Goal: Task Accomplishment & Management: Manage account settings

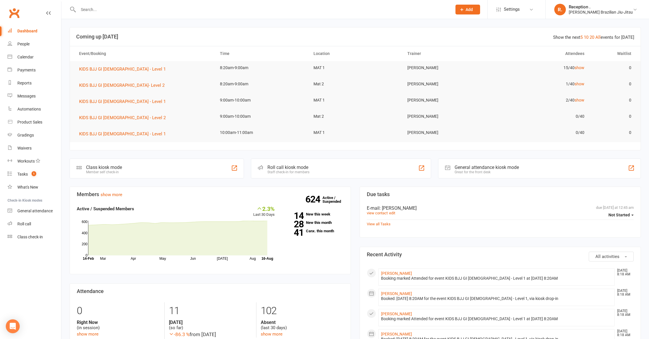
click at [128, 12] on input "text" at bounding box center [261, 10] width 371 height 8
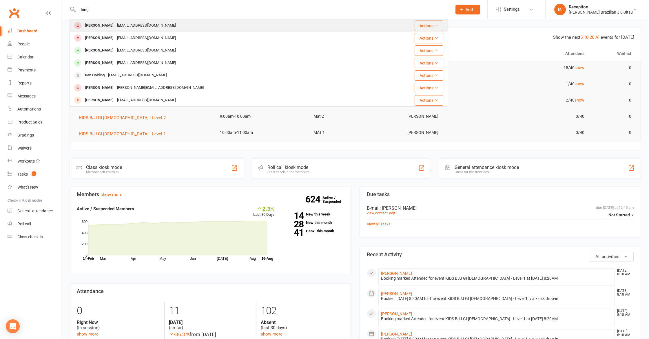
type input "hing"
click at [104, 26] on div "[PERSON_NAME]" at bounding box center [99, 25] width 32 height 8
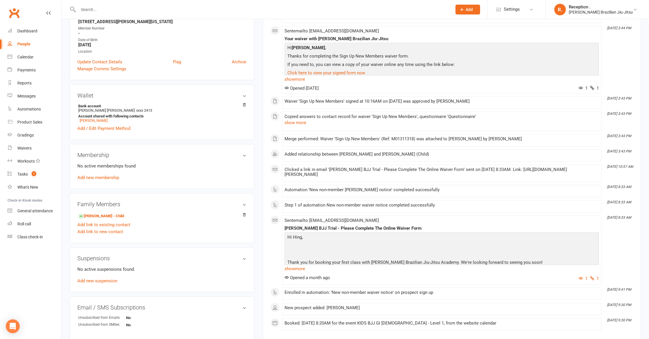
scroll to position [110, 0]
drag, startPoint x: 220, startPoint y: 140, endPoint x: 207, endPoint y: 137, distance: 14.0
click at [218, 139] on aside "upload photo [PERSON_NAME] Added [DATE] Cancelled member [DEMOGRAPHIC_DATA] Con…" at bounding box center [161, 190] width 184 height 546
click at [20, 33] on div "Dashboard" at bounding box center [27, 31] width 20 height 5
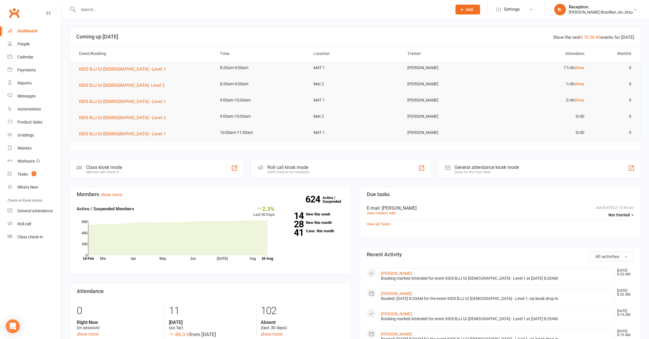
click at [328, 124] on tr "KIDS BJJ GI [DEMOGRAPHIC_DATA] - Level 2 9:00am-10:00am Mat 2 [PERSON_NAME] 0/4…" at bounding box center [355, 118] width 570 height 16
click at [321, 231] on link "41 Canx. this month" at bounding box center [313, 231] width 60 height 4
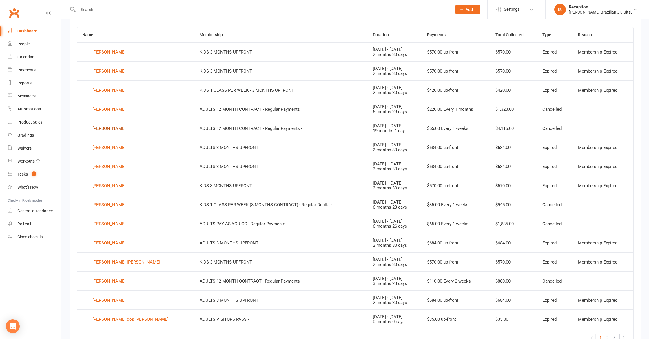
scroll to position [239, 0]
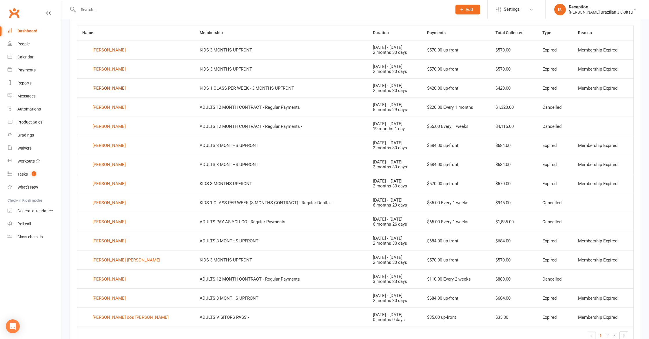
click at [107, 90] on div "[PERSON_NAME]" at bounding box center [108, 88] width 33 height 9
drag, startPoint x: 608, startPoint y: 48, endPoint x: 362, endPoint y: 52, distance: 246.2
click at [337, 54] on tr "[PERSON_NAME] KIDS 3 MONTHS UPFRONT [DATE] - [DATE] 2 months 30 days $570.00 up…" at bounding box center [355, 49] width 556 height 19
click at [381, 52] on div "2 months 30 days" at bounding box center [395, 52] width 44 height 5
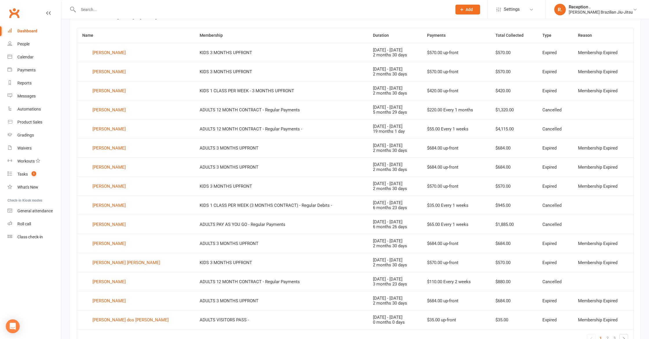
click at [378, 61] on td "[DATE] - [DATE] 2 months 30 days" at bounding box center [394, 52] width 54 height 19
drag, startPoint x: 387, startPoint y: 54, endPoint x: 381, endPoint y: 50, distance: 6.8
click at [381, 50] on td "[DATE] - [DATE] 2 months 30 days" at bounding box center [394, 52] width 54 height 19
drag, startPoint x: 399, startPoint y: 49, endPoint x: 402, endPoint y: 50, distance: 3.3
click at [399, 50] on td "[DATE] - [DATE] 2 months 30 days" at bounding box center [394, 52] width 54 height 19
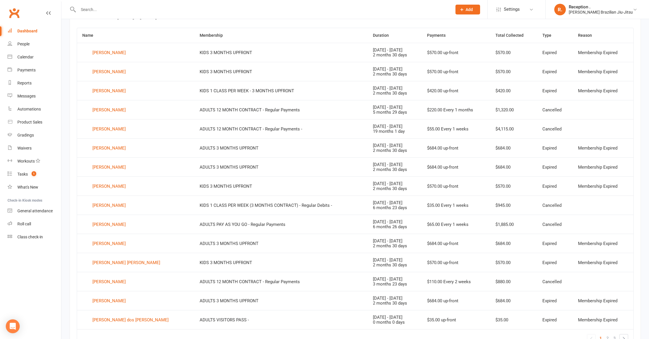
drag, startPoint x: 404, startPoint y: 51, endPoint x: 378, endPoint y: 50, distance: 25.8
click at [378, 50] on td "[DATE] - [DATE] 2 months 30 days" at bounding box center [394, 52] width 54 height 19
click at [21, 148] on div "Waivers" at bounding box center [24, 148] width 14 height 5
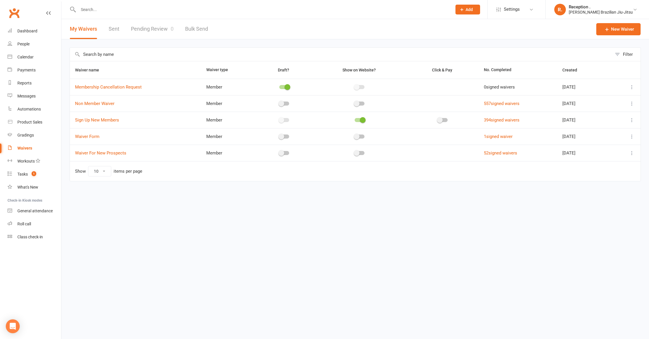
click at [110, 6] on input "text" at bounding box center [261, 10] width 371 height 8
paste input "[EMAIL_ADDRESS][DOMAIN_NAME]"
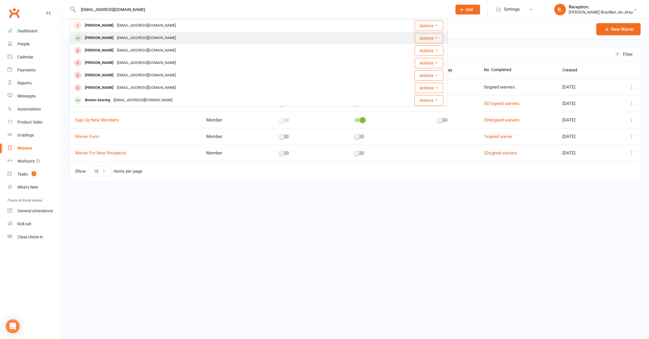
type input "[EMAIL_ADDRESS][DOMAIN_NAME]"
click at [112, 35] on div "[PERSON_NAME]" at bounding box center [99, 38] width 32 height 8
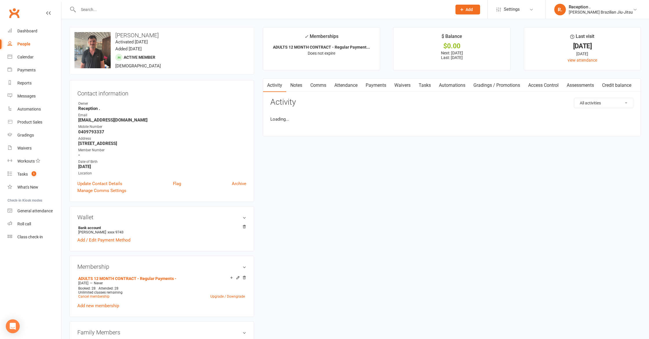
click at [92, 11] on input "text" at bounding box center [261, 10] width 371 height 8
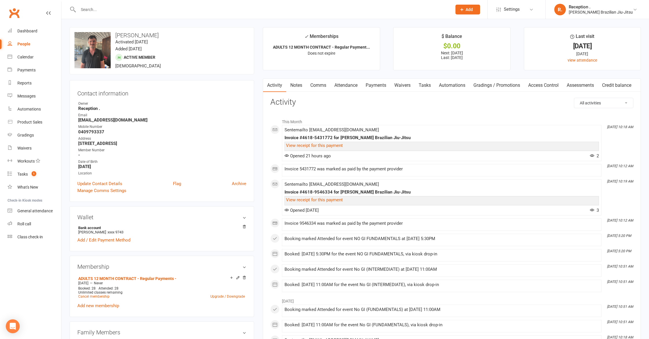
paste input "[EMAIL_ADDRESS][DOMAIN_NAME]"
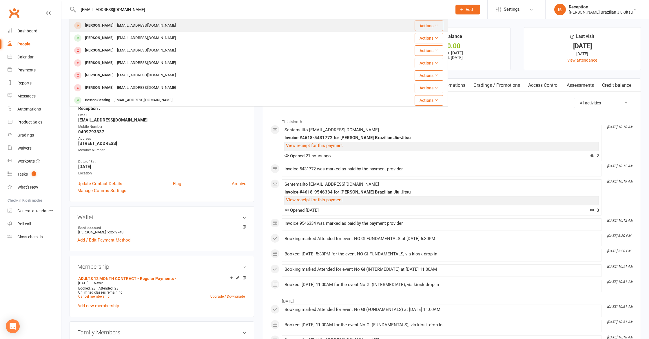
type input "[EMAIL_ADDRESS][DOMAIN_NAME]"
click at [127, 28] on div "[EMAIL_ADDRESS][DOMAIN_NAME]" at bounding box center [146, 25] width 62 height 8
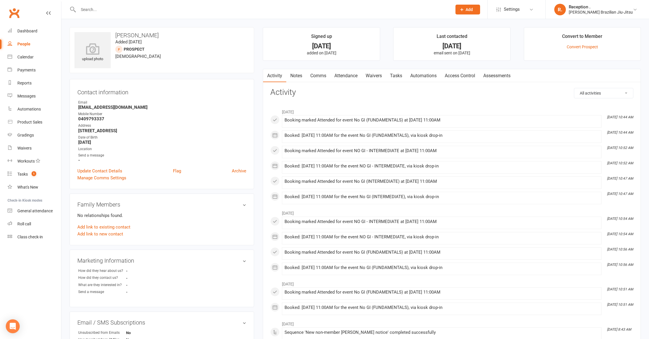
click at [129, 5] on div at bounding box center [258, 9] width 378 height 19
click at [129, 6] on input "text" at bounding box center [261, 10] width 371 height 8
paste input "[EMAIL_ADDRESS][DOMAIN_NAME]"
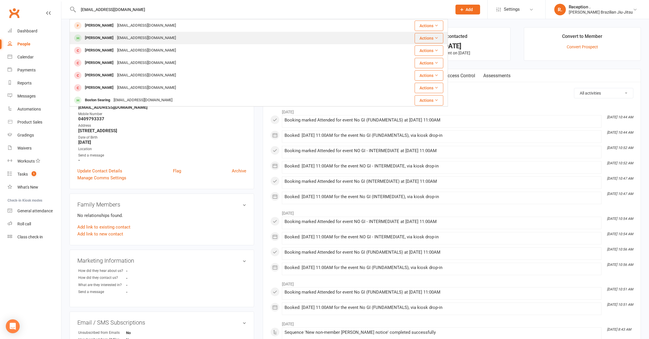
type input "[EMAIL_ADDRESS][DOMAIN_NAME]"
click at [104, 36] on div "[PERSON_NAME]" at bounding box center [99, 38] width 32 height 8
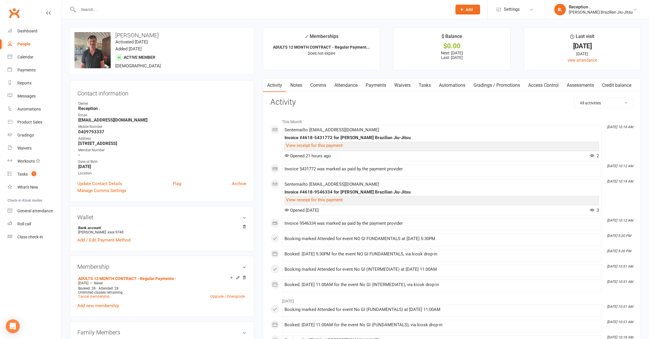
scroll to position [2, 0]
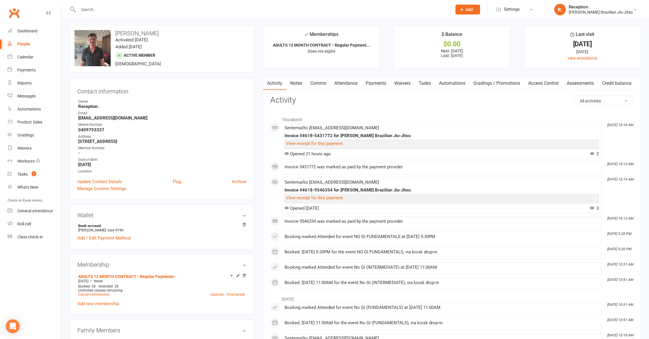
click at [138, 10] on input "text" at bounding box center [261, 10] width 371 height 8
paste input "[EMAIL_ADDRESS][DOMAIN_NAME]"
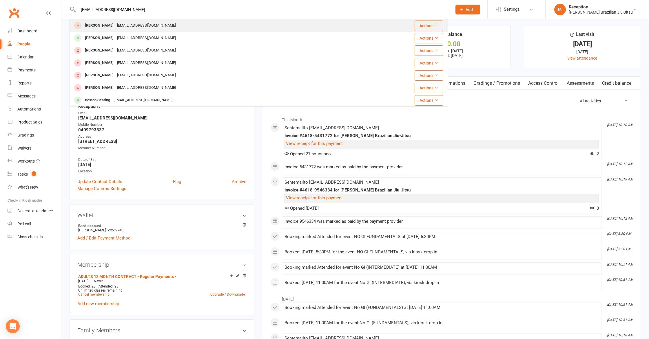
type input "[EMAIL_ADDRESS][DOMAIN_NAME]"
click at [134, 28] on div "[EMAIL_ADDRESS][DOMAIN_NAME]" at bounding box center [146, 25] width 62 height 8
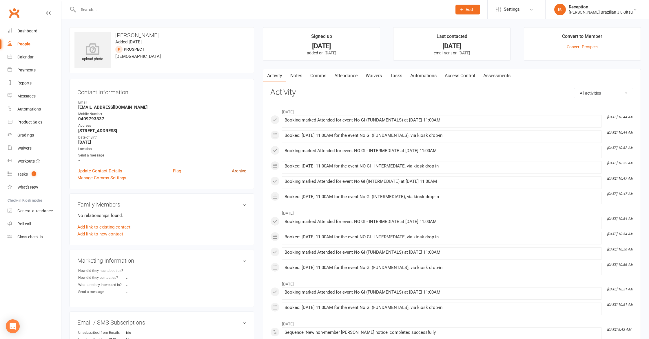
click at [241, 171] on link "Archive" at bounding box center [239, 171] width 14 height 7
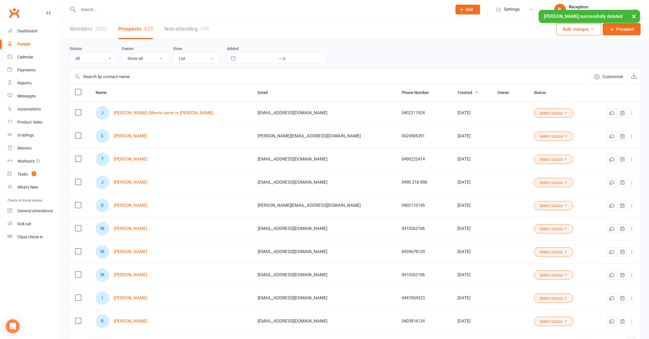
click at [157, 7] on input "text" at bounding box center [261, 10] width 371 height 8
paste input "[EMAIL_ADDRESS][DOMAIN_NAME]"
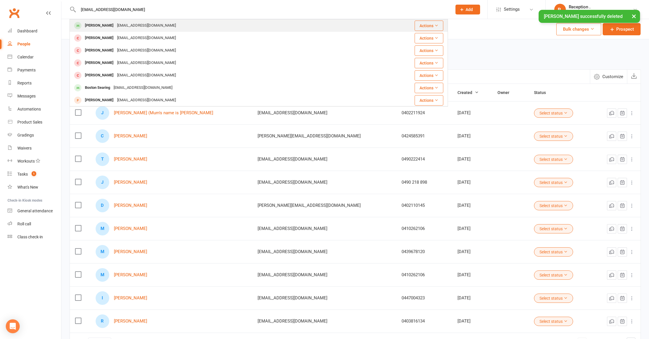
type input "[EMAIL_ADDRESS][DOMAIN_NAME]"
click at [104, 26] on div "[PERSON_NAME]" at bounding box center [99, 25] width 32 height 8
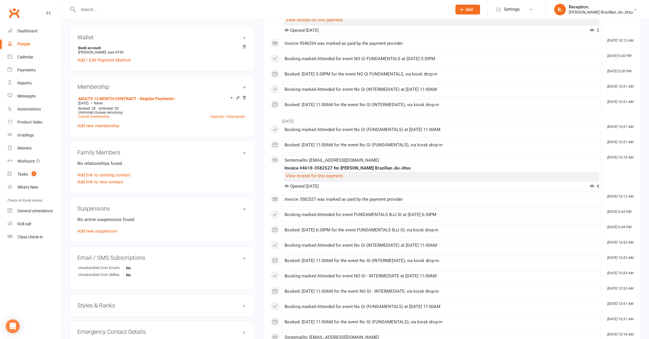
scroll to position [186, 0]
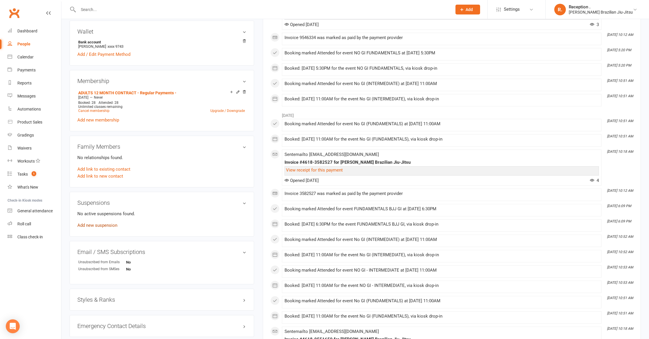
click at [109, 225] on link "Add new suspension" at bounding box center [97, 225] width 40 height 5
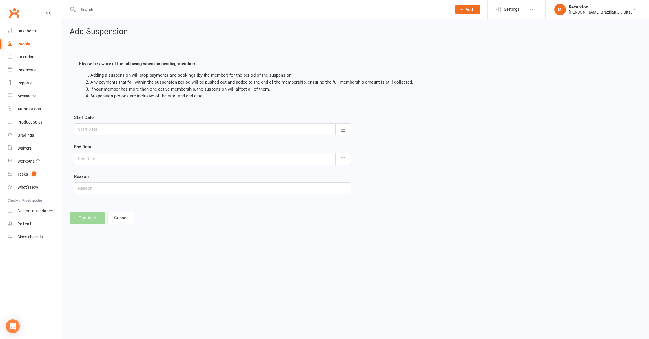
click at [117, 224] on div "Add Suspension Please be aware of the following when suspending members: Adding…" at bounding box center [354, 125] width 587 height 213
click at [120, 222] on button "Cancel" at bounding box center [120, 218] width 27 height 12
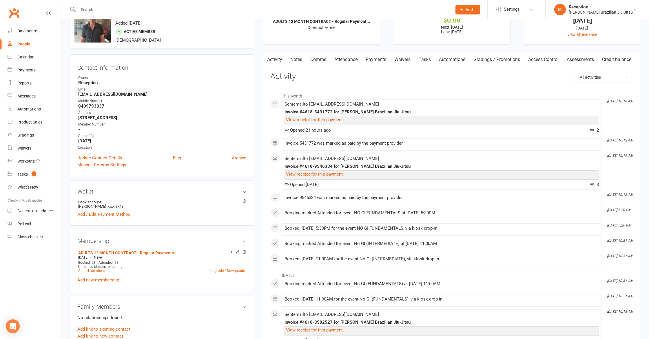
scroll to position [25, 0]
click at [368, 61] on link "Payments" at bounding box center [375, 60] width 29 height 13
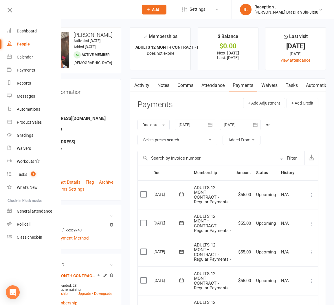
drag, startPoint x: 89, startPoint y: 16, endPoint x: 73, endPoint y: 8, distance: 17.9
click at [89, 16] on div at bounding box center [81, 9] width 107 height 19
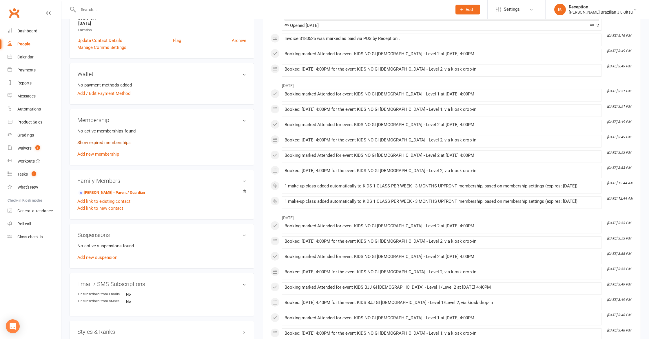
scroll to position [132, 0]
click at [91, 139] on link "Show expired memberships" at bounding box center [103, 140] width 53 height 5
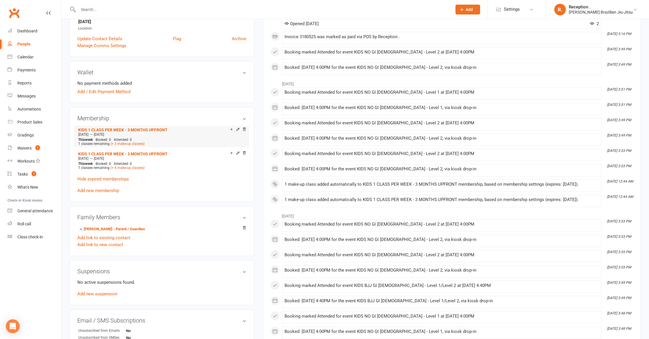
drag, startPoint x: 129, startPoint y: 135, endPoint x: 102, endPoint y: 135, distance: 27.2
click at [102, 135] on div "May 14 2025 — Aug 13 2025" at bounding box center [161, 134] width 169 height 5
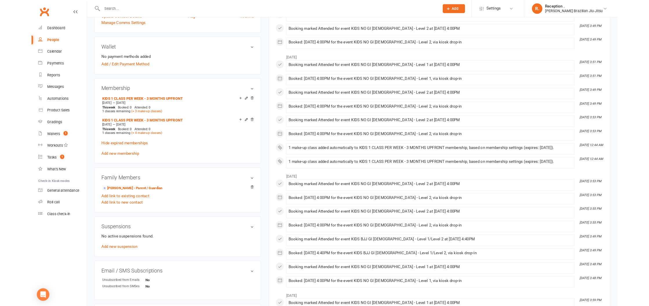
scroll to position [173, 0]
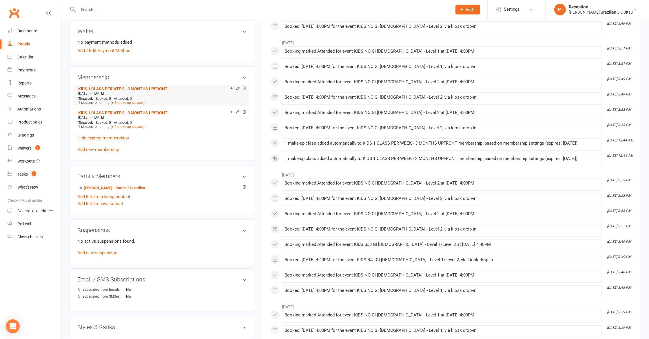
click at [126, 94] on div "May 14 2025 — Aug 13 2025" at bounding box center [161, 93] width 169 height 5
drag, startPoint x: 129, startPoint y: 93, endPoint x: 106, endPoint y: 94, distance: 23.2
click at [104, 94] on div "May 14 2025 — Aug 13 2025" at bounding box center [161, 93] width 169 height 5
click at [134, 94] on div "May 14 2025 — Aug 13 2025" at bounding box center [161, 93] width 169 height 5
drag, startPoint x: 126, startPoint y: 94, endPoint x: 104, endPoint y: 94, distance: 22.0
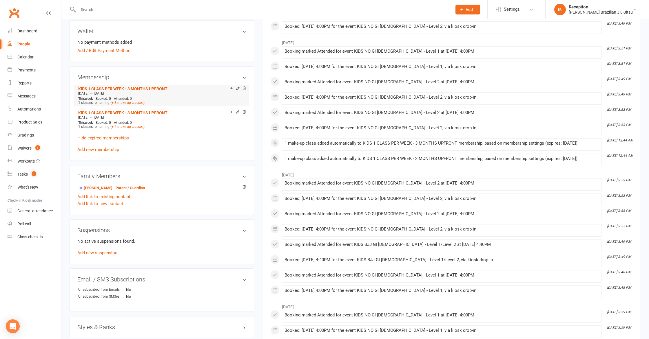
click at [104, 94] on div "May 14 2025 — Aug 13 2025" at bounding box center [161, 93] width 169 height 5
click at [123, 92] on div "May 14 2025 — Aug 13 2025" at bounding box center [161, 93] width 169 height 5
drag, startPoint x: 116, startPoint y: 93, endPoint x: 104, endPoint y: 94, distance: 12.2
click at [104, 94] on div "May 14 2025 — Aug 13 2025" at bounding box center [161, 93] width 169 height 5
click at [209, 139] on p "Hide expired memberships" at bounding box center [161, 138] width 169 height 7
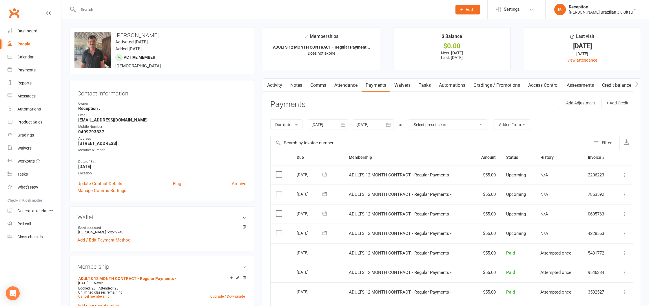
click at [124, 14] on div at bounding box center [258, 9] width 378 height 19
click at [128, 11] on input "text" at bounding box center [261, 10] width 371 height 8
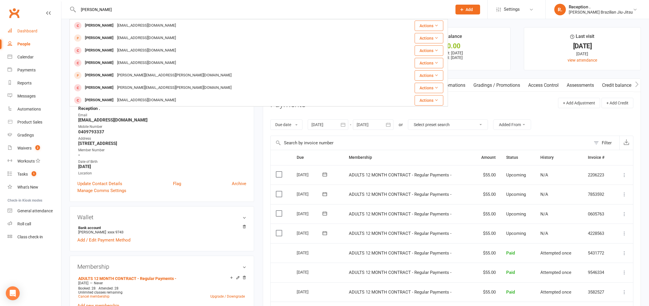
type input "Charlie L"
click at [42, 29] on link "Dashboard" at bounding box center [35, 31] width 54 height 13
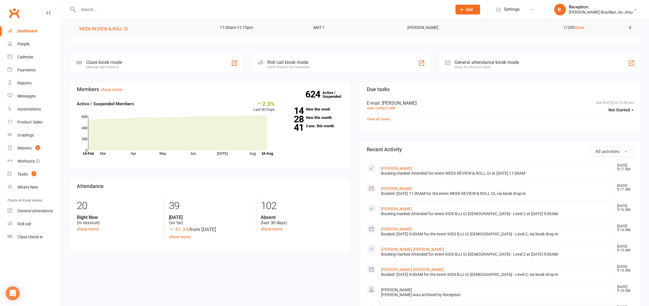
scroll to position [105, 0]
click at [32, 148] on link "Waivers 2" at bounding box center [35, 148] width 54 height 13
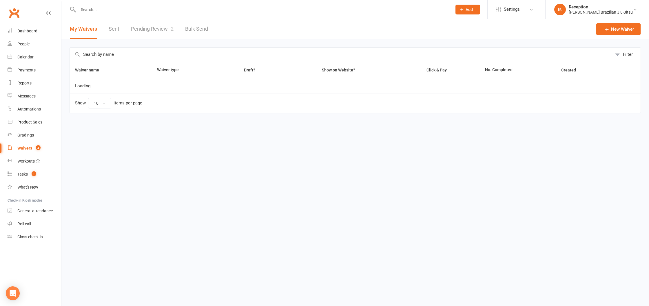
drag, startPoint x: 118, startPoint y: 107, endPoint x: 174, endPoint y: 45, distance: 84.1
click at [126, 101] on div "Waiver name Waiver type Draft? Show on Website? Click & Pay No. Completed Creat…" at bounding box center [354, 91] width 571 height 61
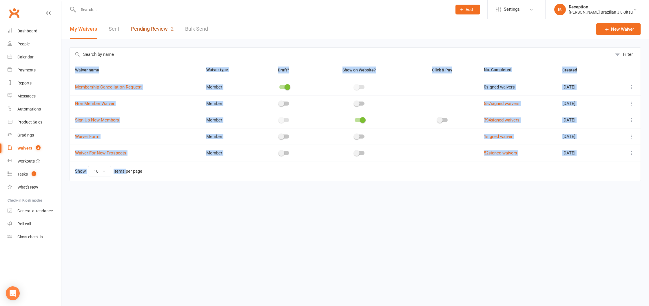
click at [150, 30] on link "Pending Review 2" at bounding box center [152, 29] width 43 height 20
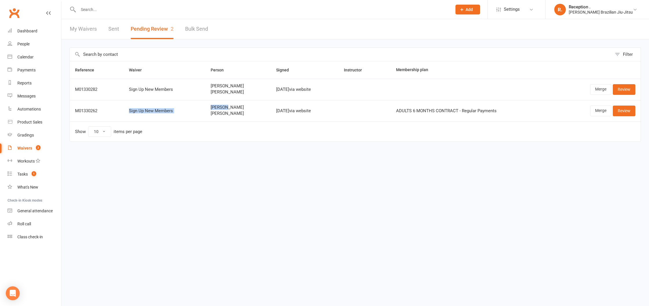
drag, startPoint x: 213, startPoint y: 109, endPoint x: 197, endPoint y: 108, distance: 16.2
click at [197, 108] on tr "M01330262 Sign Up New Members Dan Law Charlie Law Aug 16, 2025 via website ADUL…" at bounding box center [355, 110] width 570 height 21
click at [228, 111] on span "Charlie Law" at bounding box center [238, 113] width 55 height 5
drag, startPoint x: 217, startPoint y: 114, endPoint x: 204, endPoint y: 114, distance: 13.0
click at [205, 114] on td "Dan Law Charlie Law" at bounding box center [237, 110] width 65 height 21
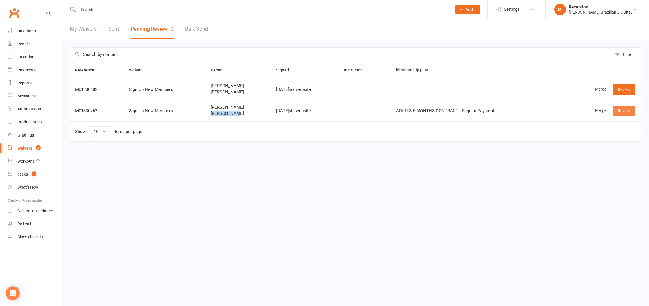
click at [334, 114] on link "Review" at bounding box center [623, 111] width 23 height 10
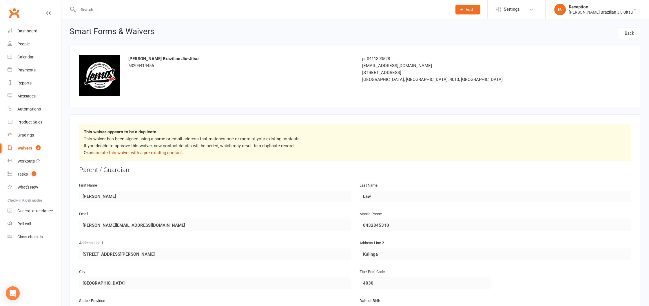
scroll to position [1, 0]
click at [118, 154] on link "associate this waiver with a pre-existing contact" at bounding box center [135, 152] width 93 height 5
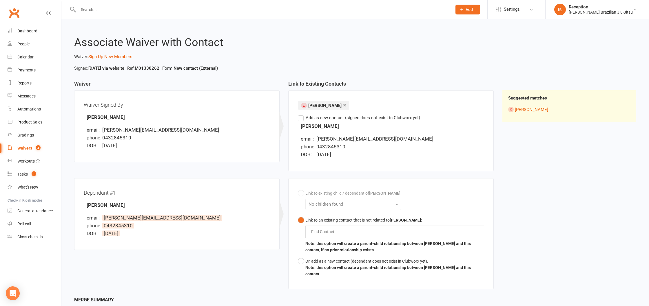
click at [300, 118] on label "Add as new contact (signee does not exist in Clubworx yet)" at bounding box center [359, 117] width 122 height 7
click at [300, 114] on input "Add as new contact (signee does not exist in Clubworx yet)" at bounding box center [300, 114] width 4 height 0
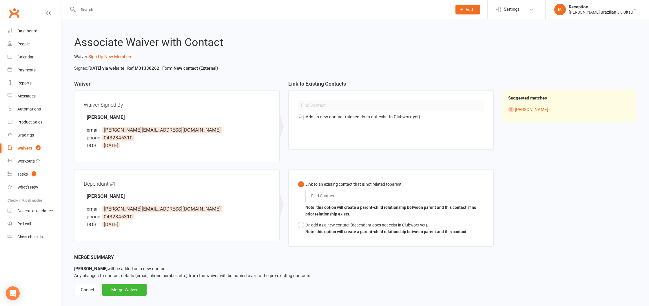
click at [300, 118] on label "Add as new contact (signee does not exist in Clubworx yet)" at bounding box center [359, 117] width 122 height 7
click at [300, 114] on input "Add as new contact (signee does not exist in Clubworx yet)" at bounding box center [300, 114] width 4 height 0
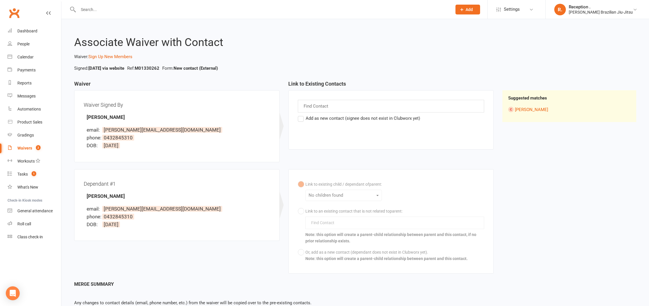
scroll to position [1, 0]
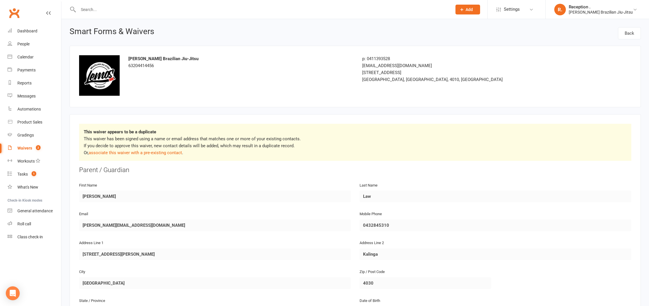
click at [166, 159] on div "This waiver appears to be a duplicate This waiver has been signed using a name …" at bounding box center [355, 142] width 552 height 37
click at [167, 156] on p "This waiver has been signed using a name or email address that matches one or m…" at bounding box center [355, 146] width 543 height 21
click at [167, 154] on link "associate this waiver with a pre-existing contact" at bounding box center [135, 152] width 93 height 5
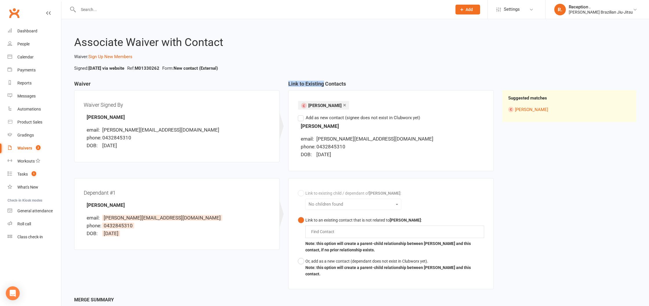
drag, startPoint x: 291, startPoint y: 82, endPoint x: 333, endPoint y: 82, distance: 42.0
click at [330, 82] on div "Link to Existing Contacts × Daniel Law Find Contact Add as new contact (signee …" at bounding box center [391, 129] width 214 height 97
drag, startPoint x: 349, startPoint y: 85, endPoint x: 287, endPoint y: 85, distance: 62.5
click at [287, 85] on div "Link to Existing Contacts × Daniel Law Find Contact Add as new contact (signee …" at bounding box center [391, 129] width 214 height 97
click at [334, 81] on div "Associate Waiver with Contact Waiver: Sign Up New Members Signed: Aug 16, 2025 …" at bounding box center [354, 183] width 587 height 329
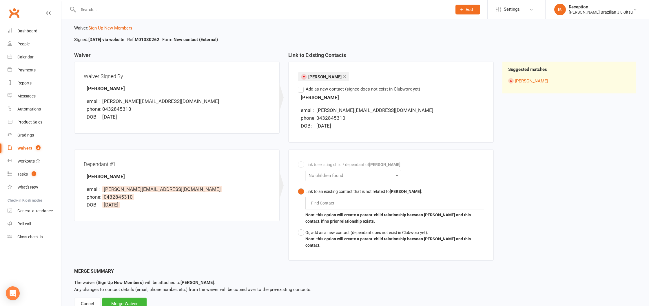
scroll to position [44, 0]
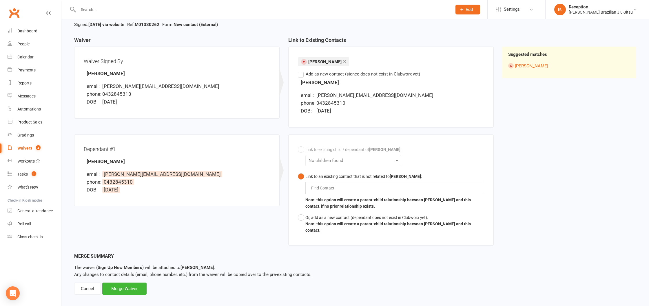
click at [314, 179] on div "Link to an existing contact that is not related to Daniel Law :" at bounding box center [394, 176] width 179 height 6
click at [334, 179] on div "Link to an existing contact that is not related to Daniel Law :" at bounding box center [394, 176] width 179 height 6
click at [334, 175] on b "Daniel Law" at bounding box center [404, 176] width 31 height 5
click at [334, 188] on div "Find Contact" at bounding box center [394, 188] width 179 height 12
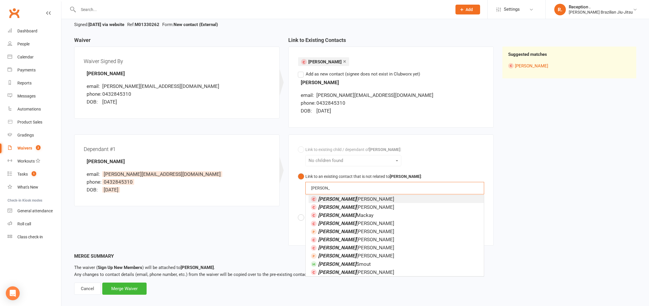
scroll to position [0, 0]
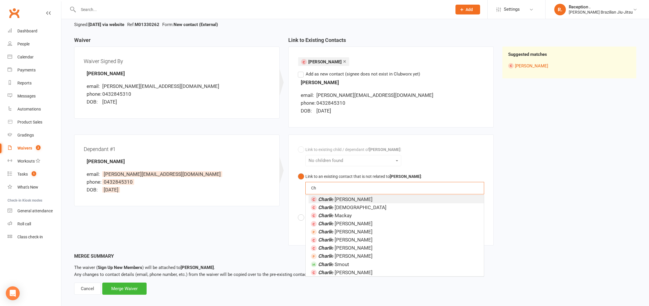
type input "C"
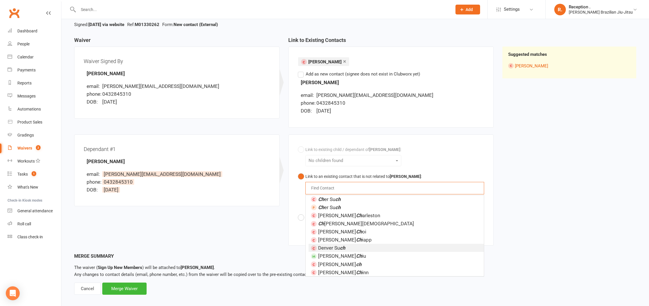
click at [334, 193] on div "Waiver Waiver Signed By Dan Law email: dan@lawtools.com.au phone: 0432845310 DO…" at bounding box center [355, 144] width 570 height 215
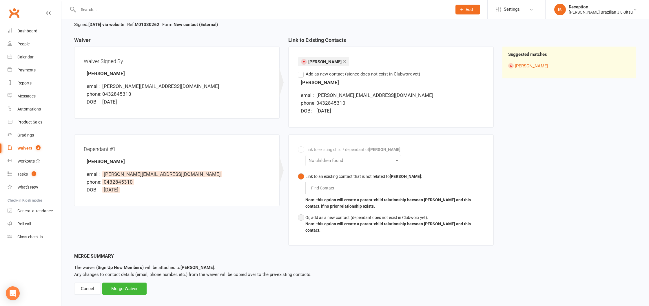
click at [304, 217] on button "Or, add as a new contact (dependant does not exist in Clubworx yet). Note: this…" at bounding box center [391, 224] width 186 height 24
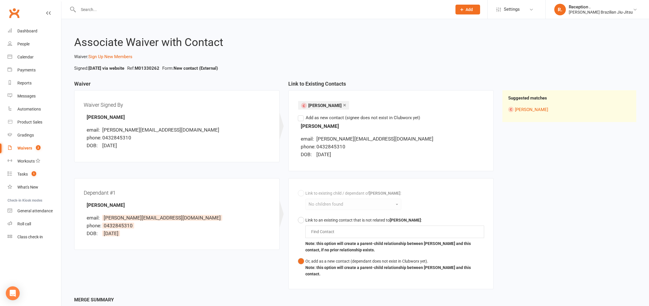
drag, startPoint x: 309, startPoint y: 120, endPoint x: 564, endPoint y: 188, distance: 263.8
click at [334, 188] on div "Waiver Waiver Signed By Dan Law email: dan@lawtools.com.au phone: 0432845310 DO…" at bounding box center [355, 188] width 570 height 215
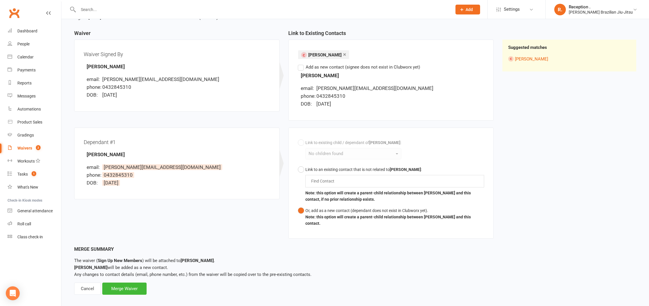
scroll to position [49, 0]
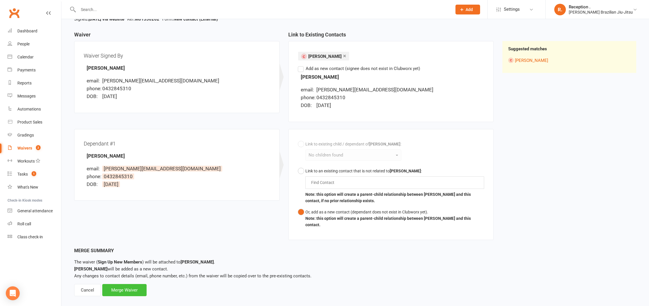
click at [130, 285] on div "Merge Waiver" at bounding box center [124, 290] width 44 height 12
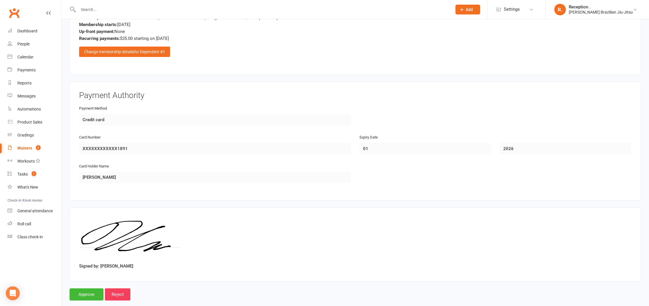
scroll to position [905, 0]
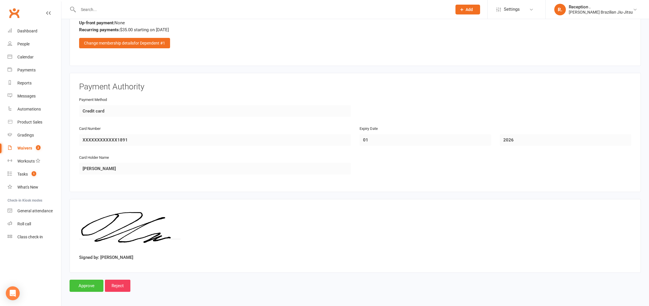
click at [92, 287] on input "Approve" at bounding box center [86, 286] width 34 height 12
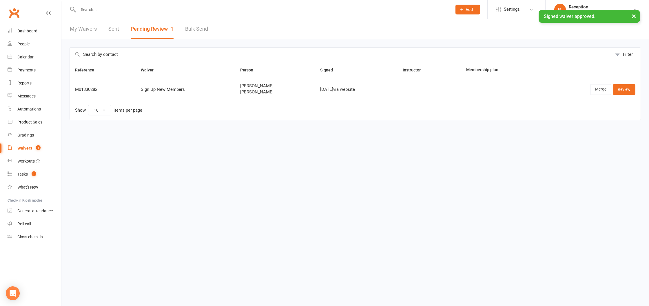
click at [182, 8] on input "text" at bounding box center [261, 10] width 371 height 8
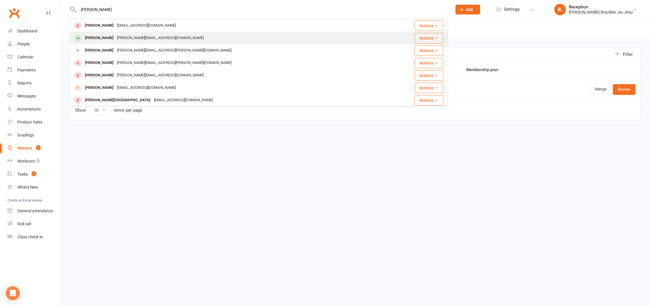
type input "daniel law"
click at [167, 35] on div "Dan Law Dan@lawtools.com.au" at bounding box center [231, 38] width 322 height 12
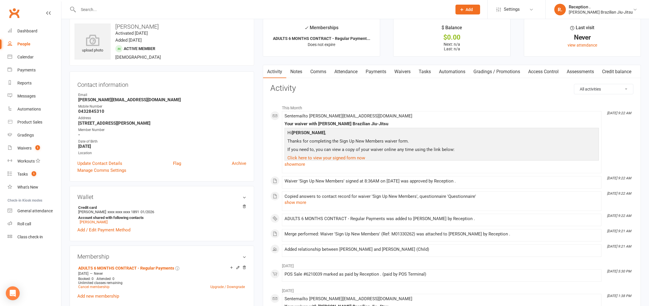
scroll to position [3, 0]
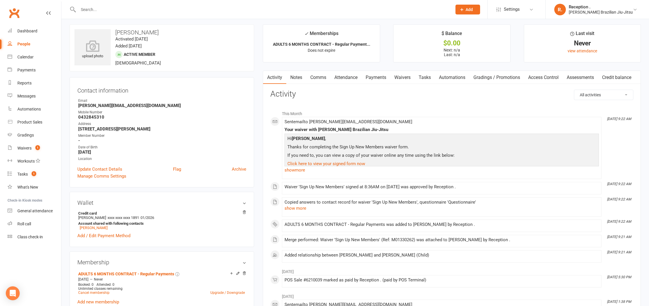
click at [128, 13] on input "text" at bounding box center [261, 10] width 371 height 8
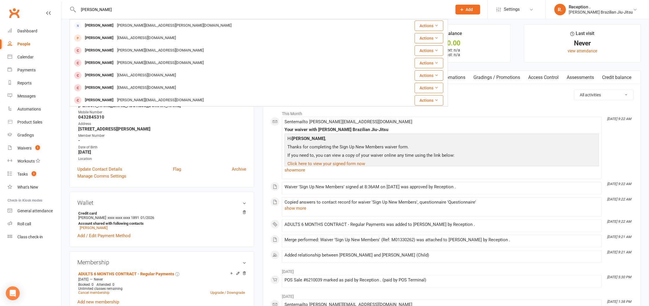
type input "daniel law"
click at [59, 71] on link "Payments" at bounding box center [35, 70] width 54 height 13
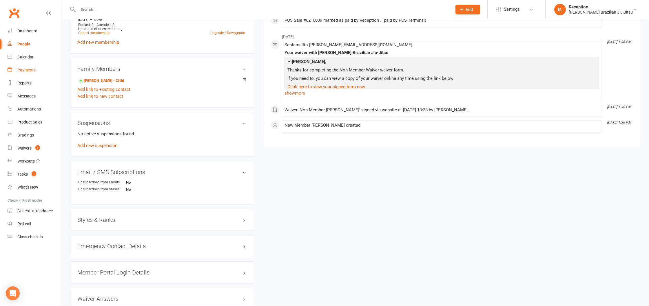
scroll to position [264, 0]
click at [96, 80] on link "Charlie Law - Child" at bounding box center [101, 79] width 46 height 6
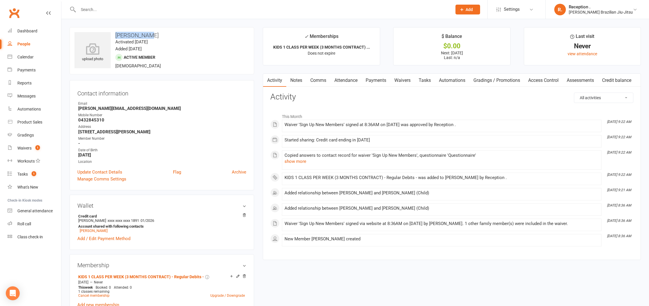
drag, startPoint x: 146, startPoint y: 34, endPoint x: 168, endPoint y: 35, distance: 21.7
click at [168, 35] on div "upload photo Charlie Law Activated 16 August, 2025 Added 16 August, 2025 Active…" at bounding box center [161, 50] width 184 height 47
copy h3 "[PERSON_NAME]"
click at [96, 53] on icon at bounding box center [93, 49] width 40 height 13
click at [98, 53] on icon at bounding box center [93, 49] width 40 height 13
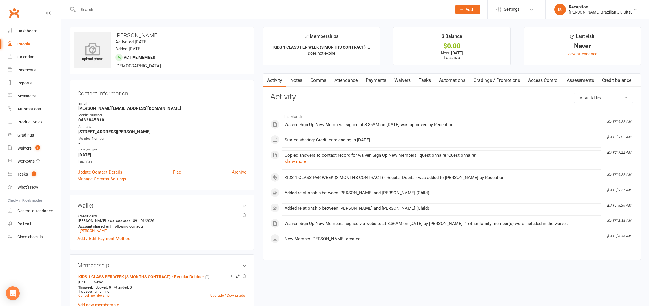
click at [87, 45] on icon at bounding box center [93, 49] width 40 height 13
click at [284, 138] on span at bounding box center [284, 138] width 0 height 0
click at [99, 53] on icon at bounding box center [93, 49] width 40 height 13
click at [107, 110] on strong "Dan@lawtools.com.au" at bounding box center [162, 108] width 168 height 5
click at [108, 110] on strong "Dan@lawtools.com.au" at bounding box center [162, 108] width 168 height 5
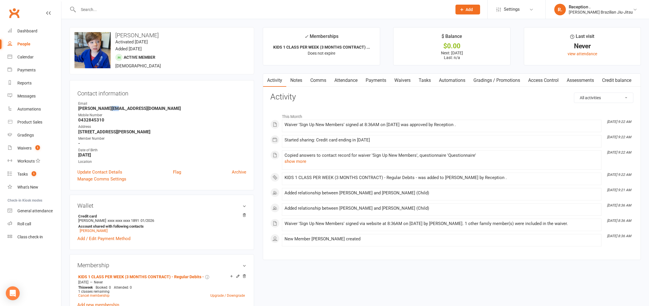
click at [108, 110] on strong "Dan@lawtools.com.au" at bounding box center [162, 108] width 168 height 5
copy render-form-field "Dan@lawtools.com.au"
drag, startPoint x: 215, startPoint y: 276, endPoint x: 129, endPoint y: 282, distance: 87.0
click at [219, 282] on div "Aug 16 2025 — Never" at bounding box center [161, 282] width 169 height 5
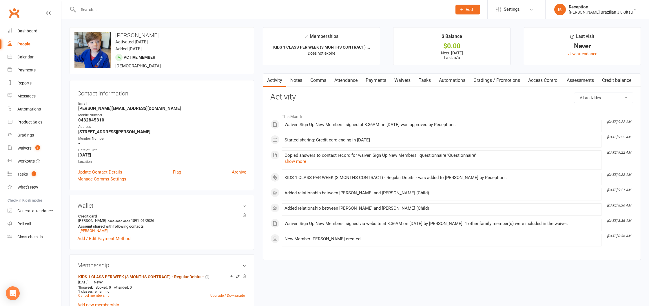
drag, startPoint x: 172, startPoint y: 275, endPoint x: 90, endPoint y: 277, distance: 81.7
drag, startPoint x: 216, startPoint y: 276, endPoint x: 77, endPoint y: 277, distance: 138.7
copy link "KIDS 1 CLASS PER WEEK (3 MONTHS CONTRACT) - Regular Debits -"
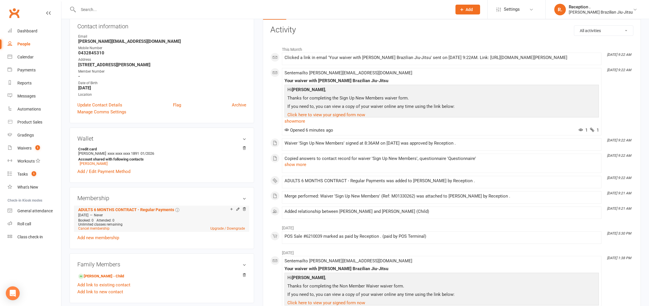
scroll to position [69, 0]
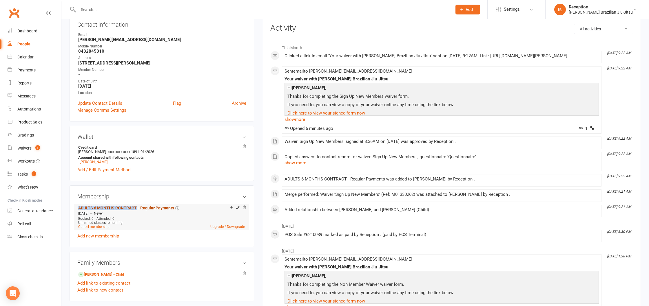
drag, startPoint x: 78, startPoint y: 206, endPoint x: 136, endPoint y: 207, distance: 58.5
click at [136, 207] on li "ADULTS 6 MONTHS CONTRACT - Regular Payments Aug 16 2025 — Never Booked: 0 Atten…" at bounding box center [161, 217] width 169 height 26
copy link "ADULTS 6 MONTHS CONTRACT"
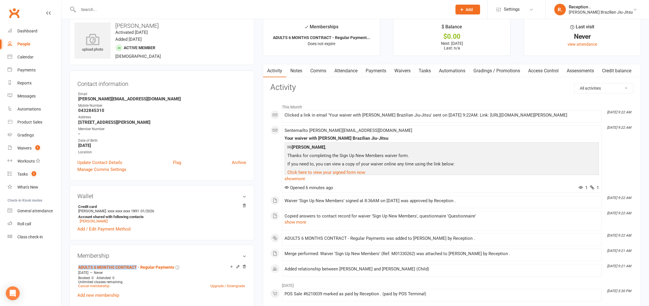
scroll to position [0, 0]
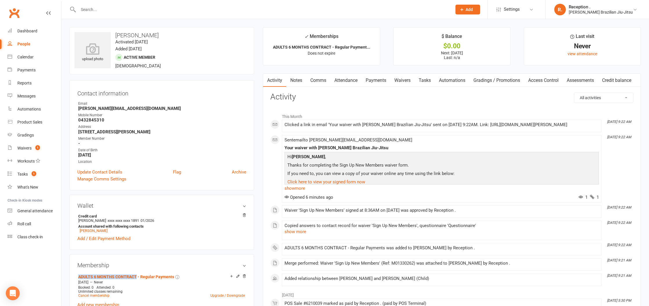
click at [378, 80] on link "Payments" at bounding box center [375, 80] width 29 height 13
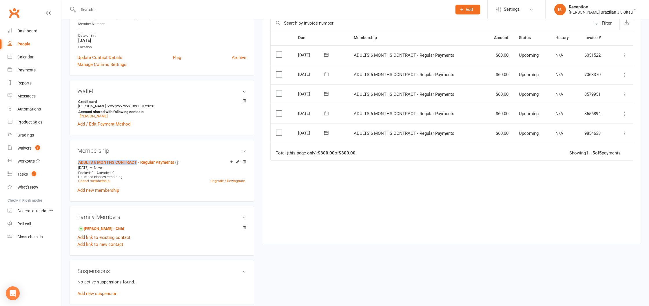
scroll to position [117, 0]
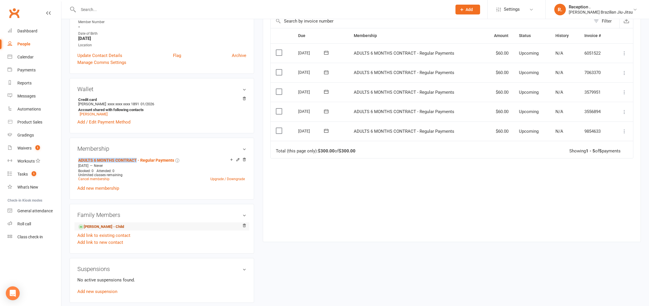
click at [100, 226] on link "Charlie Law - Child" at bounding box center [101, 227] width 46 height 6
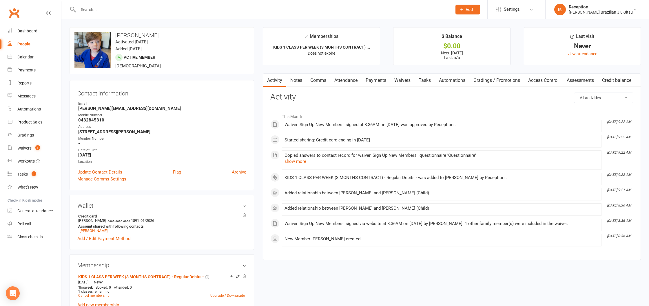
click at [375, 83] on link "Payments" at bounding box center [375, 80] width 29 height 13
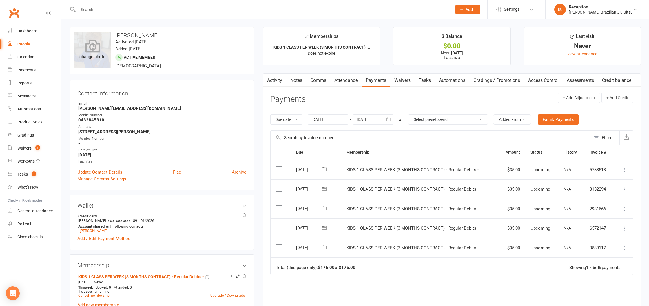
drag, startPoint x: 118, startPoint y: 57, endPoint x: 109, endPoint y: 53, distance: 9.7
click at [115, 56] on div "upload photo change photo Charlie Law Activated 16 August, 2025 Added 16 August…" at bounding box center [161, 50] width 184 height 47
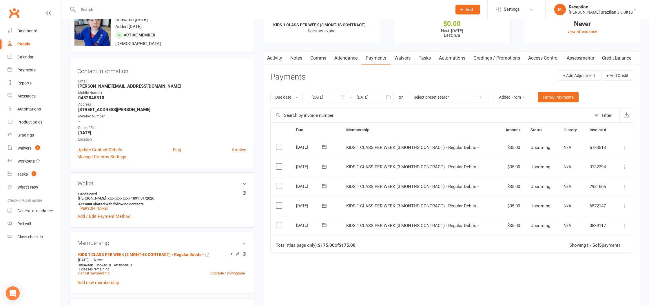
scroll to position [36, 0]
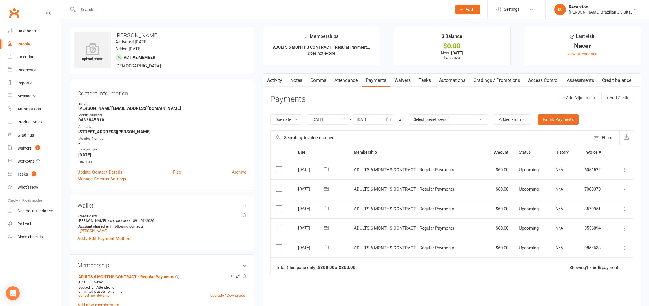
click at [329, 250] on span at bounding box center [326, 247] width 14 height 9
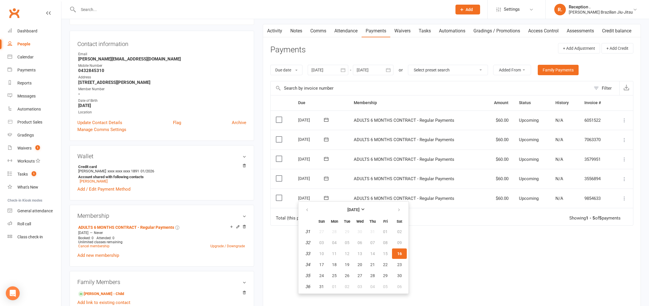
scroll to position [57, 0]
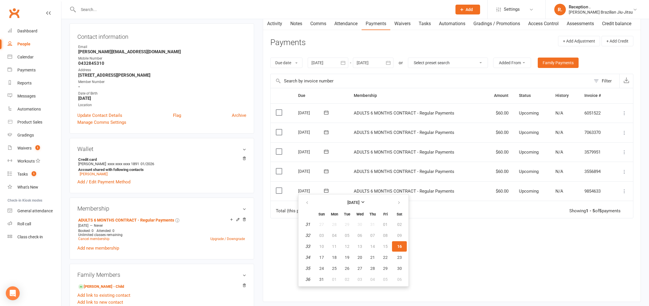
click at [484, 240] on div "Due Contact Membership Amount Status History Invoice # Select this 13 Sep 2025 …" at bounding box center [451, 190] width 363 height 205
click at [480, 242] on div "Due Contact Membership Amount Status History Invoice # Select this 13 Sep 2025 …" at bounding box center [451, 190] width 363 height 205
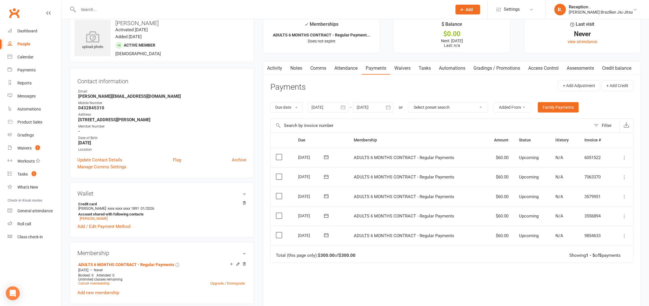
scroll to position [0, 0]
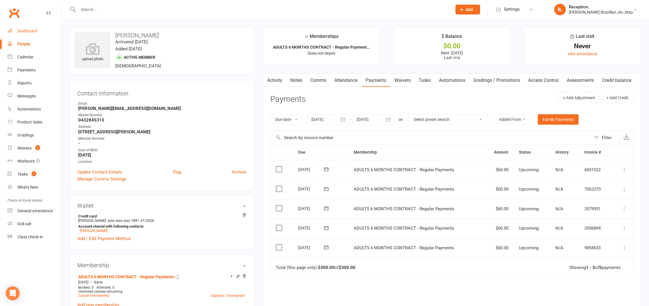
click at [21, 33] on div "Dashboard" at bounding box center [27, 31] width 20 height 5
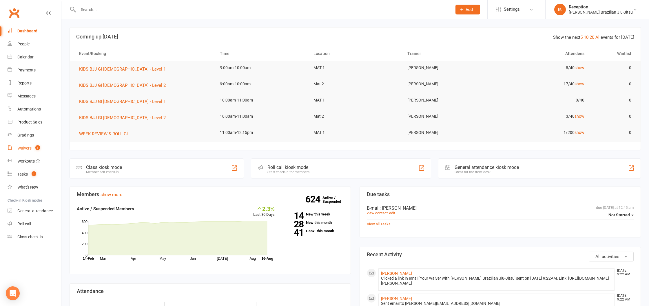
click at [28, 149] on div "Waivers" at bounding box center [24, 148] width 14 height 5
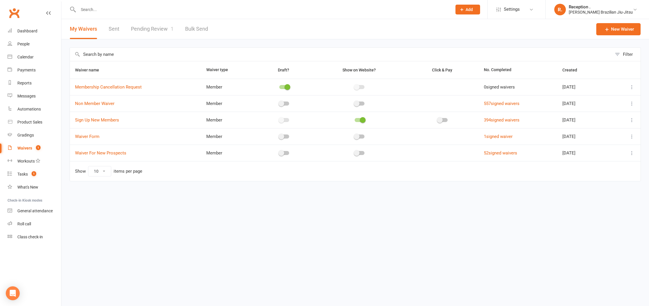
drag, startPoint x: 34, startPoint y: 147, endPoint x: 43, endPoint y: 145, distance: 8.9
click at [34, 147] on count-badge "1" at bounding box center [37, 148] width 8 height 5
click at [140, 32] on link "Pending Review 1" at bounding box center [152, 29] width 43 height 20
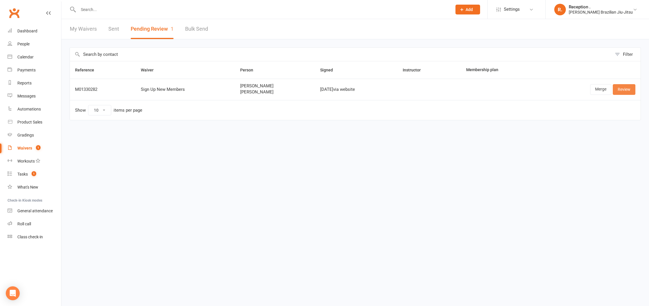
click at [624, 92] on link "Review" at bounding box center [623, 89] width 23 height 10
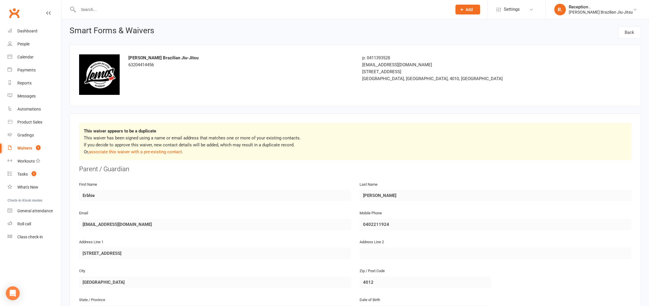
scroll to position [1, 0]
click at [151, 151] on link "associate this waiver with a pre-existing contact" at bounding box center [135, 151] width 93 height 5
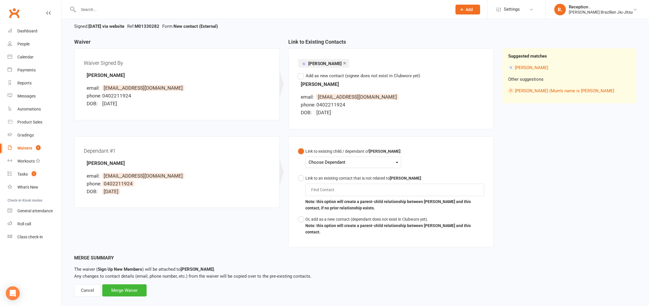
scroll to position [44, 0]
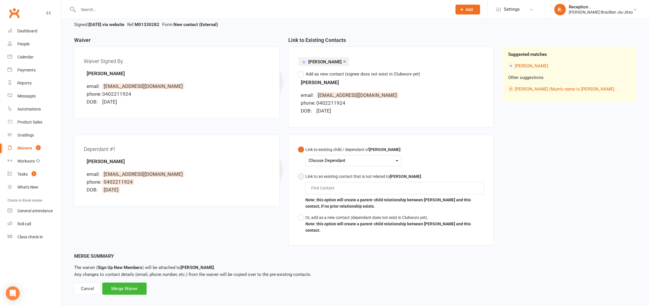
click at [301, 177] on button "Link to an existing contact that is not related to Erbhie Martin : Find Contact…" at bounding box center [391, 191] width 186 height 41
click at [317, 186] on input "text" at bounding box center [323, 188] width 27 height 7
click at [298, 171] on button "Link to an existing contact that is not related to Erbhie Martin : jeremiah jer…" at bounding box center [391, 191] width 186 height 41
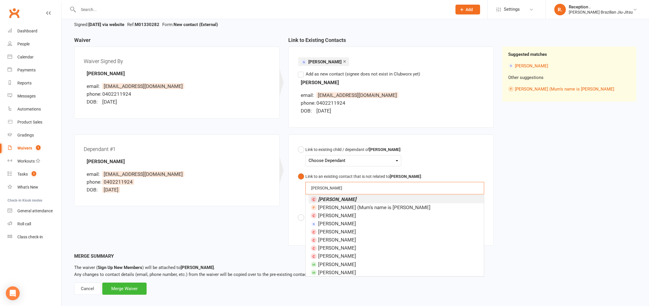
type input "jeremiah martin"
click at [373, 200] on li "Jeremiah Martin" at bounding box center [395, 199] width 175 height 8
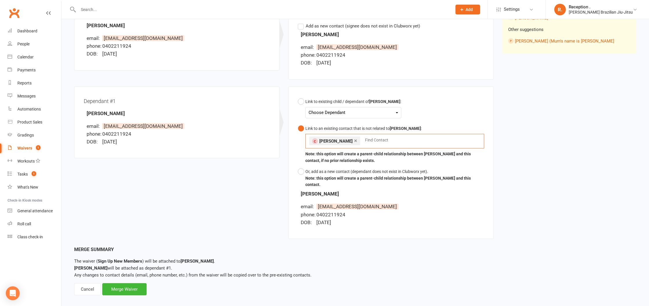
scroll to position [92, 0]
click at [133, 283] on div "Merge Waiver" at bounding box center [124, 289] width 44 height 12
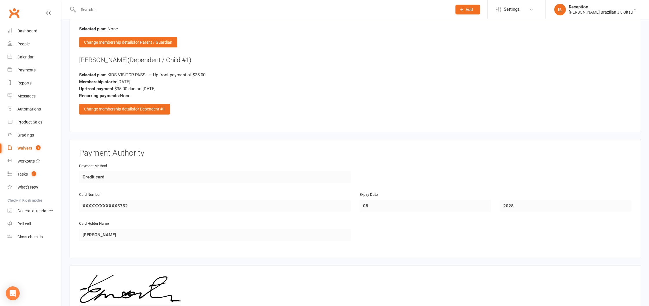
scroll to position [722, 0]
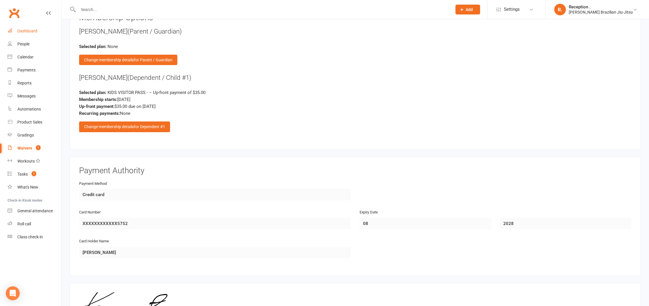
click at [25, 29] on div "Dashboard" at bounding box center [27, 31] width 20 height 5
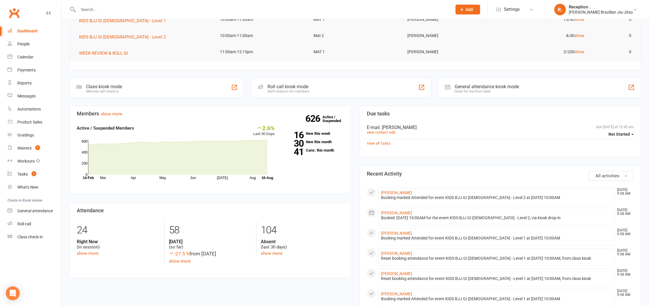
scroll to position [121, 0]
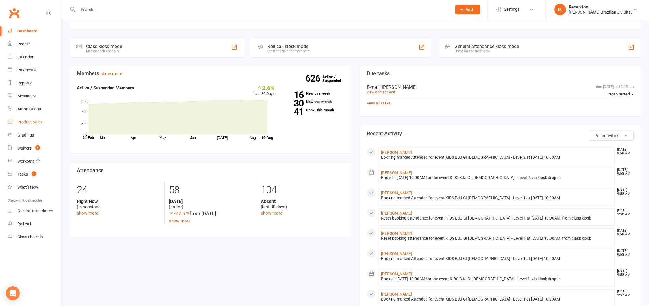
click at [28, 122] on div "Product Sales" at bounding box center [29, 122] width 25 height 5
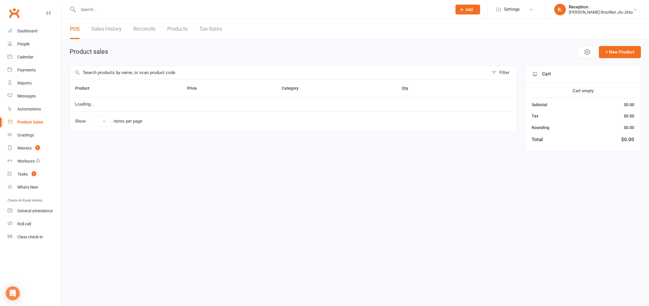
select select "10"
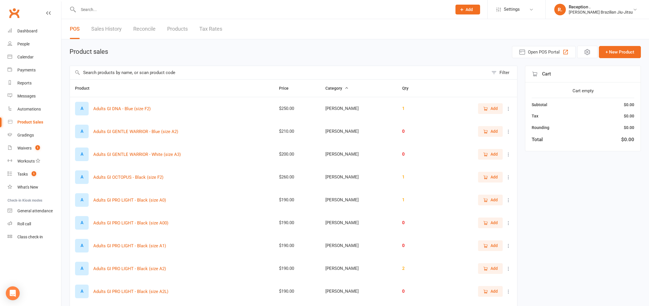
click at [491, 108] on span "Add" at bounding box center [493, 108] width 7 height 6
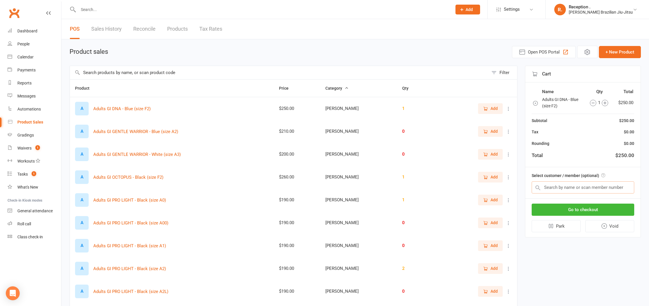
click at [574, 190] on input "text" at bounding box center [582, 188] width 103 height 12
click at [574, 210] on button "Go to checkout" at bounding box center [582, 210] width 103 height 12
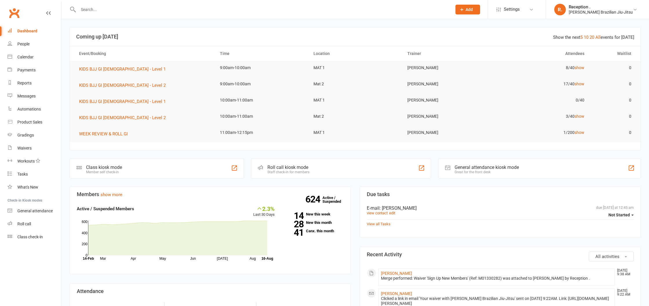
click at [159, 10] on input "text" at bounding box center [261, 10] width 371 height 8
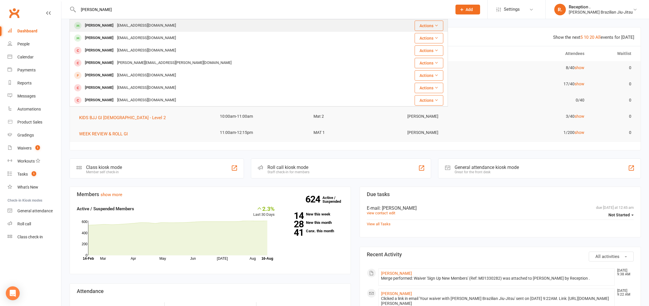
type input "patrick Glee"
click at [167, 24] on div "Patrick Gleeson andressagleeson@icloud.com" at bounding box center [227, 26] width 314 height 12
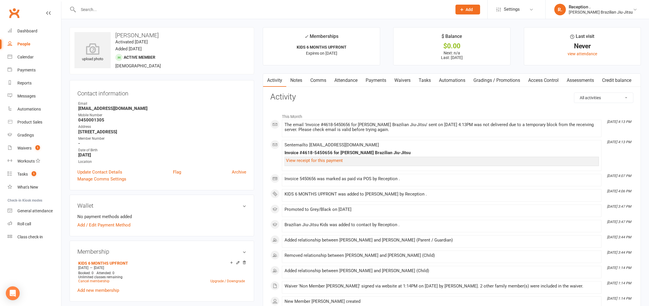
click at [324, 14] on div at bounding box center [258, 9] width 378 height 19
click at [326, 9] on input "text" at bounding box center [261, 10] width 371 height 8
paste input "ethanjennings333@gmail.com"
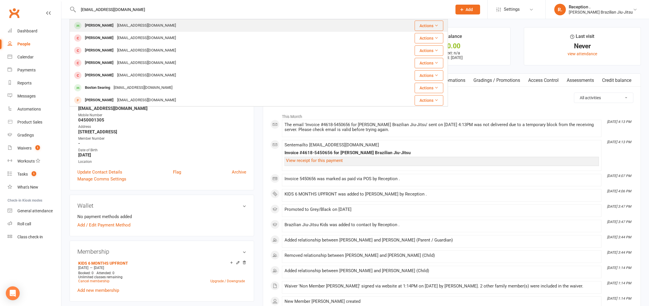
type input "ethanjennings333@gmail.com"
click at [325, 20] on div "Ethan Jennings ethanjennings333@gmail.com" at bounding box center [222, 26] width 304 height 12
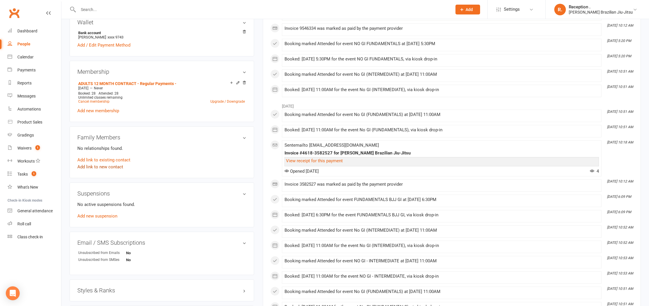
scroll to position [196, 0]
click at [107, 211] on div "No active suspensions found. Add new suspension" at bounding box center [161, 209] width 169 height 19
click at [107, 213] on link "Add new suspension" at bounding box center [97, 215] width 40 height 5
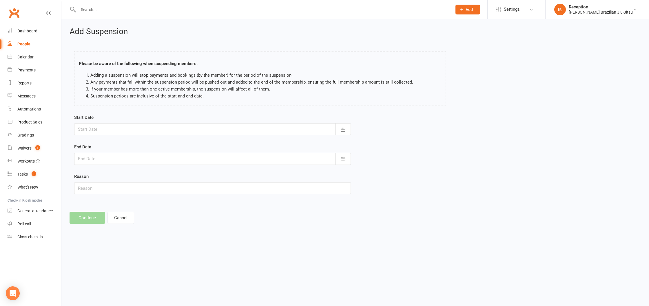
drag, startPoint x: 140, startPoint y: 128, endPoint x: 146, endPoint y: 133, distance: 8.2
click at [140, 128] on div at bounding box center [212, 129] width 277 height 12
click at [173, 187] on span "16" at bounding box center [175, 188] width 5 height 5
type input "[DATE]"
click at [158, 162] on div at bounding box center [212, 159] width 277 height 12
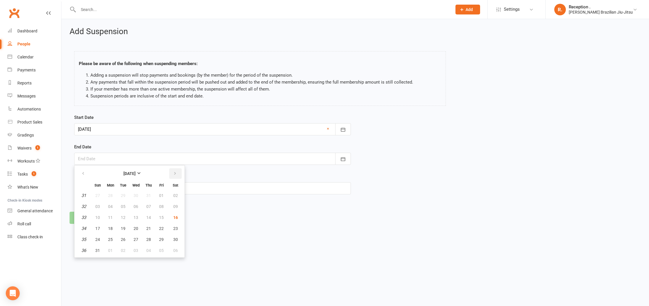
click at [174, 173] on icon "button" at bounding box center [175, 173] width 4 height 5
click at [123, 216] on span "16" at bounding box center [123, 217] width 5 height 5
type input "16 Sep 2025"
click at [111, 192] on input "text" at bounding box center [212, 188] width 277 height 12
type input "Holiday"
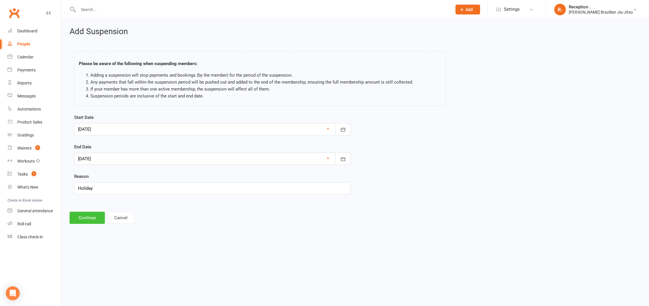
click at [81, 224] on button "Continue" at bounding box center [86, 218] width 35 height 12
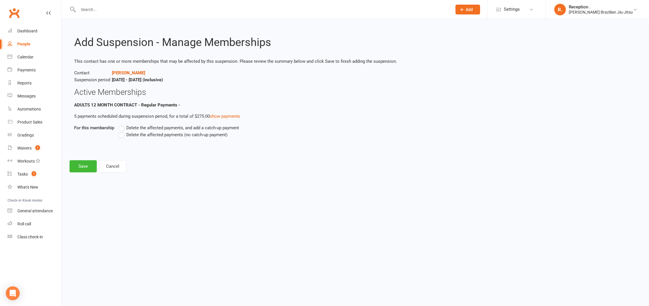
click at [150, 127] on span "Delete the affected payments, and add a catch-up payment" at bounding box center [182, 128] width 113 height 6
click at [122, 125] on input "Delete the affected payments, and add a catch-up payment" at bounding box center [120, 125] width 4 height 0
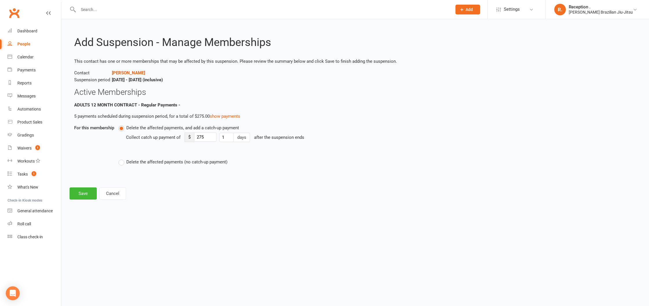
click at [144, 158] on div "Delete the affected payments, and add a catch-up payment Collect catch up payme…" at bounding box center [301, 145] width 366 height 41
click at [142, 160] on span "Delete the affected payments (no catch-up payment)" at bounding box center [176, 162] width 101 height 6
click at [122, 159] on input "Delete the affected payments (no catch-up payment)" at bounding box center [120, 159] width 4 height 0
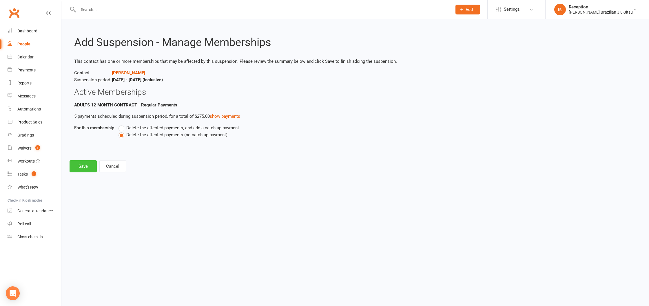
click at [82, 168] on button "Save" at bounding box center [82, 166] width 27 height 12
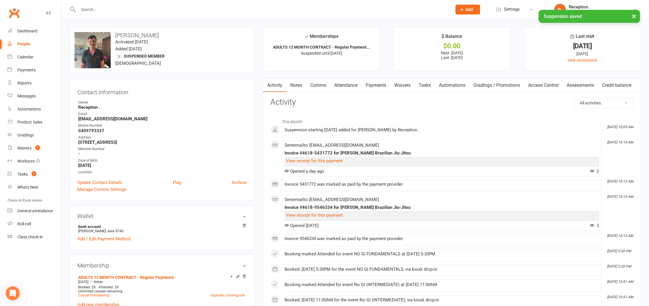
click at [375, 84] on link "Payments" at bounding box center [375, 85] width 29 height 13
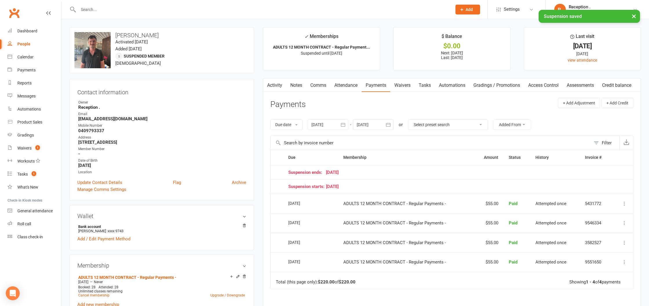
click at [366, 124] on div at bounding box center [373, 125] width 41 height 10
drag, startPoint x: 466, startPoint y: 140, endPoint x: 456, endPoint y: 140, distance: 9.6
click at [464, 140] on input "text" at bounding box center [430, 143] width 320 height 14
drag, startPoint x: 456, startPoint y: 140, endPoint x: 449, endPoint y: 136, distance: 7.6
click at [456, 140] on input "text" at bounding box center [430, 143] width 320 height 14
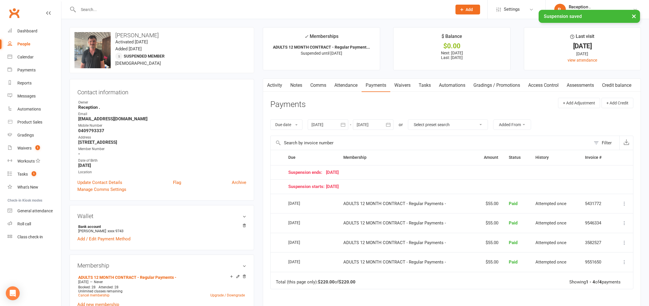
click at [383, 123] on div at bounding box center [373, 125] width 41 height 10
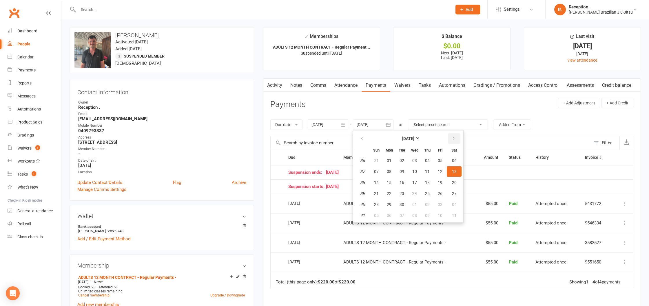
click at [451, 136] on button "button" at bounding box center [454, 138] width 12 height 10
click at [440, 176] on button "12" at bounding box center [440, 172] width 12 height 10
type input "12 Dec 2025"
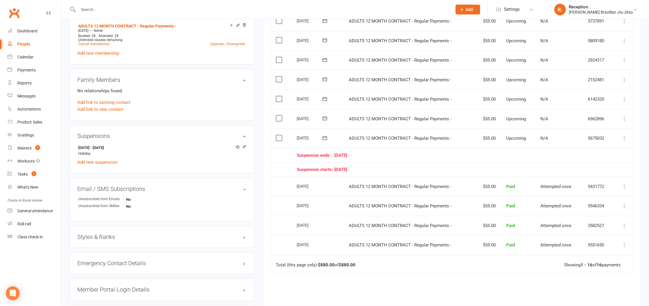
scroll to position [251, 0]
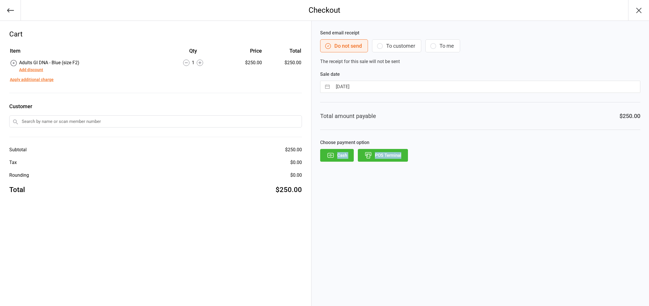
drag, startPoint x: 433, startPoint y: 156, endPoint x: 427, endPoint y: 144, distance: 13.8
click at [427, 144] on div "Choose payment option Cash POS Terminal" at bounding box center [480, 150] width 320 height 23
drag, startPoint x: 427, startPoint y: 142, endPoint x: 420, endPoint y: 140, distance: 7.3
click at [419, 140] on label "Choose payment option" at bounding box center [480, 142] width 320 height 7
click at [378, 180] on div "Send email receipt Do not send To customer To me The receipt for this sale will…" at bounding box center [479, 164] width 337 height 286
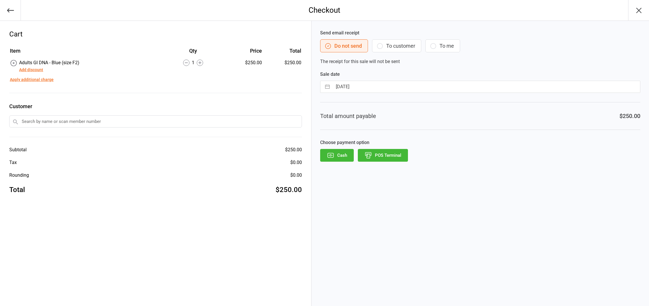
click at [12, 12] on icon "button" at bounding box center [10, 10] width 8 height 8
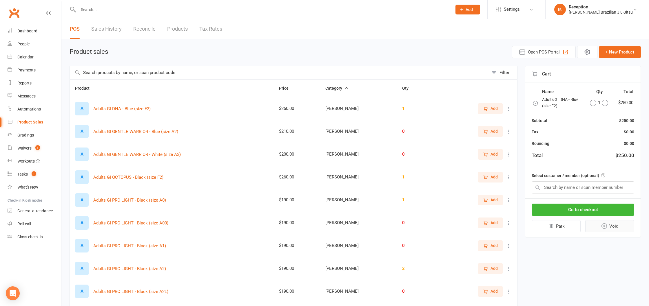
click at [622, 222] on button "Void" at bounding box center [609, 226] width 49 height 12
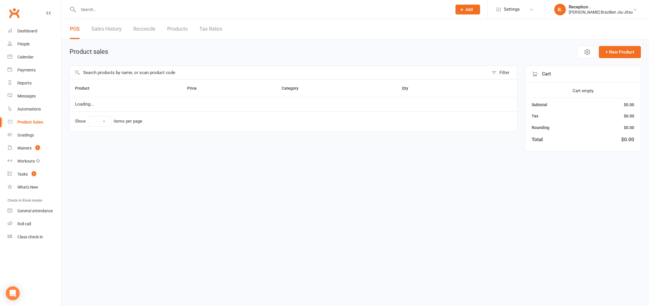
select select "10"
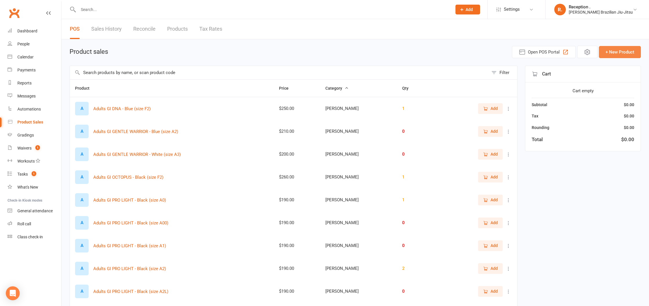
click at [627, 53] on button "+ New Product" at bounding box center [620, 52] width 42 height 12
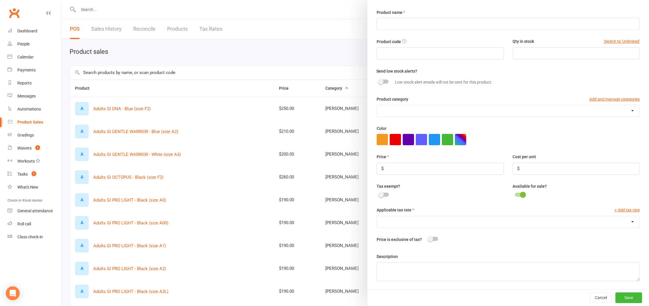
scroll to position [17, 0]
click at [535, 165] on input "number" at bounding box center [575, 169] width 127 height 12
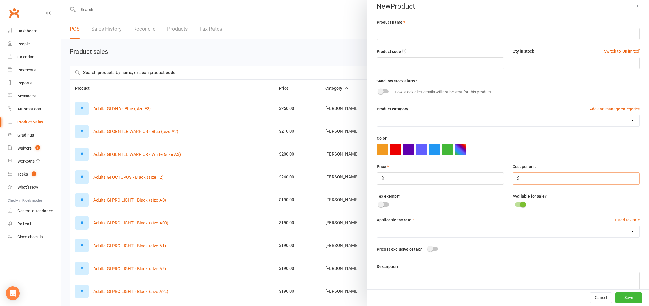
scroll to position [5, 0]
click at [541, 179] on input "number" at bounding box center [575, 179] width 127 height 12
click at [415, 184] on input "number" at bounding box center [439, 179] width 127 height 12
drag, startPoint x: 354, startPoint y: 52, endPoint x: 356, endPoint y: 57, distance: 5.2
click at [354, 52] on div at bounding box center [354, 153] width 587 height 306
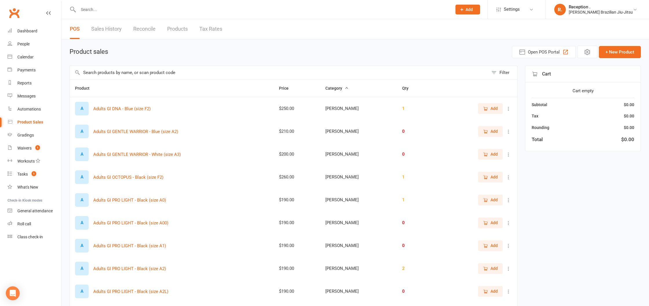
click at [156, 74] on input "text" at bounding box center [279, 72] width 418 height 13
click at [156, 92] on th "Product" at bounding box center [172, 88] width 204 height 17
click at [157, 69] on input "text" at bounding box center [279, 72] width 418 height 13
click at [144, 72] on input "text" at bounding box center [279, 72] width 418 height 13
click at [145, 72] on input "text" at bounding box center [279, 72] width 418 height 13
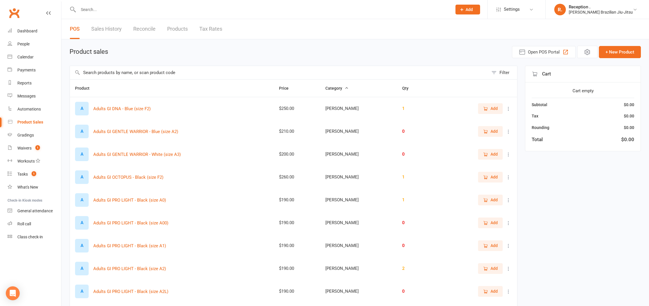
click at [145, 72] on input "text" at bounding box center [279, 72] width 418 height 13
drag, startPoint x: 144, startPoint y: 73, endPoint x: 175, endPoint y: 74, distance: 30.7
click at [171, 74] on input "text" at bounding box center [279, 72] width 418 height 13
drag, startPoint x: 177, startPoint y: 74, endPoint x: 137, endPoint y: 73, distance: 40.3
click at [137, 73] on input "text" at bounding box center [279, 72] width 418 height 13
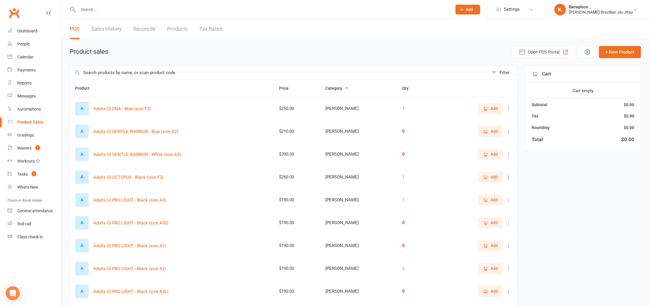
drag, startPoint x: 137, startPoint y: 72, endPoint x: 182, endPoint y: 74, distance: 44.6
click at [182, 74] on input "text" at bounding box center [279, 72] width 418 height 13
click at [173, 73] on input "text" at bounding box center [279, 72] width 418 height 13
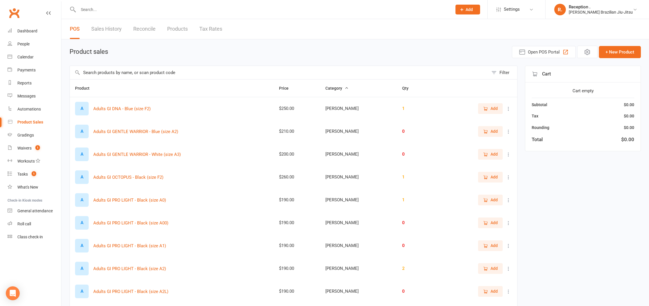
click at [173, 73] on input "text" at bounding box center [279, 72] width 418 height 13
click at [116, 9] on input "text" at bounding box center [261, 10] width 371 height 8
click at [29, 153] on link "Waivers 1" at bounding box center [35, 148] width 54 height 13
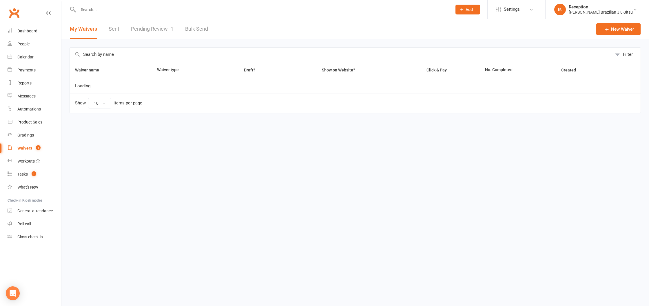
click at [134, 31] on link "Pending Review 1" at bounding box center [152, 29] width 43 height 20
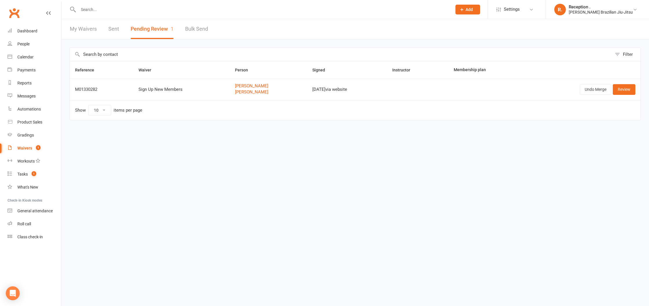
click at [219, 8] on input "text" at bounding box center [261, 10] width 371 height 8
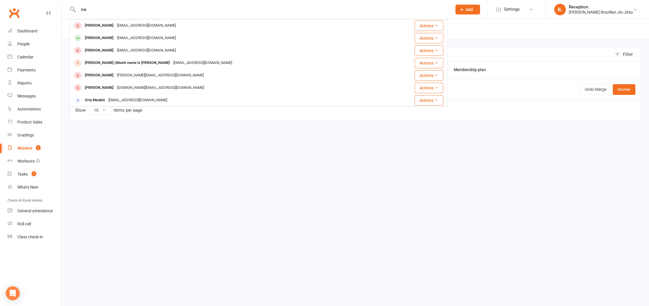
type input "m"
type input "jeremiah martin"
click at [236, 129] on div "Filter Reference Waiver Person Signed Instructor Membership plan M01330282 Sign…" at bounding box center [354, 87] width 587 height 97
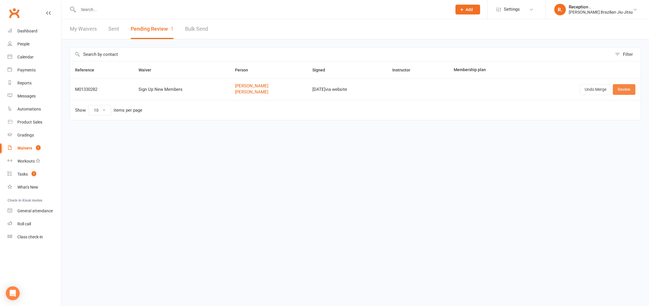
click at [618, 91] on link "Review" at bounding box center [623, 89] width 23 height 10
click at [593, 92] on button "Undo Merge" at bounding box center [595, 89] width 32 height 10
click at [596, 90] on link "Merge" at bounding box center [600, 89] width 21 height 10
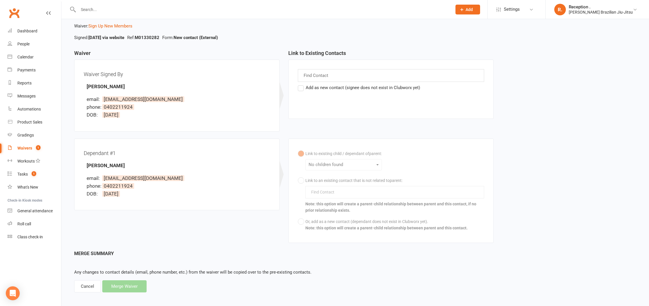
scroll to position [35, 0]
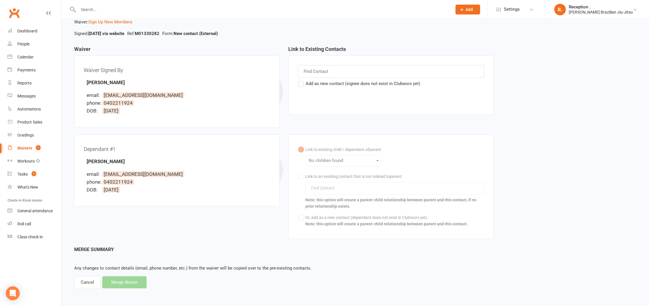
click at [336, 189] on div "Link to existing child / dependant of parent : No children found Link to an exi…" at bounding box center [391, 187] width 186 height 86
drag, startPoint x: 292, startPoint y: 175, endPoint x: 299, endPoint y: 179, distance: 7.6
click at [292, 175] on div "Link to existing child / dependant of parent : No children found Link to an exi…" at bounding box center [390, 187] width 205 height 105
click at [91, 283] on div "Cancel" at bounding box center [87, 283] width 27 height 12
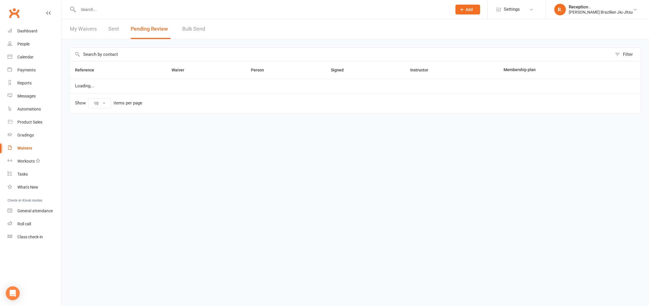
click at [28, 34] on link "Dashboard" at bounding box center [35, 31] width 54 height 13
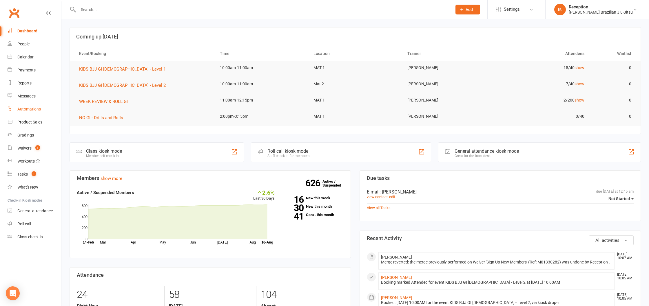
click at [30, 113] on link "Automations" at bounding box center [35, 109] width 54 height 13
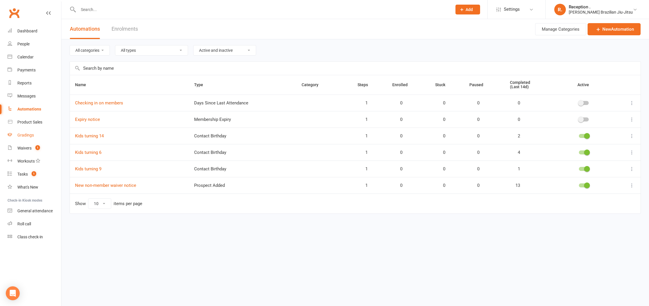
click at [31, 134] on div "Gradings" at bounding box center [25, 135] width 17 height 5
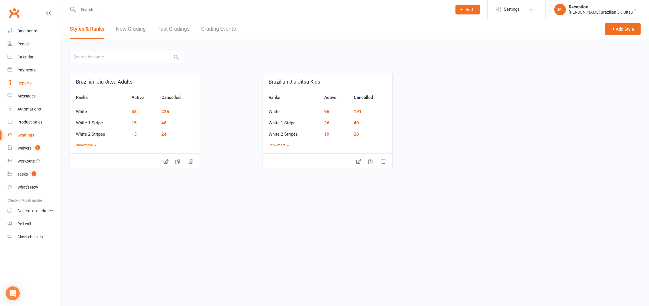
click at [28, 82] on div "Reports" at bounding box center [24, 83] width 14 height 5
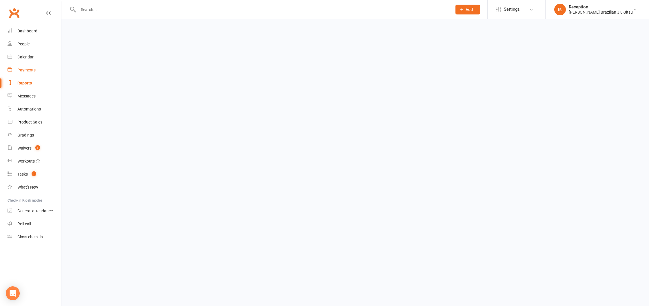
select select "100"
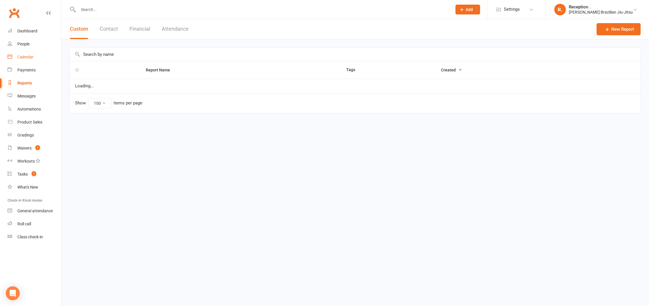
click at [29, 58] on div "Calendar" at bounding box center [25, 57] width 16 height 5
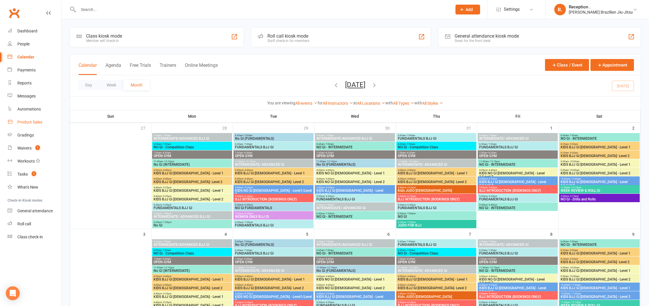
click at [21, 120] on div "Product Sales" at bounding box center [29, 122] width 25 height 5
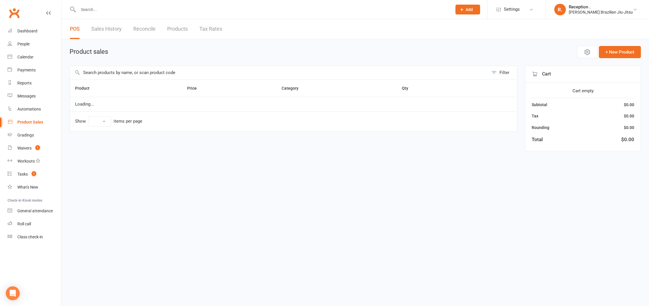
select select "10"
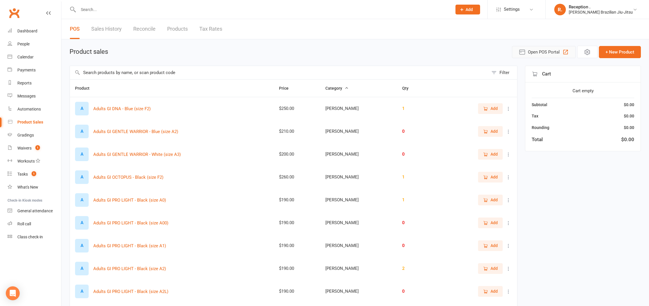
click at [537, 52] on span "Open POS Portal" at bounding box center [544, 52] width 32 height 7
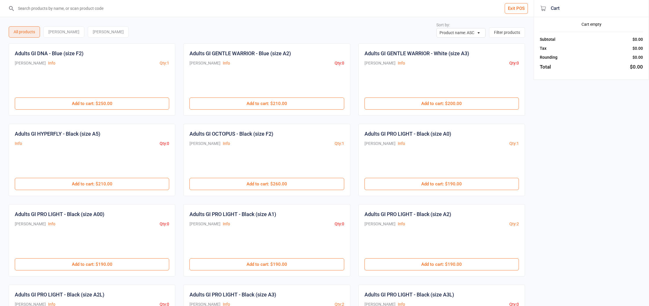
click at [517, 11] on button "Exit POS" at bounding box center [515, 8] width 23 height 11
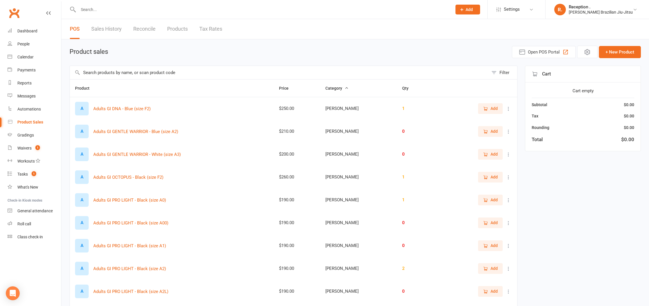
click at [144, 30] on link "Reconcile" at bounding box center [144, 29] width 22 height 20
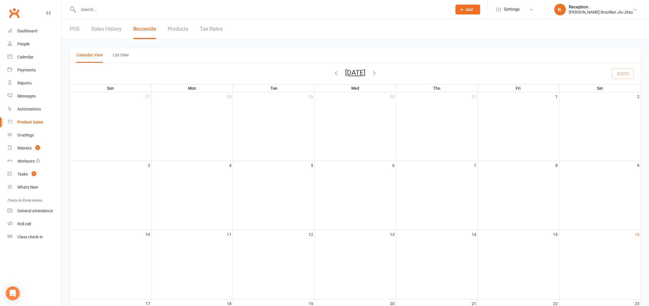
click at [176, 29] on link "Products" at bounding box center [178, 29] width 21 height 20
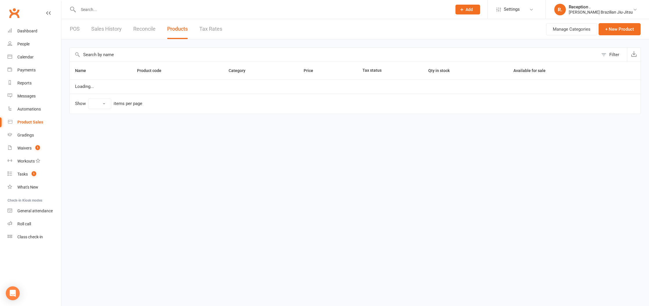
select select "10"
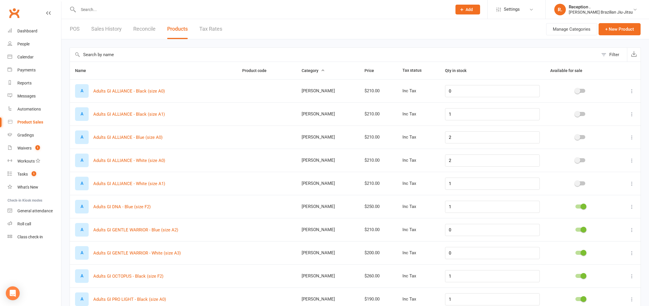
click at [214, 25] on link "Tax Rates" at bounding box center [210, 29] width 23 height 20
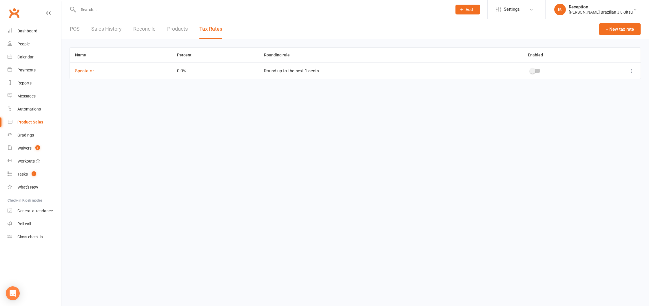
click at [77, 29] on link "POS" at bounding box center [75, 29] width 10 height 20
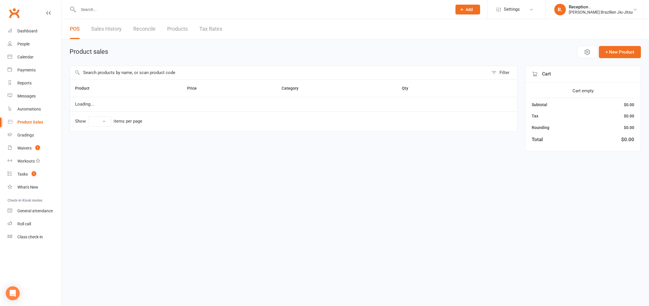
select select "10"
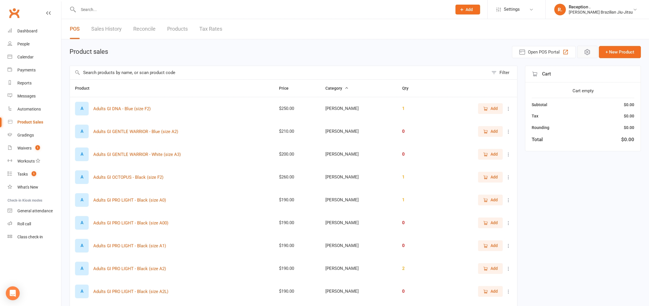
click at [586, 52] on icon "button" at bounding box center [586, 52] width 7 height 7
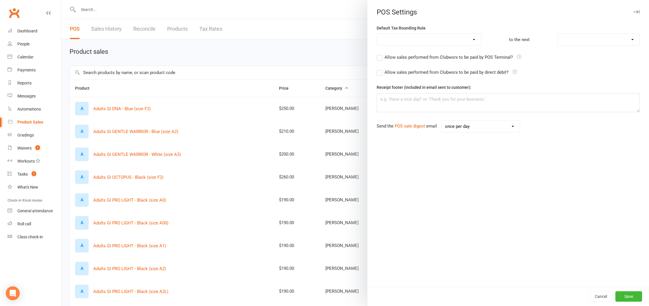
scroll to position [2, 0]
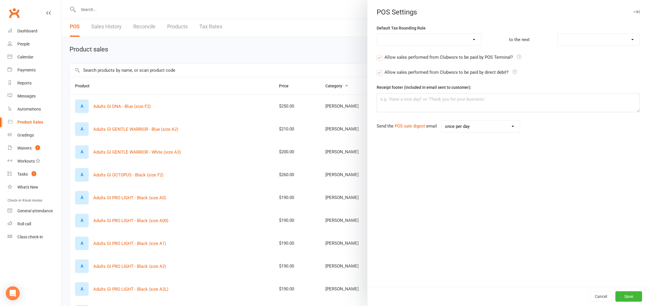
select select "round_up"
select select "1"
click at [305, 35] on div at bounding box center [354, 153] width 587 height 306
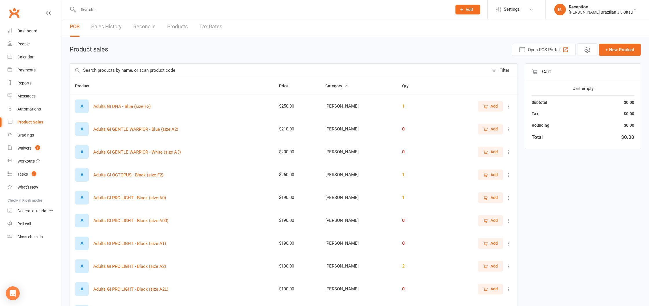
scroll to position [0, 0]
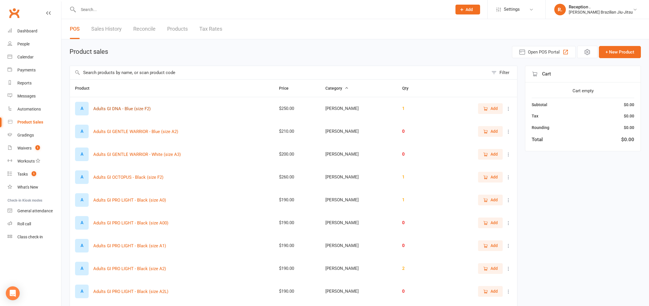
click at [138, 111] on button "Adults GI DNA - Blue (size F2)" at bounding box center [121, 108] width 57 height 7
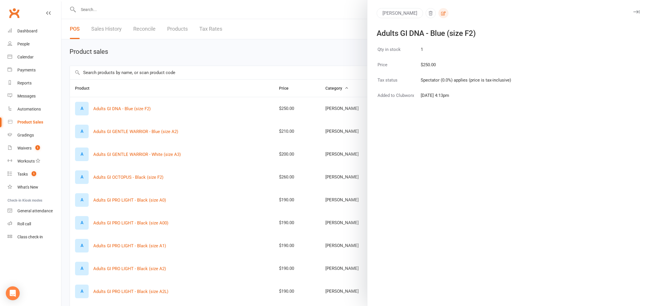
click at [441, 15] on icon "button" at bounding box center [443, 13] width 5 height 4
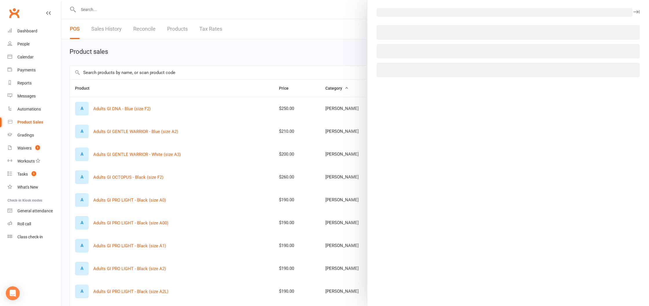
select select "970"
select select "1199"
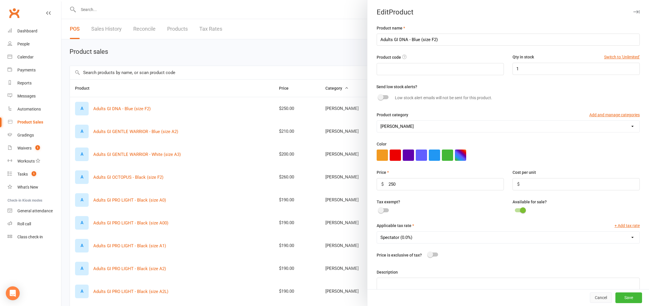
click at [595, 297] on button "Cancel" at bounding box center [601, 298] width 22 height 10
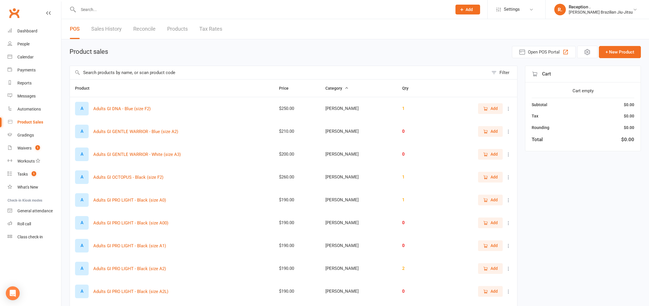
click at [116, 9] on input "text" at bounding box center [261, 10] width 371 height 8
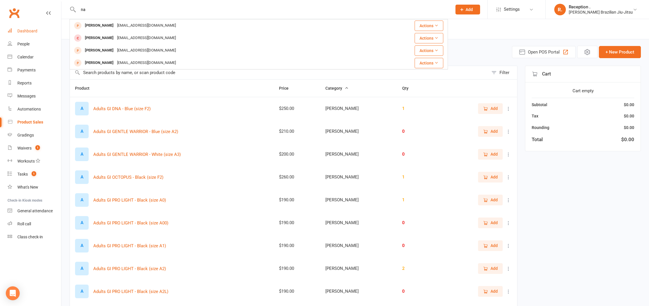
type input "na"
click at [24, 35] on link "Dashboard" at bounding box center [35, 31] width 54 height 13
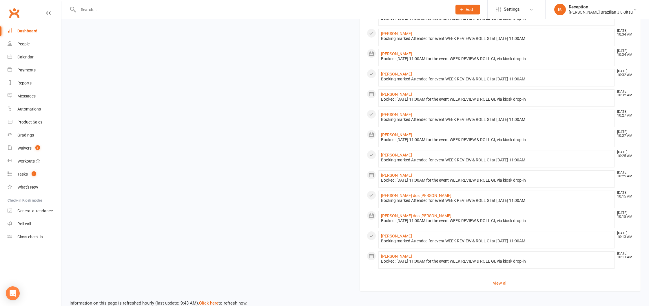
scroll to position [395, 0]
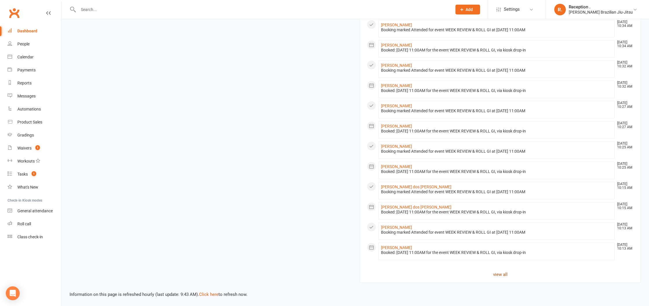
click at [504, 272] on link "view all" at bounding box center [500, 274] width 267 height 7
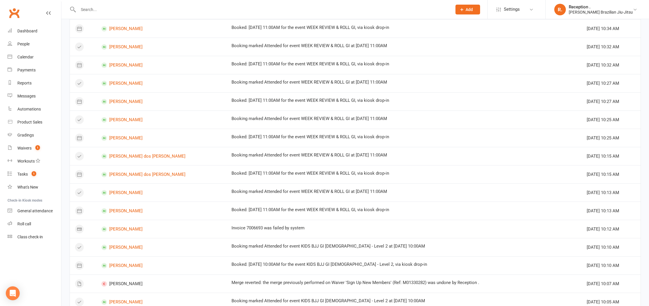
scroll to position [255, 0]
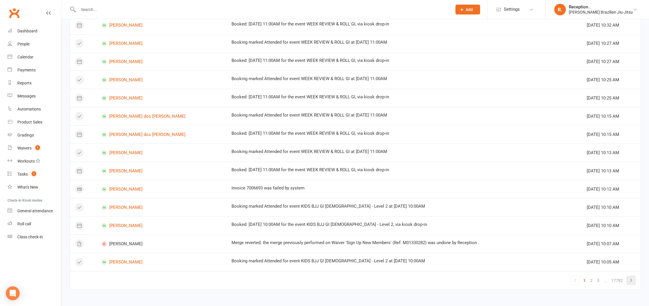
click at [629, 279] on icon at bounding box center [630, 280] width 7 height 7
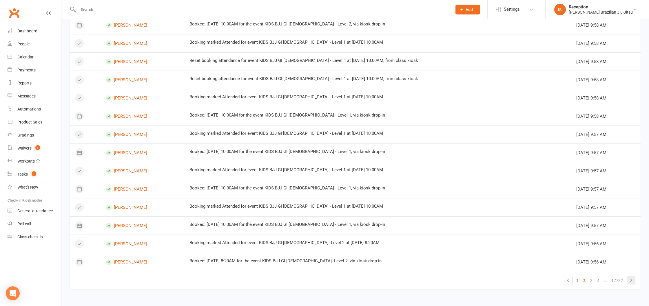
click at [629, 281] on icon at bounding box center [630, 280] width 7 height 7
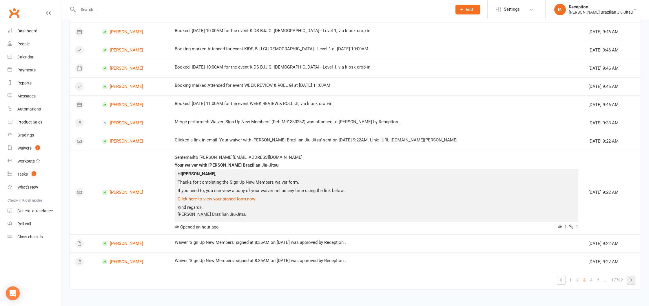
scroll to position [344, 0]
click at [631, 281] on icon at bounding box center [630, 280] width 7 height 7
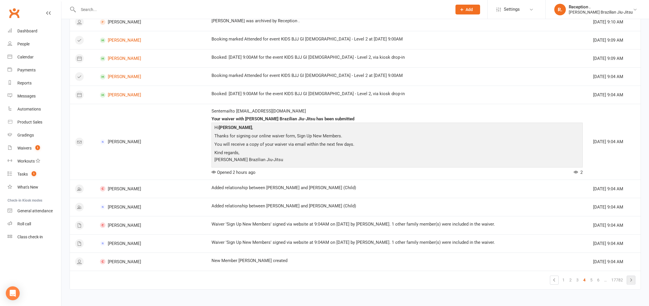
scroll to position [323, 0]
click at [631, 280] on icon at bounding box center [630, 280] width 7 height 7
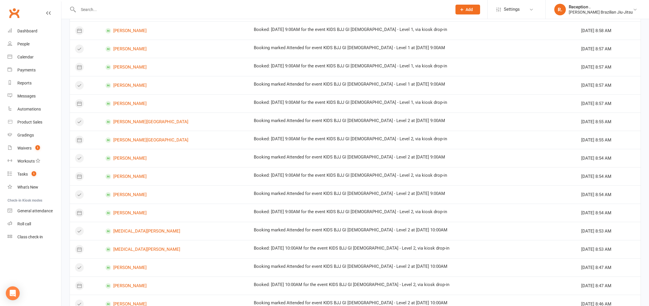
scroll to position [255, 0]
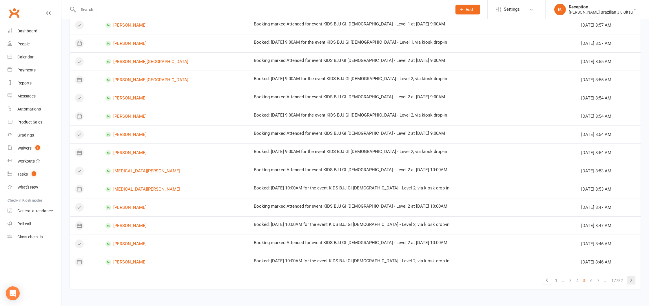
click at [632, 281] on icon at bounding box center [630, 280] width 7 height 7
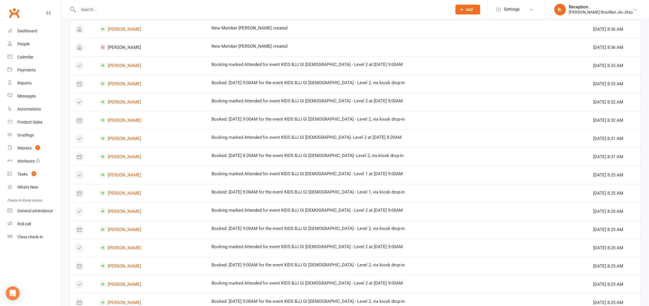
scroll to position [312, 0]
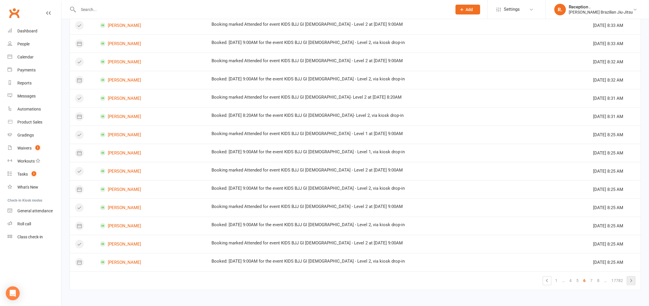
click at [630, 280] on icon at bounding box center [630, 280] width 7 height 7
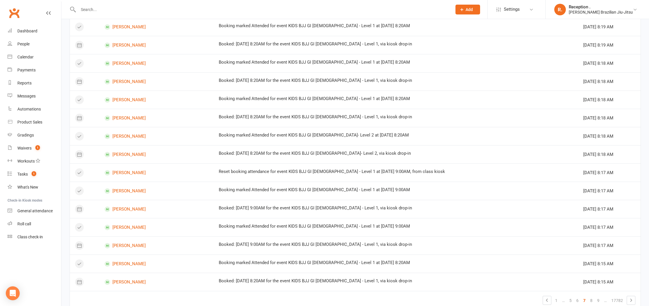
scroll to position [255, 0]
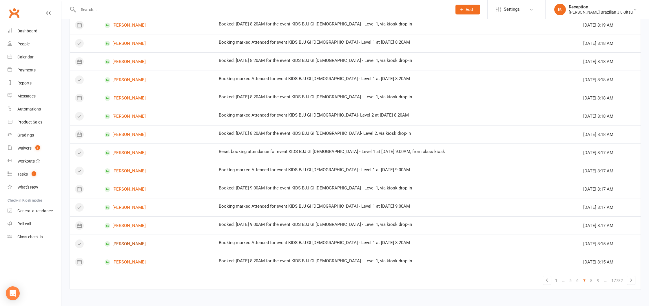
click at [136, 244] on link "August Cockley" at bounding box center [157, 245] width 104 height 6
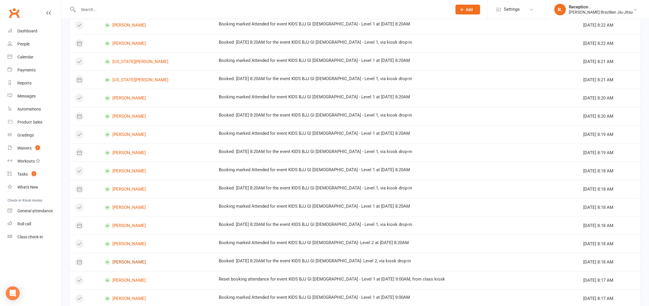
scroll to position [126, 0]
click at [127, 98] on link "Lynton Luan" at bounding box center [157, 100] width 104 height 6
click at [23, 146] on div "Waivers" at bounding box center [24, 148] width 14 height 5
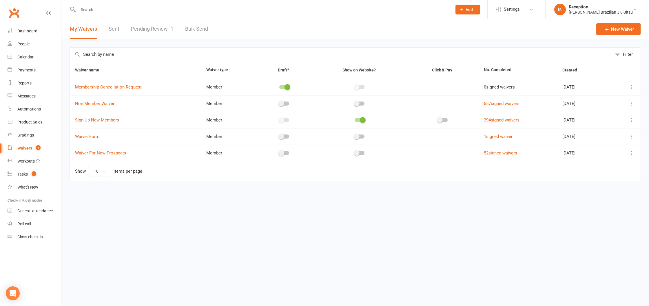
click at [158, 28] on link "Pending Review 1" at bounding box center [152, 29] width 43 height 20
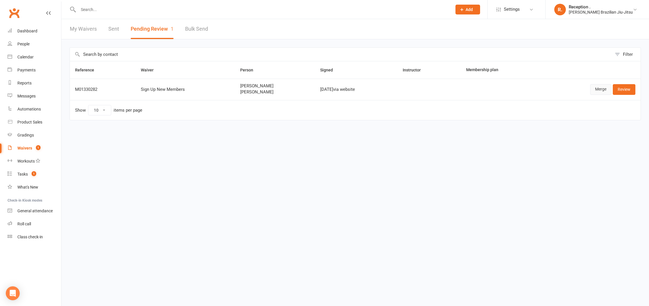
click at [601, 89] on link "Merge" at bounding box center [600, 89] width 21 height 10
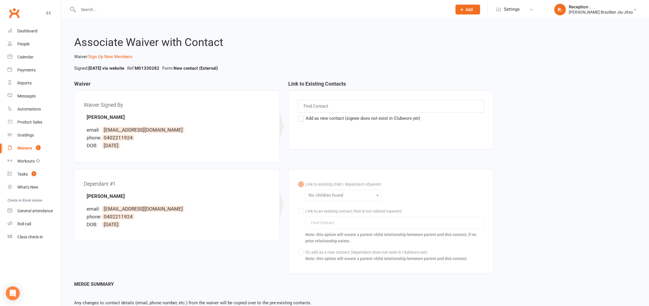
click at [299, 209] on div "Link to existing child / dependant of parent : No children found Link to an exi…" at bounding box center [391, 222] width 186 height 86
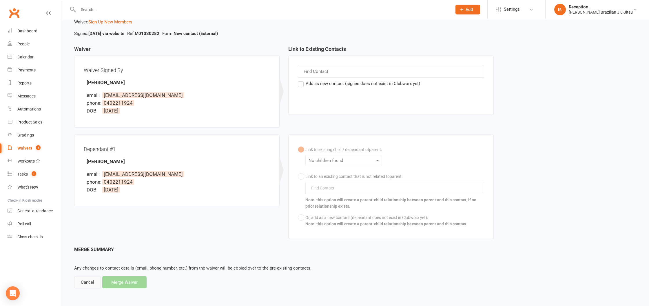
click at [94, 283] on div "Cancel" at bounding box center [87, 283] width 27 height 12
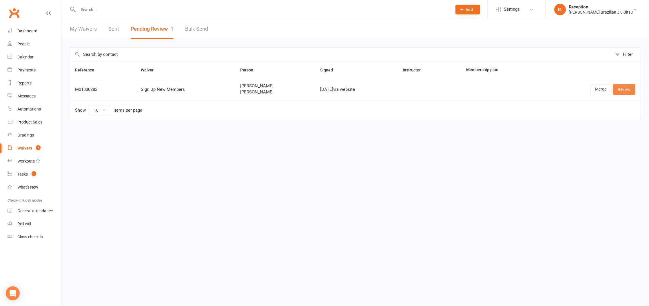
click at [620, 90] on link "Review" at bounding box center [623, 89] width 23 height 10
click at [602, 87] on link "Merge" at bounding box center [600, 89] width 21 height 10
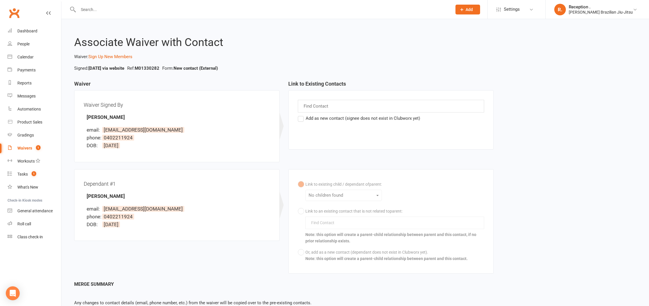
click at [327, 109] on input "text" at bounding box center [316, 107] width 27 height 8
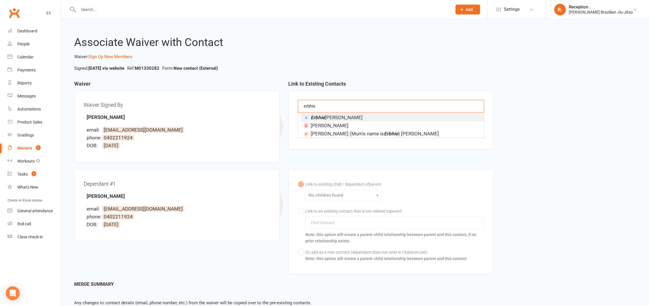
scroll to position [3, 0]
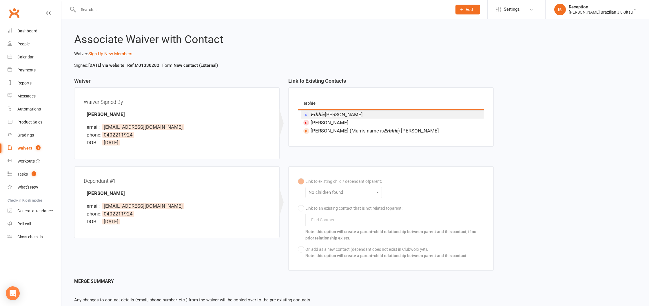
type input "erbhie"
click at [352, 113] on li "Erbhie Martin" at bounding box center [392, 115] width 183 height 8
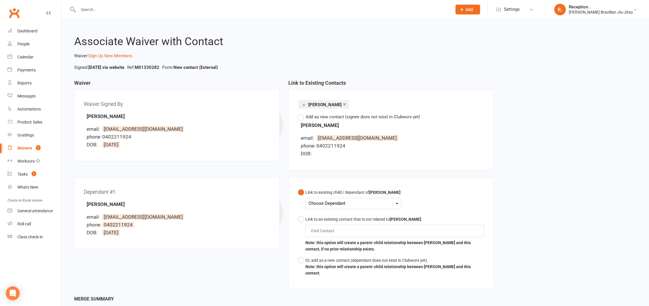
scroll to position [0, 0]
click at [319, 221] on div "Link to an existing contact that is not related to Erbhie Martin :" at bounding box center [394, 220] width 179 height 6
click at [325, 233] on input "text" at bounding box center [323, 231] width 27 height 7
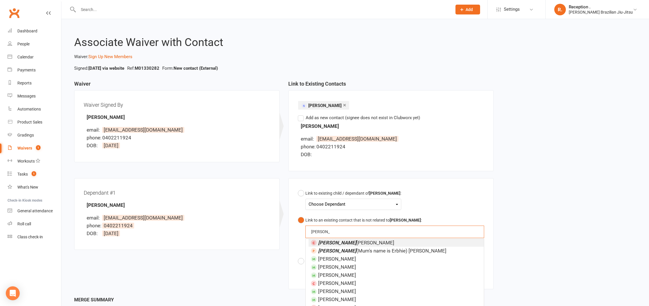
scroll to position [1, 0]
type input "jeremiah"
click at [354, 240] on li "Jeremiah Martin" at bounding box center [395, 243] width 175 height 8
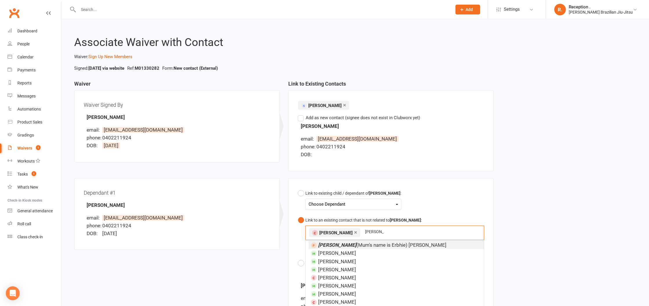
type input "jeremiah"
click at [407, 247] on li "Jeremiah (Mum's name is Erbhie) Martin" at bounding box center [395, 245] width 175 height 8
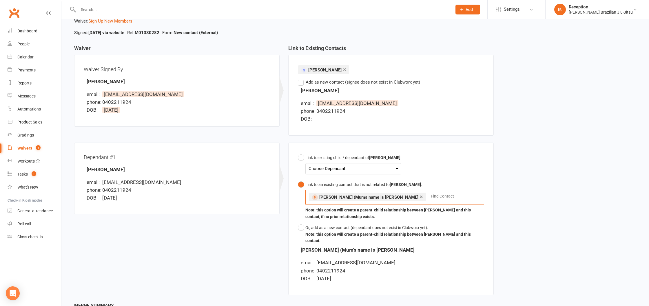
scroll to position [38, 0]
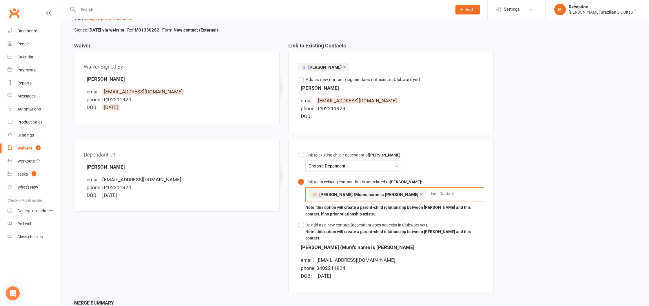
click at [420, 195] on link "×" at bounding box center [421, 194] width 3 height 9
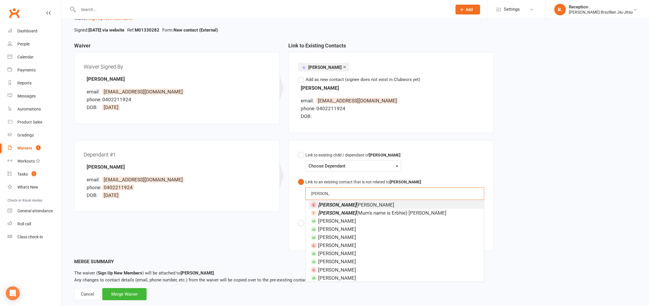
type input "jeremiah"
click at [371, 206] on li "Jeremiah Martin" at bounding box center [395, 205] width 175 height 8
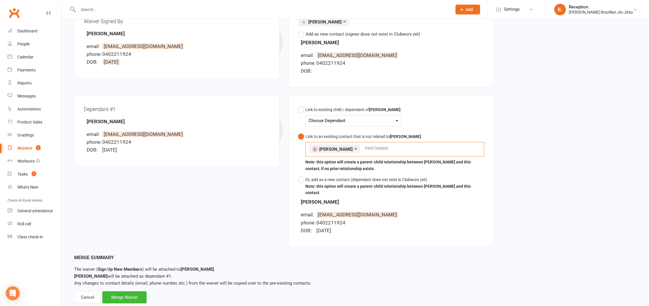
scroll to position [0, 0]
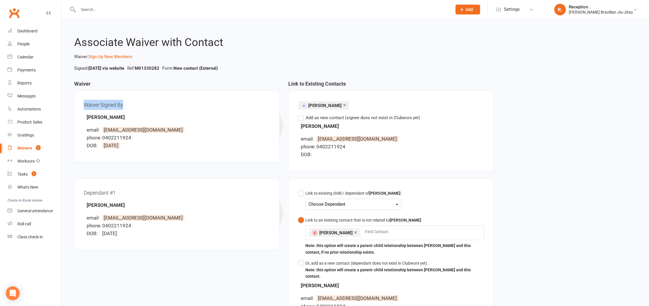
drag, startPoint x: 90, startPoint y: 104, endPoint x: 147, endPoint y: 110, distance: 57.0
click at [145, 109] on div "Waiver Signed By Erbhie Martin email: erbhiemartin@gmail.com phone: 0402211924 …" at bounding box center [176, 126] width 205 height 72
click at [148, 110] on div "Waiver Signed By Erbhie Martin email: erbhiemartin@gmail.com phone: 0402211924 …" at bounding box center [177, 126] width 186 height 53
drag, startPoint x: 90, startPoint y: 118, endPoint x: 143, endPoint y: 124, distance: 53.3
click at [143, 124] on div "Waiver Signed By Erbhie Martin email: erbhiemartin@gmail.com phone: 0402211924 …" at bounding box center [177, 126] width 186 height 53
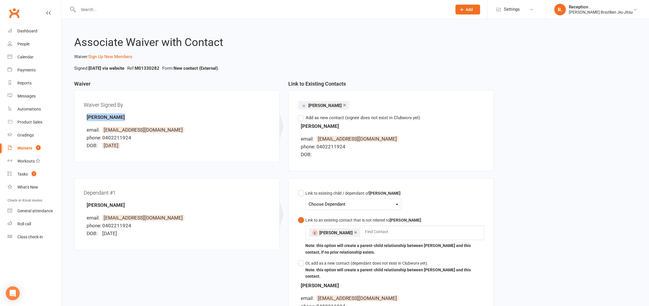
drag, startPoint x: 118, startPoint y: 119, endPoint x: 74, endPoint y: 116, distance: 43.8
click at [74, 116] on div "Waiver Signed By Erbhie Martin email: erbhiemartin@gmail.com phone: 0402211924 …" at bounding box center [176, 126] width 205 height 72
click at [153, 122] on div "Waiver Signed By Erbhie Martin email: erbhiemartin@gmail.com phone: 0402211924 …" at bounding box center [177, 126] width 186 height 53
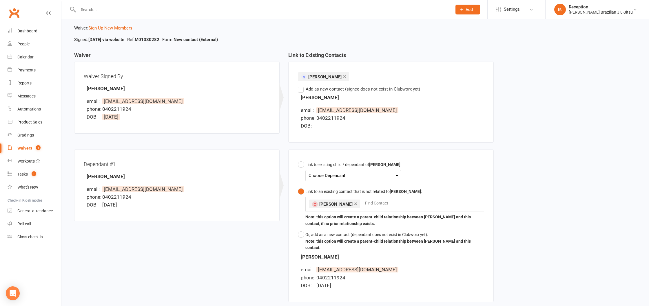
scroll to position [32, 0]
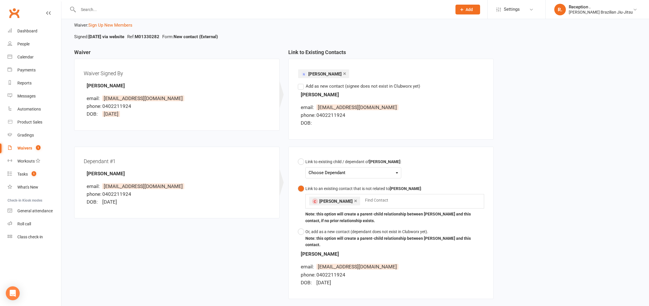
click at [343, 74] on link "×" at bounding box center [344, 73] width 3 height 9
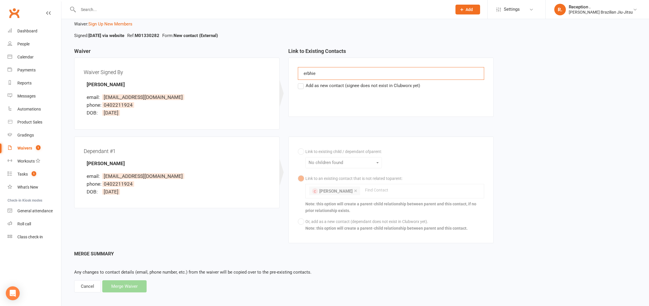
click at [332, 74] on div "erbhie erbhie" at bounding box center [391, 73] width 186 height 13
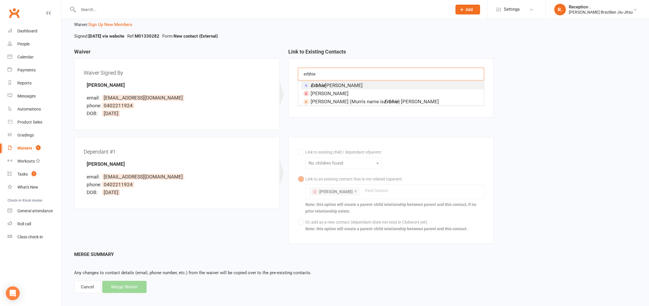
type input "erbhie"
click at [344, 87] on li "Erbhie Martin" at bounding box center [392, 85] width 183 height 8
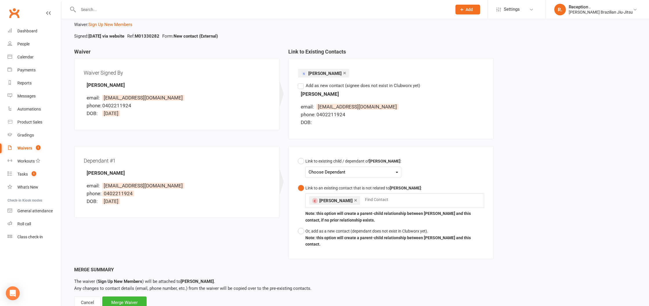
scroll to position [46, 0]
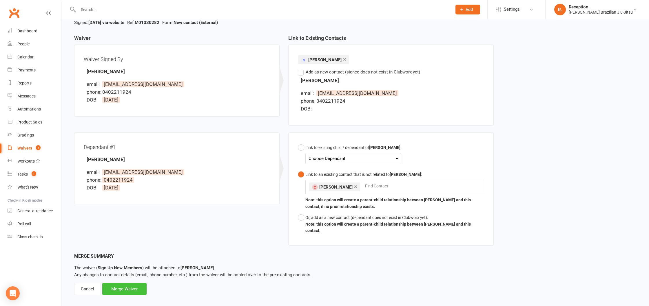
click at [132, 287] on div "Merge Waiver" at bounding box center [124, 289] width 44 height 12
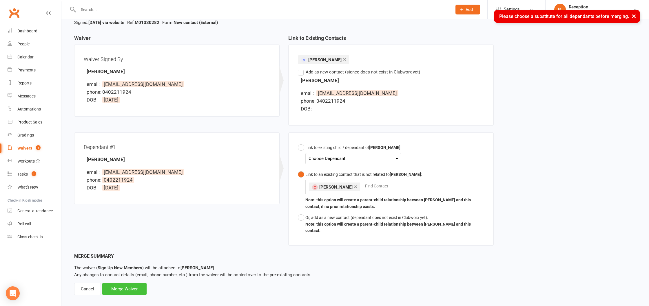
click at [132, 284] on div "Merge Waiver" at bounding box center [124, 289] width 44 height 12
click at [383, 183] on input "text" at bounding box center [377, 186] width 27 height 7
click at [128, 283] on div "Merge Waiver" at bounding box center [124, 289] width 44 height 12
click at [362, 158] on div "Choose Dependant" at bounding box center [352, 159] width 89 height 8
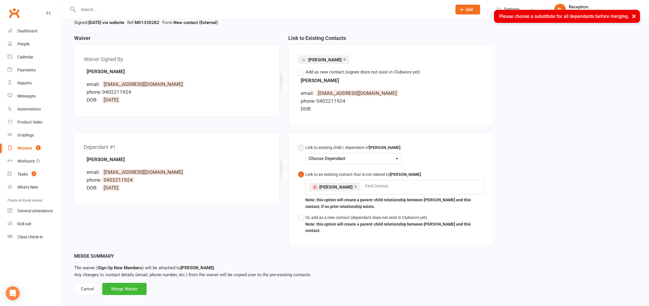
scroll to position [44, 0]
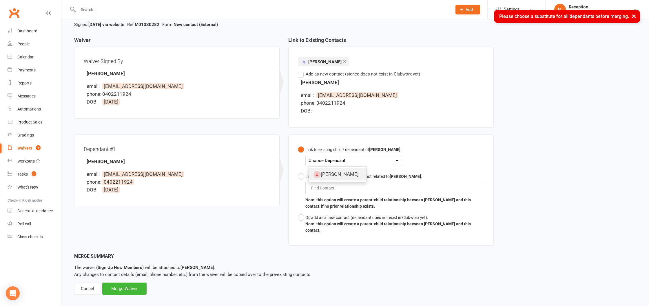
click at [349, 177] on link "Jeremiah Martin" at bounding box center [337, 174] width 57 height 12
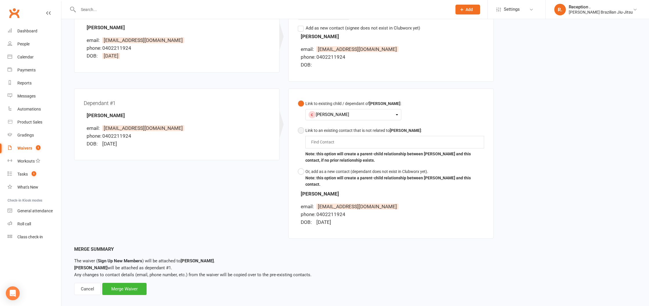
click at [325, 142] on input "text" at bounding box center [323, 142] width 27 height 7
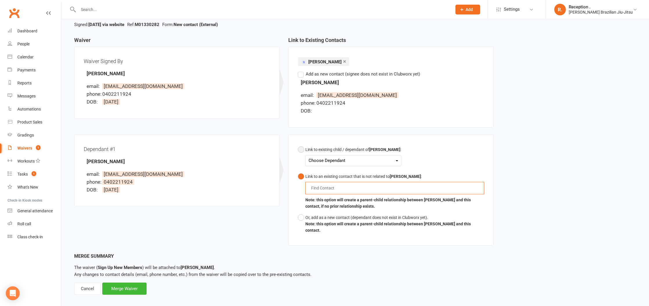
click at [307, 146] on button "Link to existing child / dependant of Erbhie Martin : Choose Dependant Jeremiah…" at bounding box center [349, 157] width 103 height 27
click at [327, 158] on div "Choose Dependant" at bounding box center [352, 161] width 89 height 8
click at [333, 177] on link "Jeremiah Martin" at bounding box center [337, 174] width 57 height 12
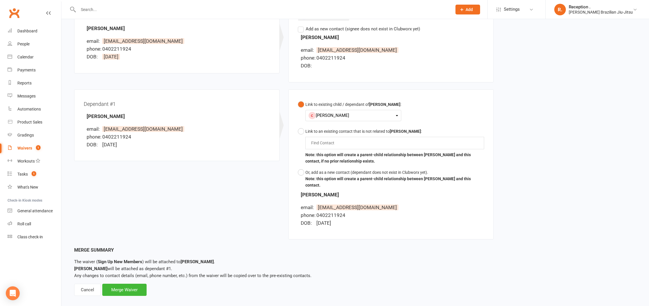
scroll to position [90, 0]
click at [144, 283] on div "Merge Waiver" at bounding box center [124, 289] width 44 height 12
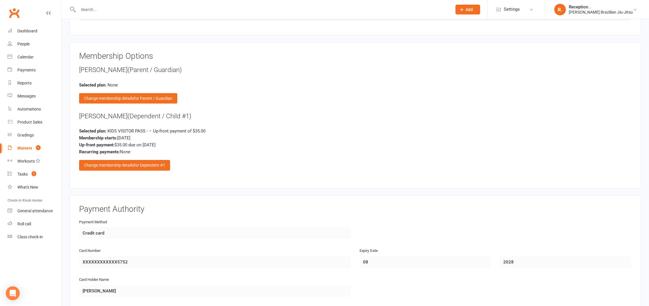
scroll to position [684, 0]
click at [157, 96] on span "for Parent / Guardian" at bounding box center [153, 98] width 39 height 5
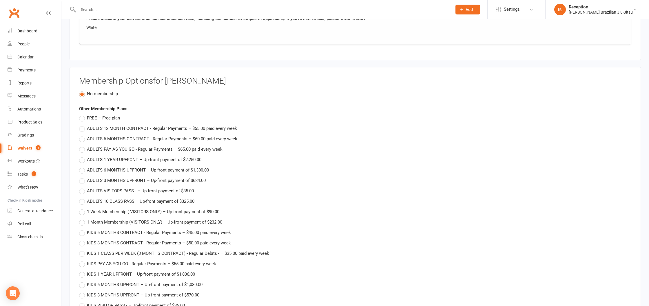
scroll to position [627, 0]
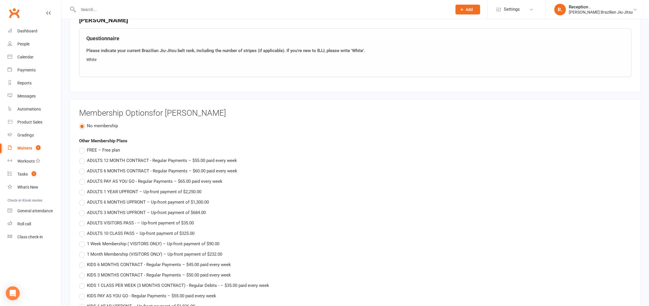
click at [108, 124] on span "No membership" at bounding box center [102, 125] width 31 height 6
click at [83, 122] on input "No membership" at bounding box center [81, 122] width 4 height 0
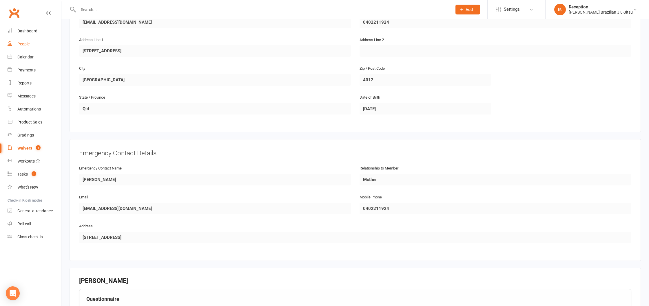
scroll to position [365, 0]
click at [39, 151] on link "Waivers 1" at bounding box center [35, 148] width 54 height 13
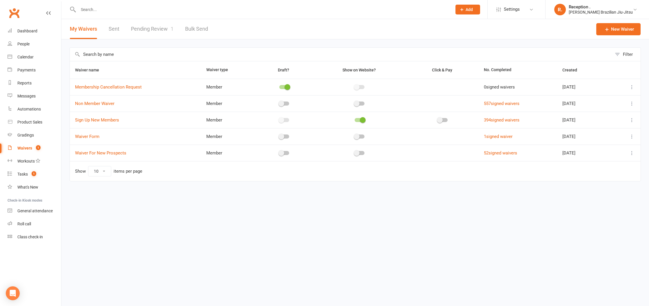
click at [161, 23] on link "Pending Review 1" at bounding box center [152, 29] width 43 height 20
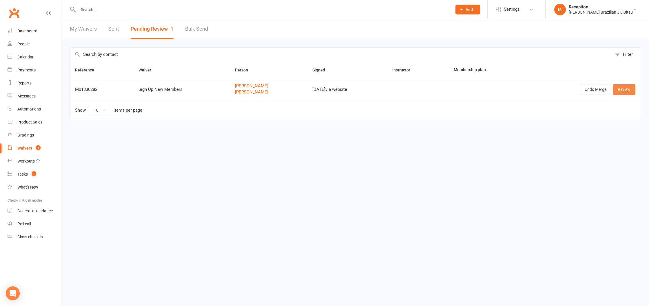
click at [622, 92] on link "Review" at bounding box center [623, 89] width 23 height 10
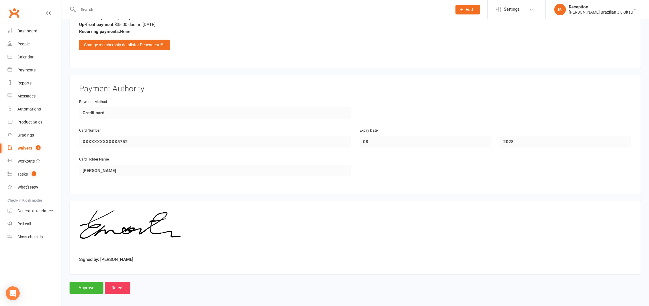
scroll to position [806, 0]
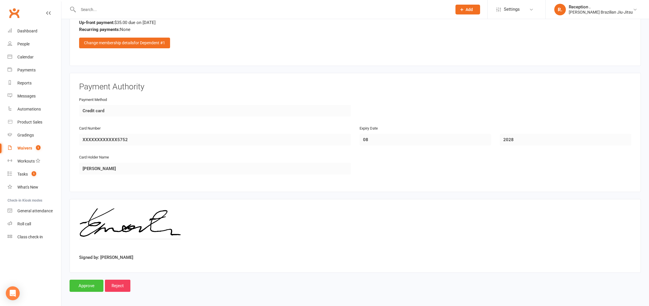
click at [87, 285] on input "Approve" at bounding box center [86, 286] width 34 height 12
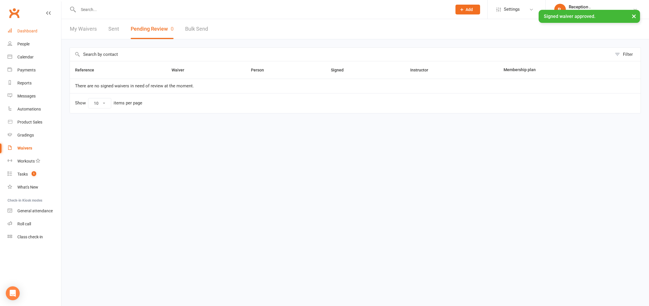
click at [47, 36] on link "Dashboard" at bounding box center [35, 31] width 54 height 13
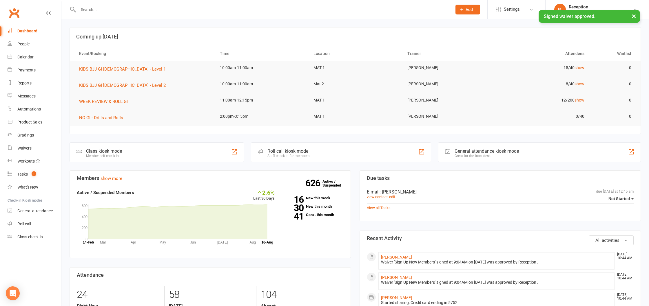
click at [114, 7] on input "text" at bounding box center [261, 10] width 371 height 8
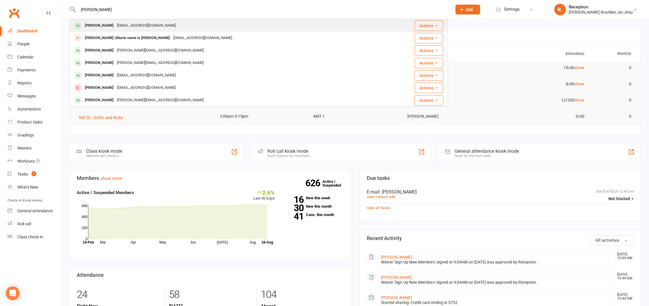
type input "jeremiah"
click at [121, 26] on div "Erbhiemartin@gmail.com" at bounding box center [146, 25] width 62 height 8
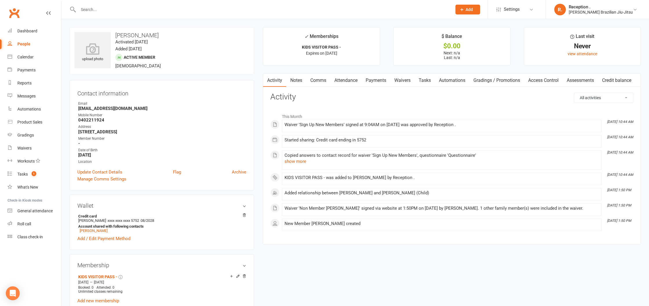
click at [110, 10] on input "text" at bounding box center [261, 10] width 371 height 8
type input "m"
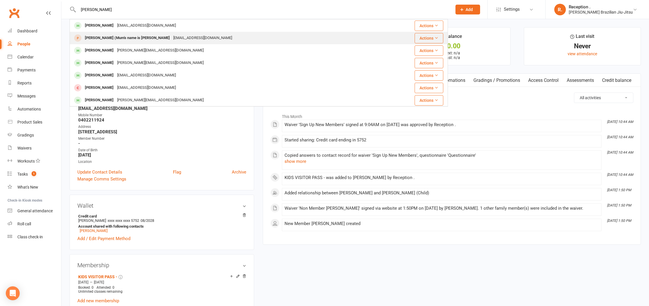
type input "jeremiah"
click at [140, 40] on div "Jeremiah (Mum's name is Erbhie) Martin" at bounding box center [127, 38] width 88 height 8
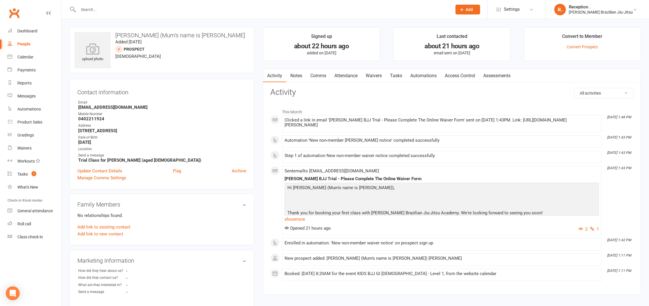
click at [374, 78] on link "Waivers" at bounding box center [373, 75] width 24 height 13
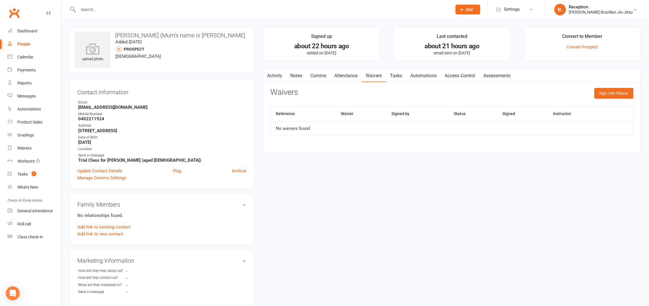
click at [235, 175] on div "Manage Comms Settings" at bounding box center [161, 178] width 169 height 7
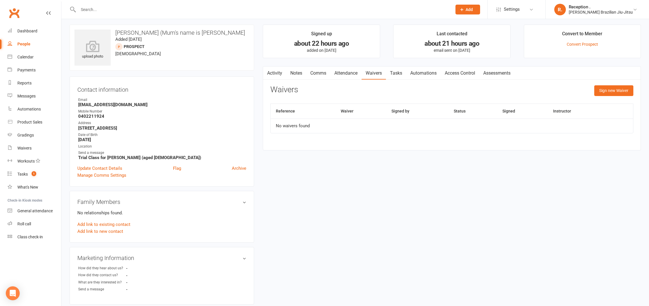
click at [237, 172] on div "Manage Comms Settings" at bounding box center [161, 175] width 169 height 7
click at [240, 170] on link "Archive" at bounding box center [239, 168] width 14 height 7
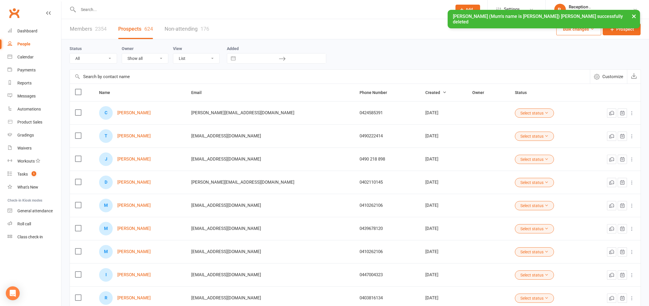
click at [190, 9] on input "text" at bounding box center [261, 10] width 371 height 8
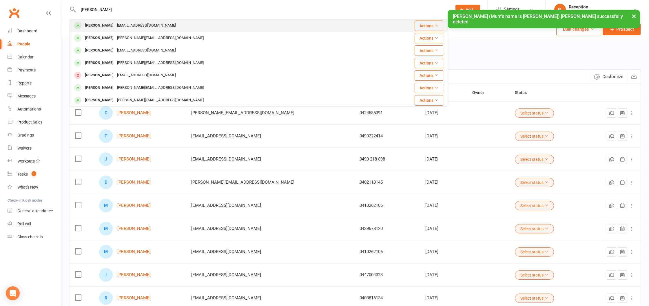
type input "jeremiah"
click at [155, 28] on div "Erbhiemartin@gmail.com" at bounding box center [146, 25] width 62 height 8
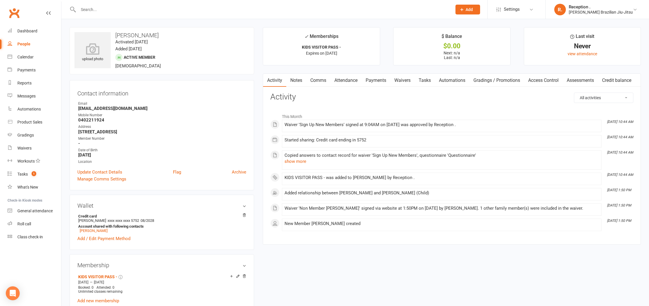
click at [410, 83] on link "Waivers" at bounding box center [402, 80] width 24 height 13
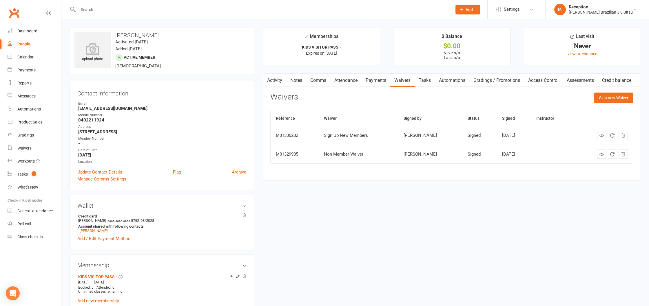
scroll to position [0, 0]
click at [87, 51] on icon at bounding box center [93, 48] width 40 height 13
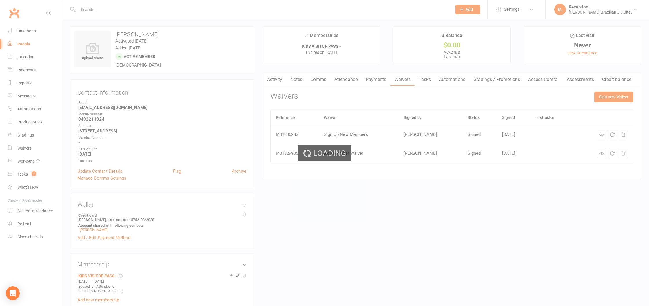
scroll to position [0, 0]
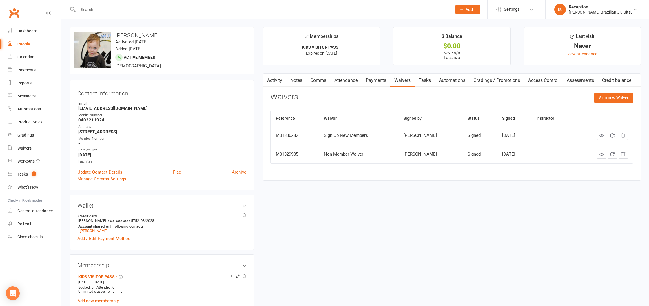
click at [32, 38] on link "People" at bounding box center [35, 44] width 54 height 13
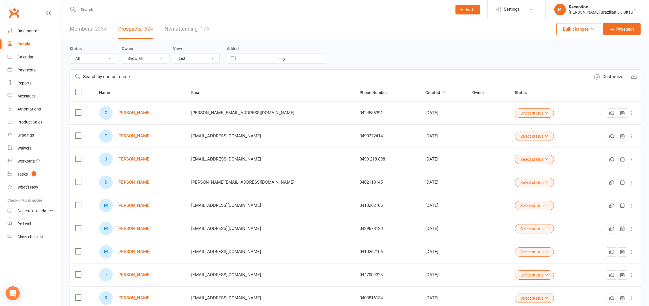
scroll to position [8, 0]
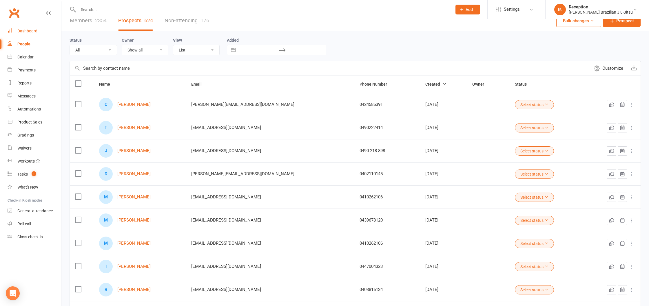
click at [30, 35] on link "Dashboard" at bounding box center [35, 31] width 54 height 13
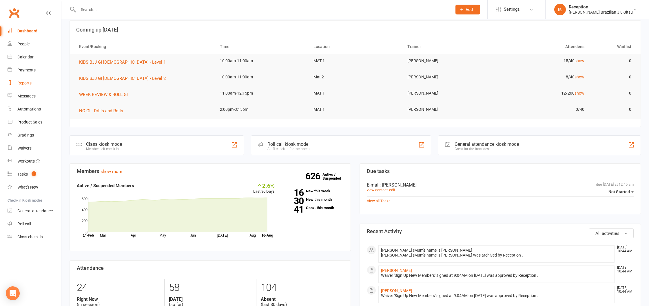
scroll to position [7, 0]
click at [27, 149] on div "Waivers" at bounding box center [24, 148] width 14 height 5
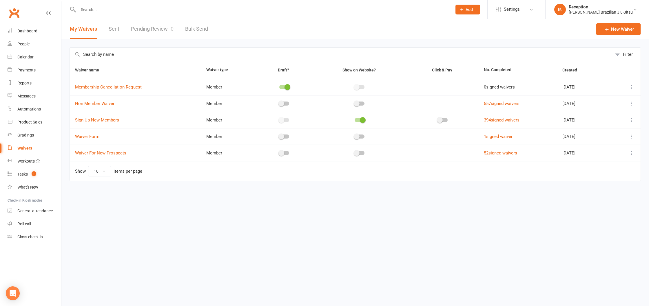
click at [114, 35] on link "Sent" at bounding box center [114, 29] width 11 height 20
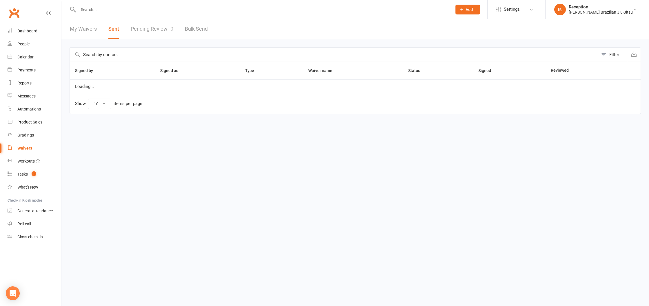
click at [140, 29] on link "Pending Review 0" at bounding box center [152, 29] width 43 height 20
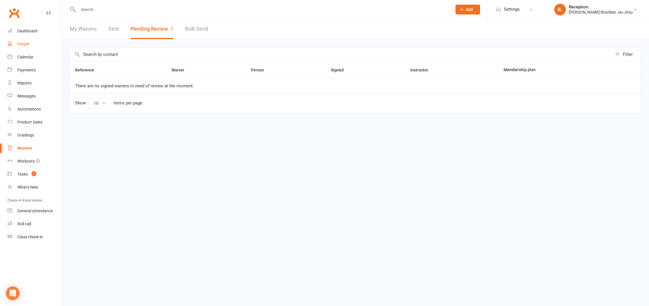
click at [30, 40] on link "People" at bounding box center [35, 44] width 54 height 13
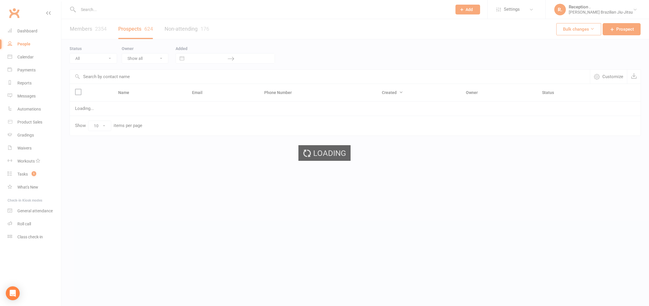
click at [30, 34] on div "Loading" at bounding box center [324, 153] width 649 height 306
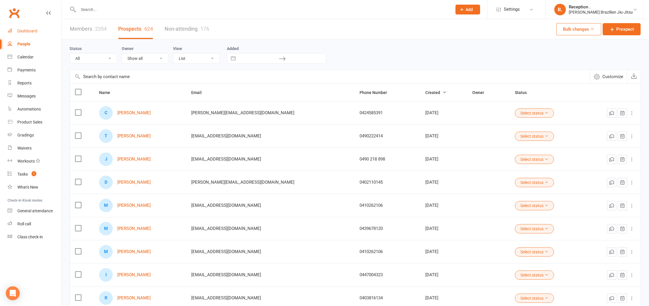
click at [30, 32] on div "Dashboard" at bounding box center [27, 31] width 20 height 5
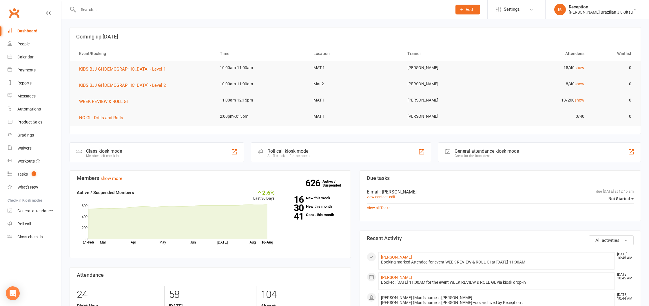
click at [135, 13] on div at bounding box center [258, 9] width 378 height 19
click at [136, 11] on input "text" at bounding box center [261, 10] width 371 height 8
paste input "Dan Law"
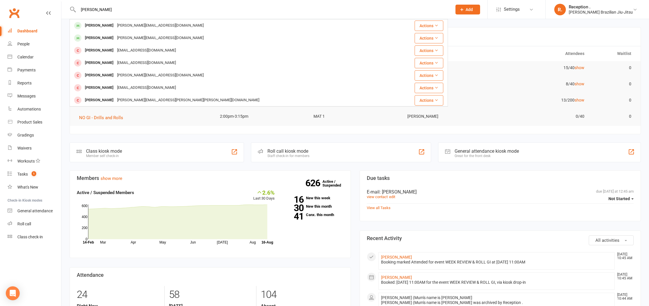
drag, startPoint x: 59, startPoint y: -1, endPoint x: 33, endPoint y: -5, distance: 26.9
drag, startPoint x: 103, startPoint y: 8, endPoint x: 9, endPoint y: 2, distance: 94.3
click at [7, 1] on header "Dan Law Dan Law Dan@lawtools.com.au Actions Charlie Law Dan@lawtools.com.au Act…" at bounding box center [324, 1] width 649 height 0
paste input "@lawtools.com.au"
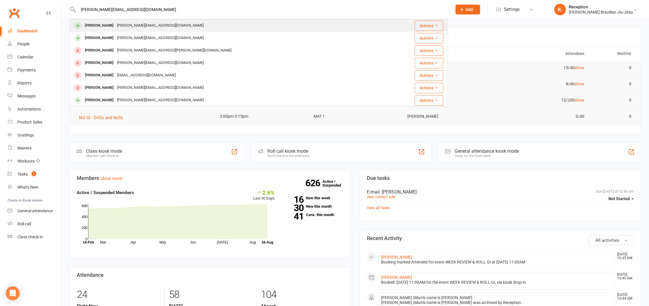
type input "Dan@lawtools.com.au"
click at [165, 28] on div "Dan Law Dan@lawtools.com.au" at bounding box center [231, 26] width 322 height 12
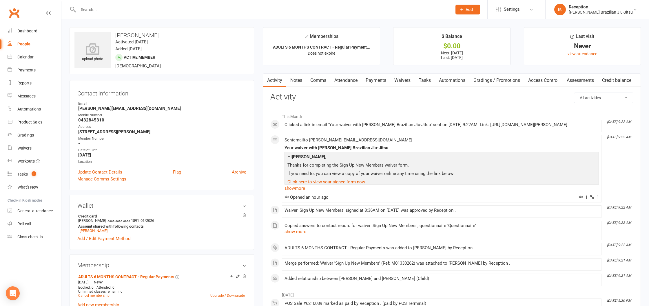
click at [410, 80] on link "Waivers" at bounding box center [402, 80] width 24 height 13
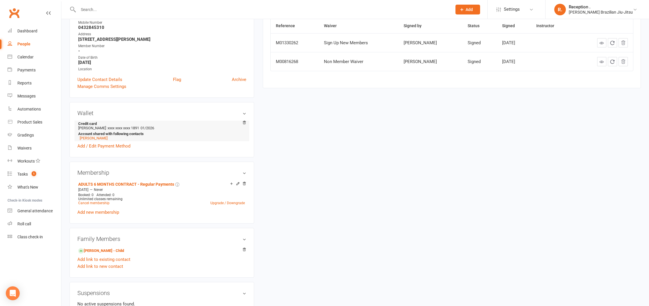
scroll to position [96, 0]
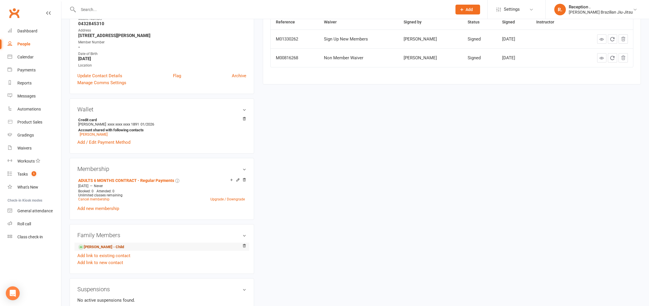
click at [93, 245] on link "Charlie Law - Child" at bounding box center [101, 247] width 46 height 6
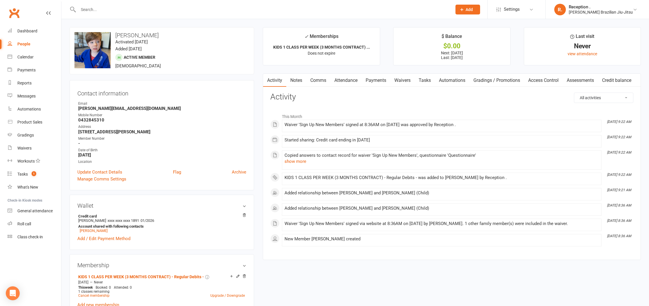
click at [397, 82] on link "Waivers" at bounding box center [402, 80] width 24 height 13
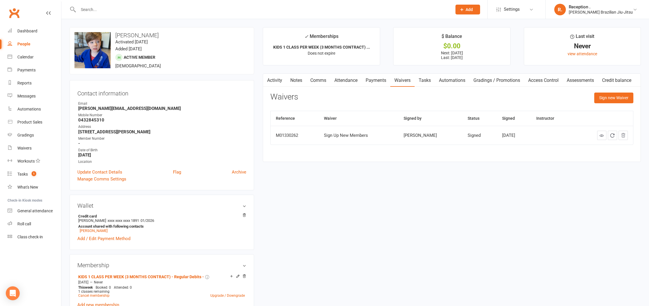
click at [381, 82] on link "Payments" at bounding box center [375, 80] width 29 height 13
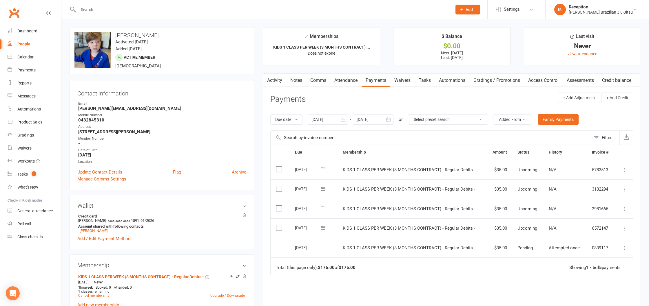
click at [390, 81] on link "Payments" at bounding box center [375, 80] width 29 height 13
click at [406, 81] on link "Waivers" at bounding box center [402, 80] width 24 height 13
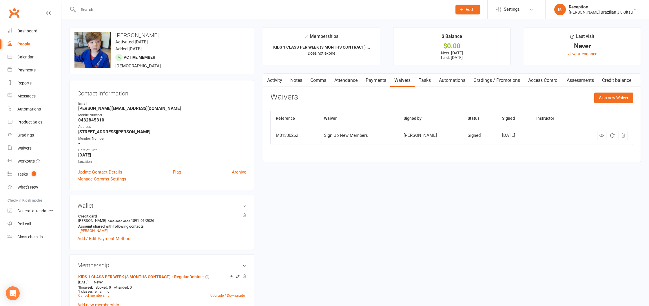
click at [384, 82] on link "Payments" at bounding box center [375, 80] width 29 height 13
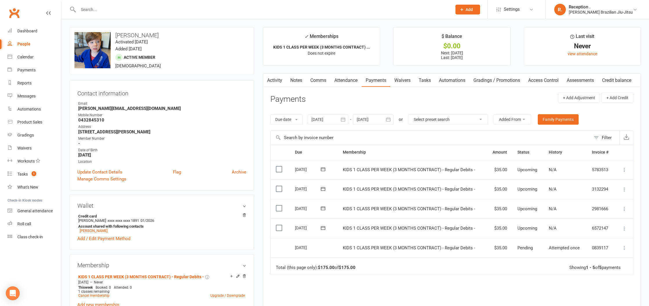
click at [115, 6] on input "text" at bounding box center [261, 10] width 371 height 8
paste input "oplps@hotmail.com"
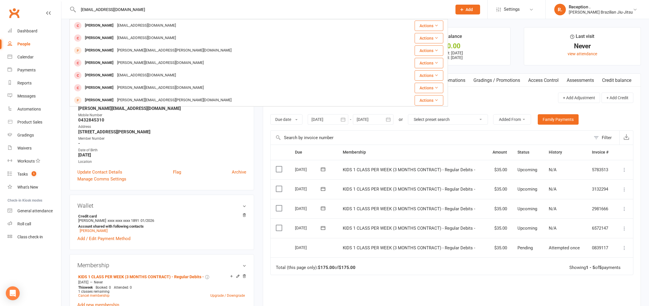
drag, startPoint x: 112, startPoint y: 12, endPoint x: 72, endPoint y: 10, distance: 40.3
click at [72, 10] on div "oplps@hotmail.com Hongi Han hongi@hotmail.com Actions Amy Hanna hanna_amy@hotma…" at bounding box center [258, 9] width 378 height 19
drag, startPoint x: 127, startPoint y: 10, endPoint x: 53, endPoint y: 9, distance: 74.7
click at [50, 1] on header "oplps@hotmail.com Hongi Han hongi@hotmail.com Actions Amy Hanna hanna_amy@hotma…" at bounding box center [324, 1] width 649 height 0
paste input "Rafael Goncalves"
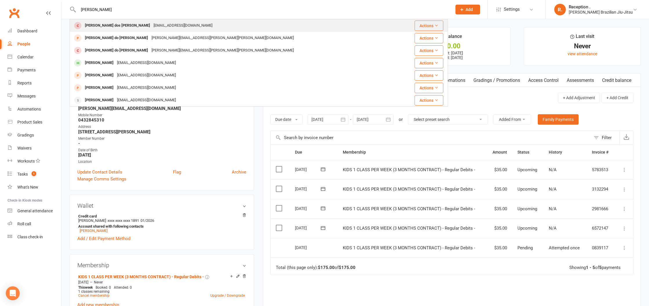
type input "Rafael Goncalves"
click at [155, 25] on div "oplps@hotmail.com" at bounding box center [183, 25] width 62 height 8
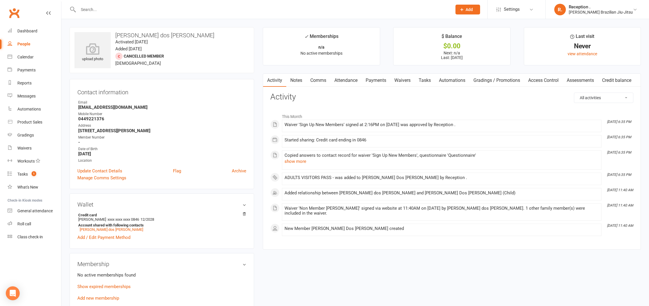
click at [349, 77] on link "Attendance" at bounding box center [345, 80] width 31 height 13
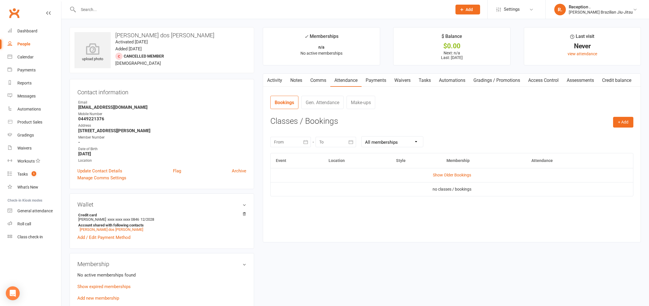
click at [381, 83] on link "Payments" at bounding box center [375, 80] width 29 height 13
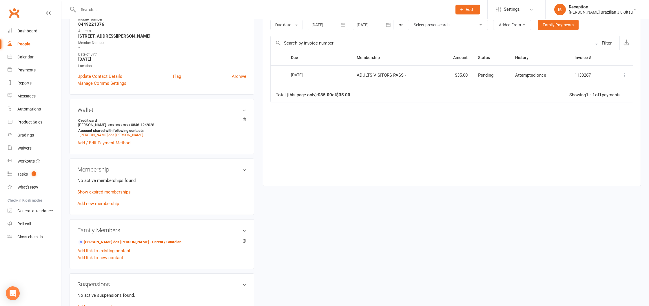
scroll to position [101, 0]
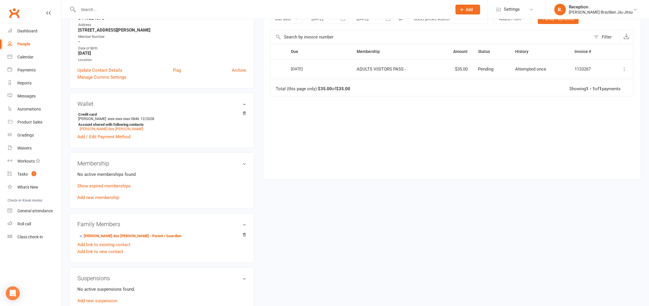
click at [125, 188] on p "Show expired memberships" at bounding box center [161, 186] width 169 height 7
click at [126, 184] on link "Show expired memberships" at bounding box center [103, 186] width 53 height 5
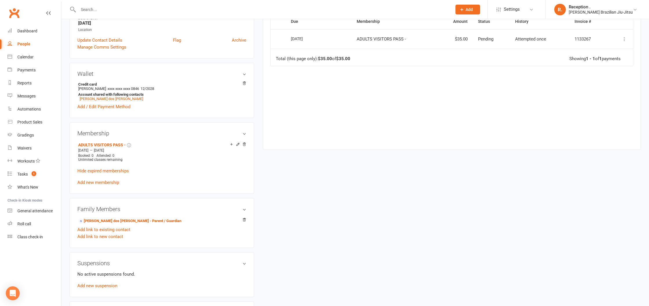
scroll to position [0, 0]
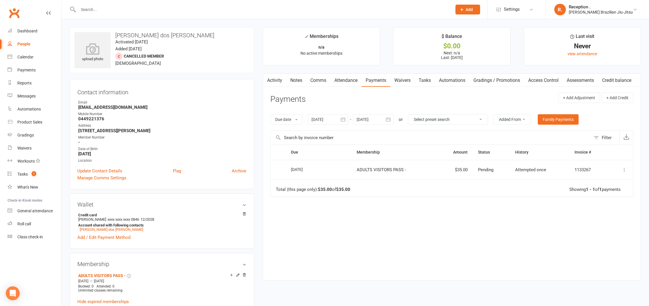
click at [623, 168] on icon at bounding box center [624, 170] width 6 height 6
click at [466, 246] on div "Due Contact Membership Amount Status History Invoice # Select this 15 Aug 2025 …" at bounding box center [451, 208] width 363 height 127
click at [125, 6] on input "text" at bounding box center [261, 10] width 371 height 8
paste input "Rafael Goncalves"
type input "Rafael Goncalves"
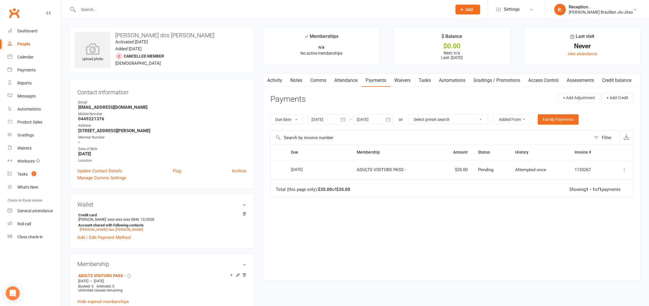
click at [122, 7] on input "text" at bounding box center [261, 10] width 371 height 8
paste input "oplps@hotmail.com"
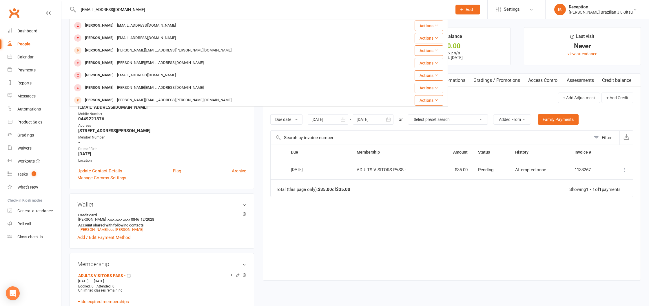
type input "oplps@hotmail.com"
click at [320, 226] on div "Due Contact Membership Amount Status History Invoice # Select this 15 Aug 2025 …" at bounding box center [451, 208] width 363 height 127
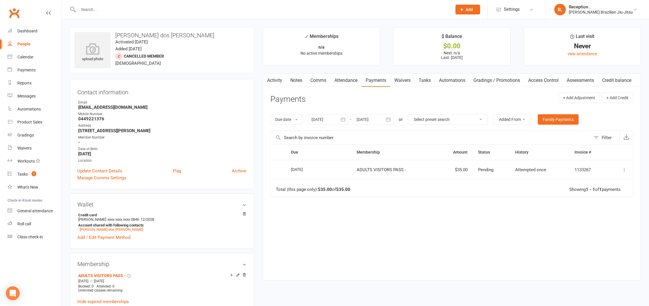
click at [277, 78] on link "Activity" at bounding box center [274, 80] width 23 height 13
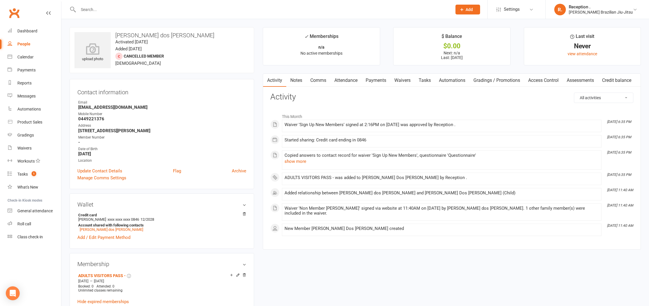
click at [299, 81] on link "Notes" at bounding box center [296, 80] width 20 height 13
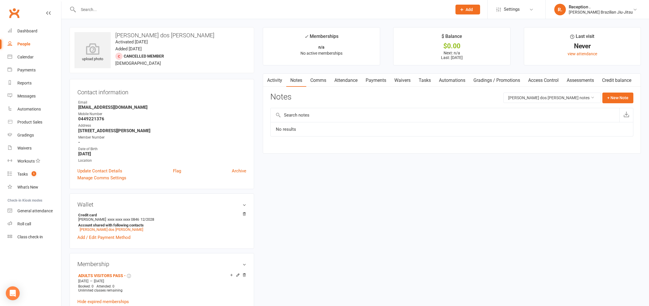
click at [319, 81] on link "Comms" at bounding box center [318, 80] width 24 height 13
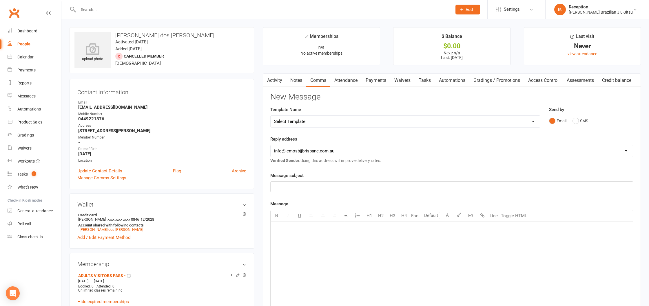
click at [356, 83] on link "Attendance" at bounding box center [345, 80] width 31 height 13
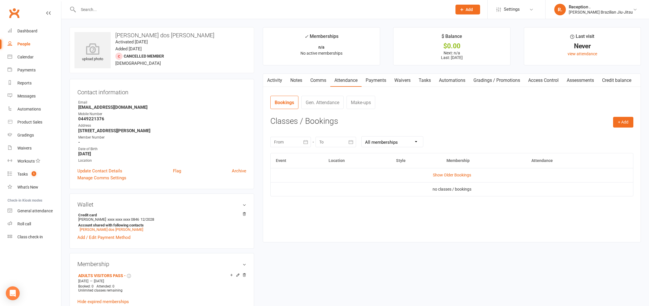
click at [381, 85] on link "Payments" at bounding box center [375, 80] width 29 height 13
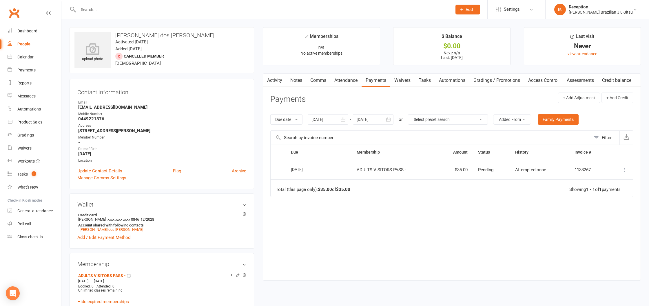
click at [280, 82] on link "Activity" at bounding box center [274, 80] width 23 height 13
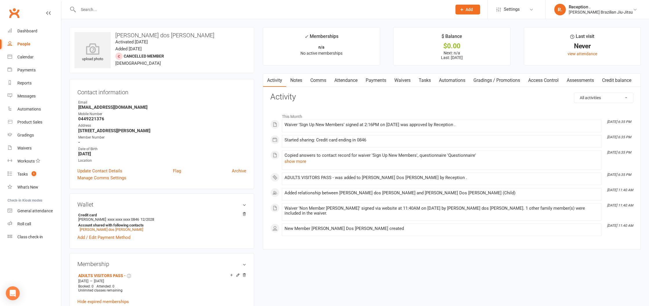
click at [116, 9] on input "text" at bounding box center [261, 10] width 371 height 8
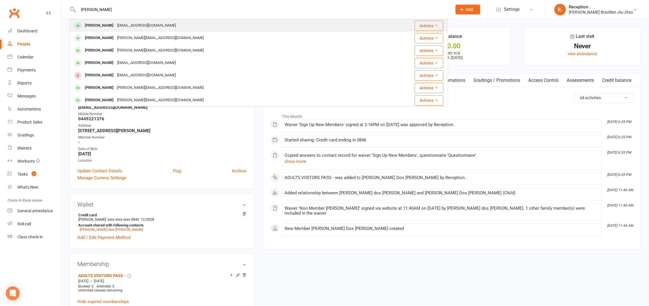
type input "jeremiah"
click at [118, 31] on div "Jeremiah Martin Erbhiemartin@gmail.com" at bounding box center [222, 26] width 304 height 12
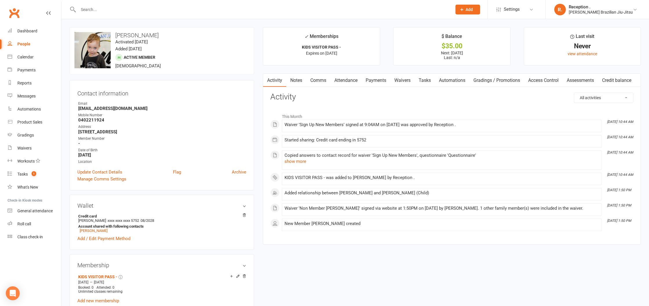
drag, startPoint x: 140, startPoint y: 105, endPoint x: 83, endPoint y: 108, distance: 57.4
click at [83, 108] on li "Email Erbhiemartin@gmail.com" at bounding box center [161, 106] width 169 height 10
drag, startPoint x: 169, startPoint y: 110, endPoint x: 87, endPoint y: 103, distance: 82.0
click at [78, 108] on li "Email Erbhiemartin@gmail.com" at bounding box center [161, 106] width 169 height 10
copy strong "Erbhiemartin@gmail.com"
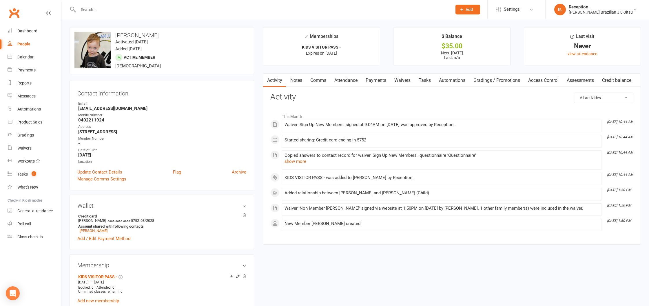
click at [124, 11] on input "text" at bounding box center [261, 10] width 371 height 8
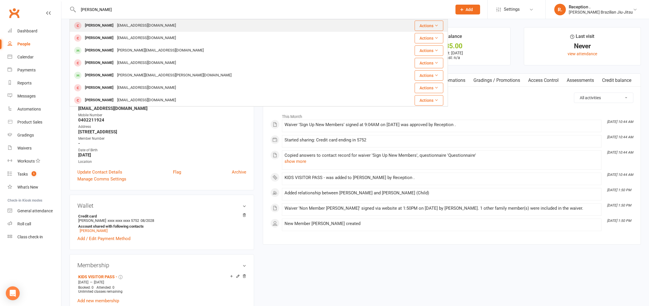
type input "miguel"
click at [120, 25] on div "haddrick_salinas@hotmail.com" at bounding box center [146, 25] width 62 height 8
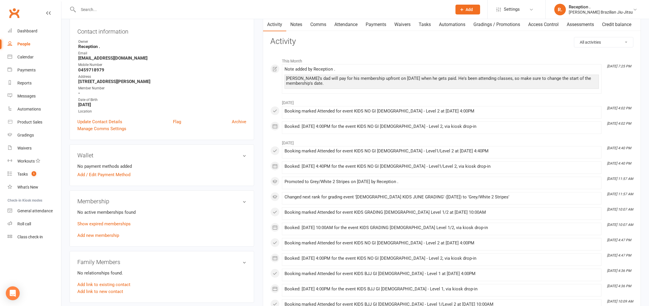
scroll to position [61, 0]
click at [109, 235] on link "Add new membership" at bounding box center [98, 235] width 42 height 5
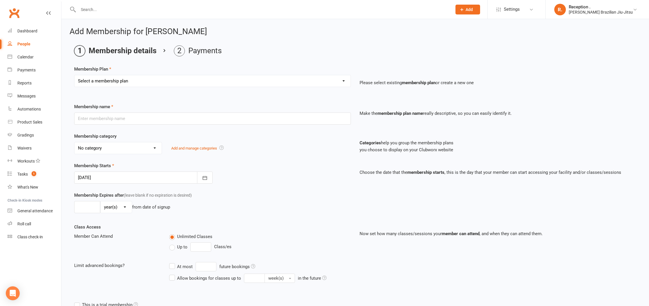
click at [133, 78] on select "Select a membership plan Create new Membership Plan FREE ADULTS 12 MONTH CONTRA…" at bounding box center [212, 81] width 276 height 12
click at [147, 75] on div "Select a membership plan Create new Membership Plan FREE ADULTS 12 MONTH CONTRA…" at bounding box center [212, 81] width 277 height 12
click at [145, 78] on select "Select a membership plan Create new Membership Plan FREE ADULTS 12 MONTH CONTRA…" at bounding box center [212, 81] width 276 height 12
select select "17"
click at [74, 75] on select "Select a membership plan Create new Membership Plan FREE ADULTS 12 MONTH CONTRA…" at bounding box center [212, 81] width 276 height 12
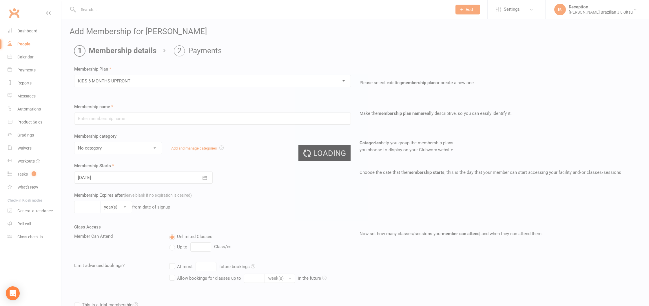
type input "KIDS 6 MONTHS UPFRONT"
select select "7"
type input "6"
select select "2"
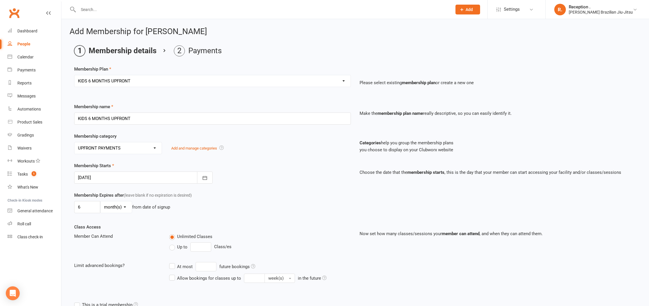
click at [133, 178] on div at bounding box center [143, 178] width 138 height 12
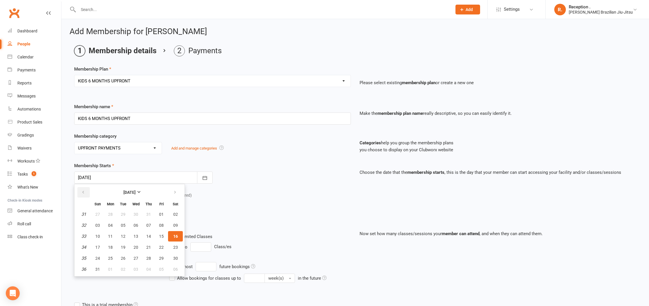
click at [80, 193] on button "button" at bounding box center [83, 192] width 12 height 10
click at [136, 237] on span "16" at bounding box center [135, 236] width 5 height 5
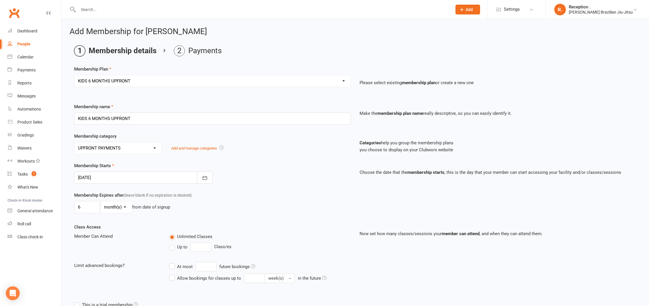
click at [102, 178] on div at bounding box center [143, 178] width 138 height 12
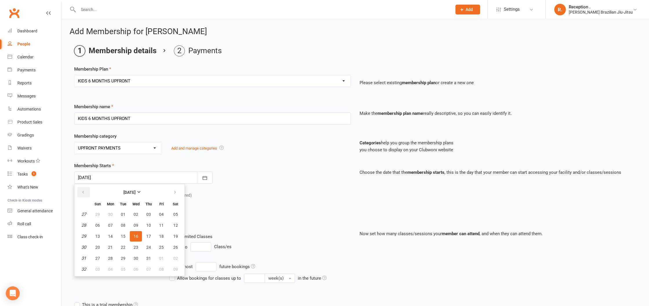
click at [83, 193] on icon "button" at bounding box center [83, 192] width 4 height 5
click at [99, 248] on span "22" at bounding box center [97, 247] width 5 height 5
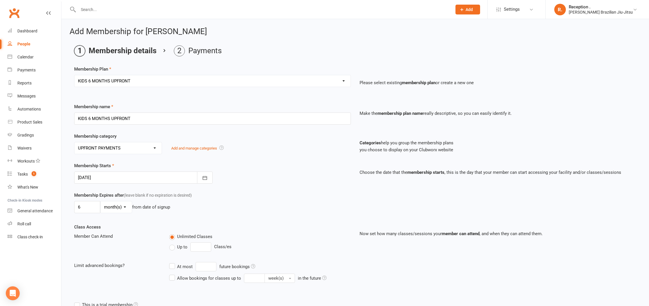
click at [142, 179] on div at bounding box center [143, 178] width 138 height 12
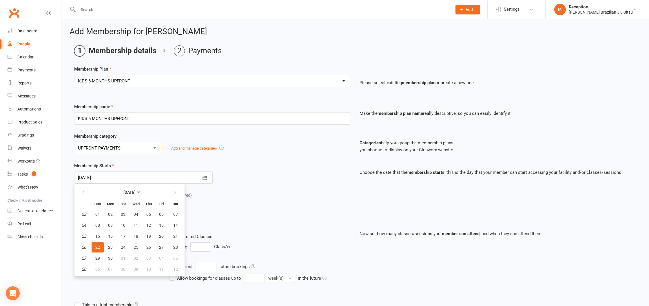
click at [235, 201] on div "Membership Expires after (leave blank if no expiration is desired) 6 day(s) wee…" at bounding box center [212, 204] width 285 height 24
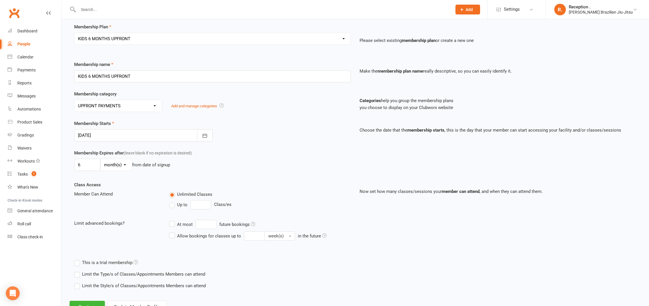
scroll to position [43, 0]
click at [113, 138] on div at bounding box center [143, 135] width 138 height 12
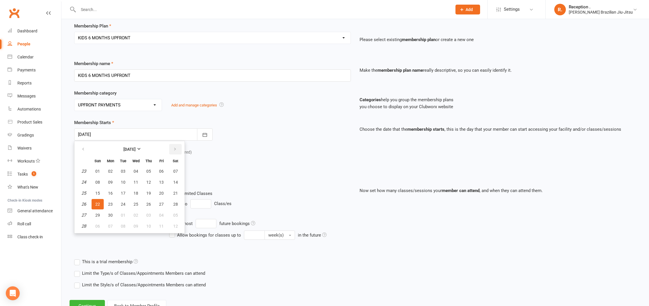
click at [178, 148] on button "button" at bounding box center [175, 149] width 12 height 10
click at [125, 207] on button "22" at bounding box center [123, 204] width 12 height 10
type input "22 Jul 2025"
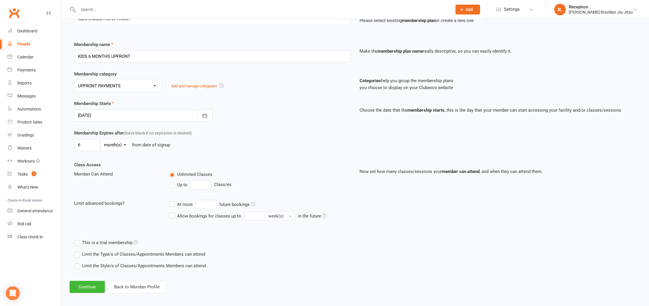
scroll to position [66, 0]
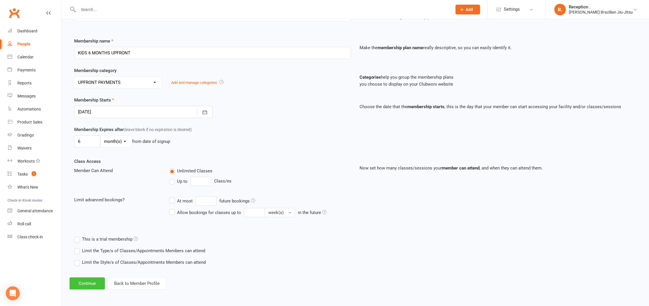
click at [85, 283] on button "Continue" at bounding box center [86, 284] width 35 height 12
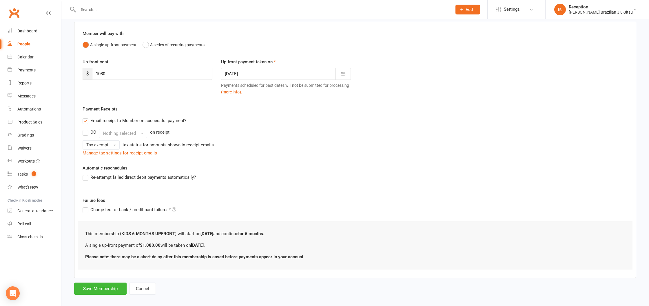
scroll to position [46, 0]
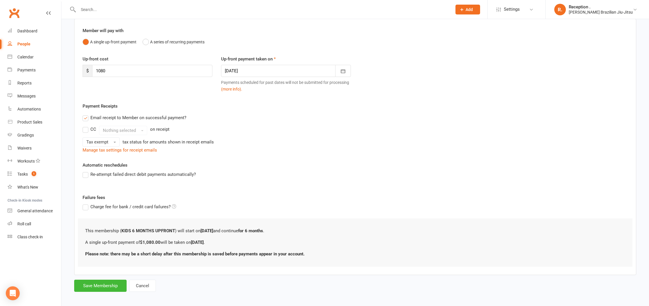
click at [261, 73] on div at bounding box center [286, 71] width 130 height 12
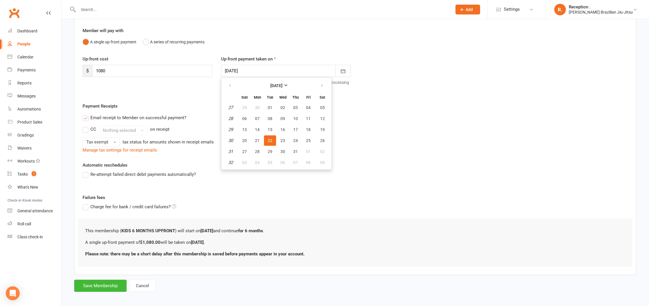
drag, startPoint x: 430, startPoint y: 108, endPoint x: 426, endPoint y: 109, distance: 4.1
click at [428, 108] on div "Payment Receipts Email receipt to Member on successful payment? CC Nothing sele…" at bounding box center [355, 128] width 545 height 51
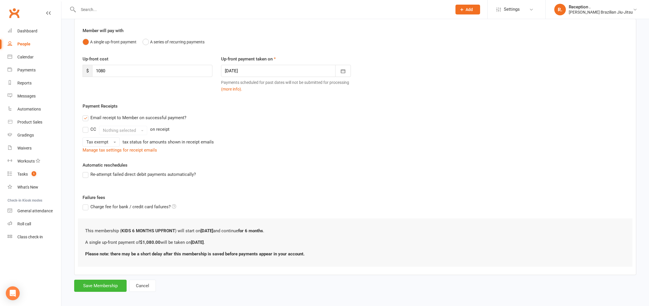
drag, startPoint x: 245, startPoint y: 69, endPoint x: 239, endPoint y: 78, distance: 10.4
click at [245, 69] on div at bounding box center [286, 71] width 130 height 12
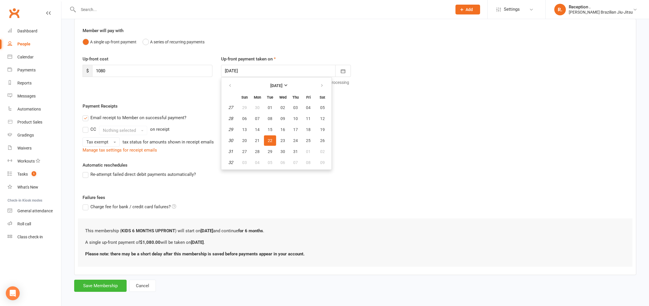
click at [381, 92] on div "Up-front cost $ 1080 Up-front payment taken on 22 Jul 2025 July 2025 Sun Mon Tu…" at bounding box center [355, 79] width 554 height 47
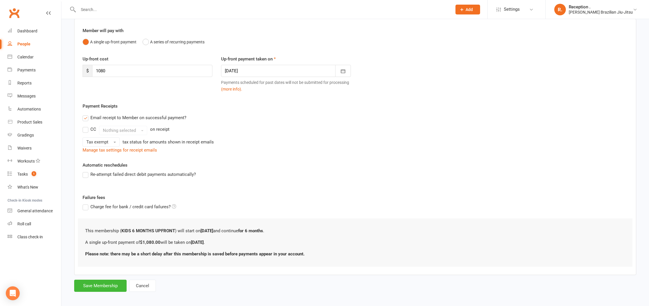
click at [278, 71] on div at bounding box center [286, 71] width 130 height 12
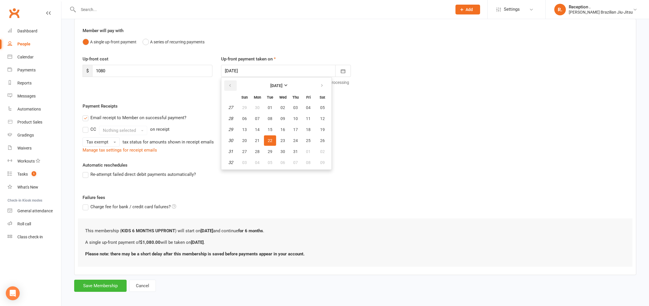
click at [228, 85] on icon "button" at bounding box center [230, 85] width 4 height 5
drag, startPoint x: 325, startPoint y: 85, endPoint x: 353, endPoint y: 89, distance: 28.7
click at [325, 85] on button "button" at bounding box center [322, 86] width 12 height 10
click at [392, 90] on div "Up-front cost $ 1080 Up-front payment taken on 22 Jul 2025 July 2025 Sun Mon Tu…" at bounding box center [355, 79] width 554 height 47
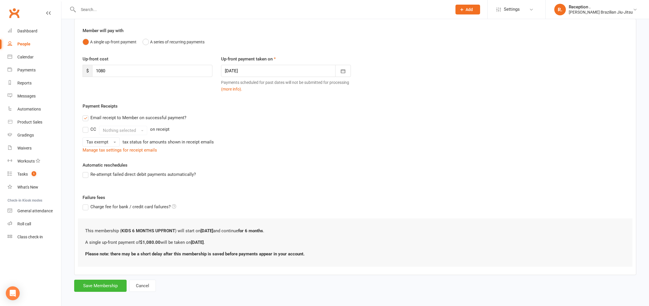
scroll to position [50, 0]
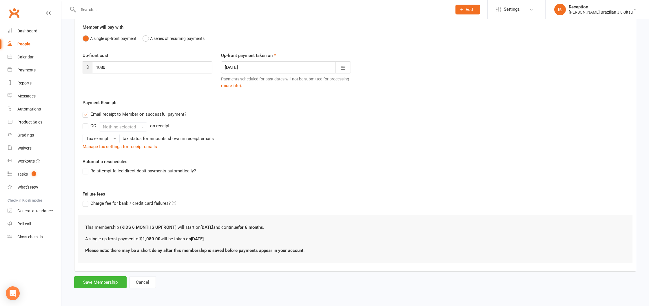
click at [286, 74] on div "Up-front payment taken on 22 Jul 2025 July 2025 Sun Mon Tue Wed Thu Fri Sat 27 …" at bounding box center [286, 71] width 138 height 39
drag, startPoint x: 283, startPoint y: 69, endPoint x: 248, endPoint y: 76, distance: 35.1
click at [282, 69] on div at bounding box center [286, 67] width 130 height 12
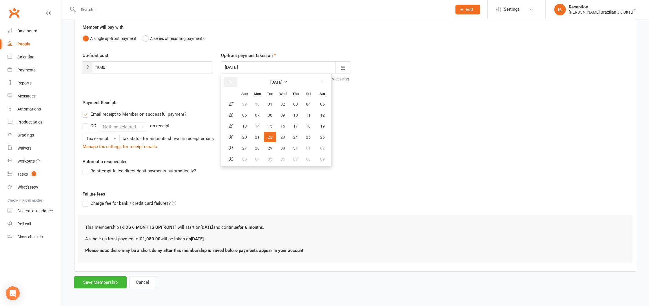
click at [228, 79] on button "button" at bounding box center [230, 82] width 12 height 10
click at [316, 81] on button "button" at bounding box center [322, 82] width 12 height 10
click at [271, 137] on span "22" at bounding box center [270, 137] width 5 height 5
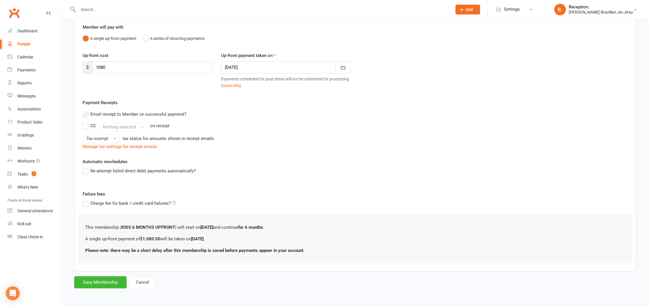
click at [256, 141] on div "Tax exempt tax status for amounts shown in receipt emails" at bounding box center [355, 138] width 545 height 9
click at [101, 289] on div "Add Membership for Miguel Haddrick Membership details Payments Member will pay …" at bounding box center [354, 133] width 587 height 329
click at [103, 285] on button "Save Membership" at bounding box center [100, 283] width 52 height 12
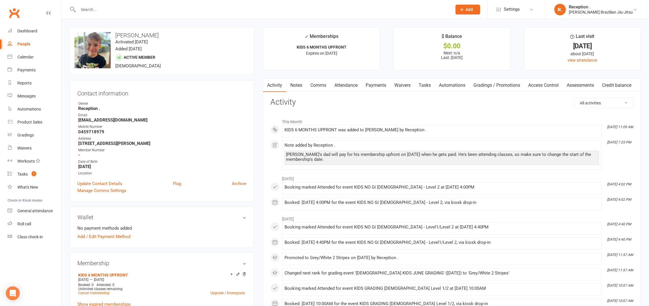
drag, startPoint x: 345, startPoint y: 86, endPoint x: 322, endPoint y: 90, distance: 23.0
click at [343, 86] on link "Attendance" at bounding box center [345, 85] width 31 height 13
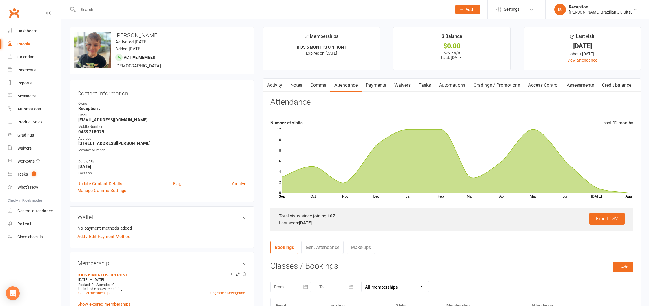
click at [372, 87] on link "Payments" at bounding box center [375, 85] width 29 height 13
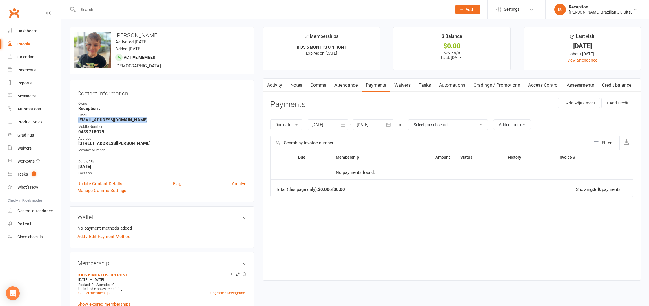
drag, startPoint x: 142, startPoint y: 119, endPoint x: 76, endPoint y: 119, distance: 66.3
click at [76, 119] on div "Contact information Owner Reception . Email haddrick_salinas@hotmail.com Mobile…" at bounding box center [161, 141] width 184 height 122
copy strong "haddrick_salinas@hotmail.com"
drag, startPoint x: 121, startPoint y: 4, endPoint x: 120, endPoint y: 8, distance: 4.4
click at [121, 5] on div at bounding box center [258, 9] width 378 height 19
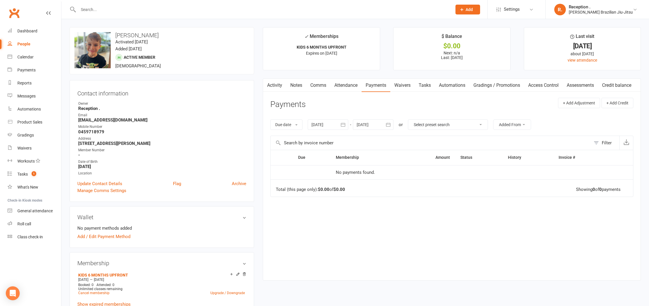
click at [120, 8] on input "text" at bounding box center [261, 10] width 371 height 8
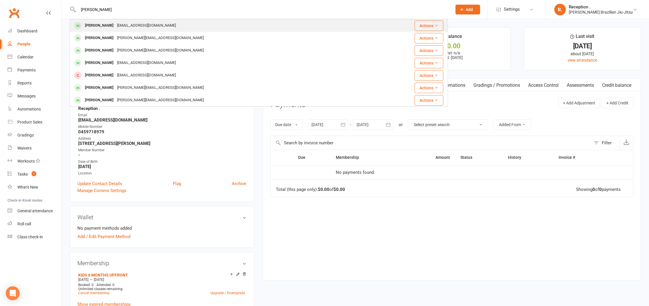
type input "jeremiah"
click at [114, 28] on div "Jeremiah Martin" at bounding box center [99, 25] width 32 height 8
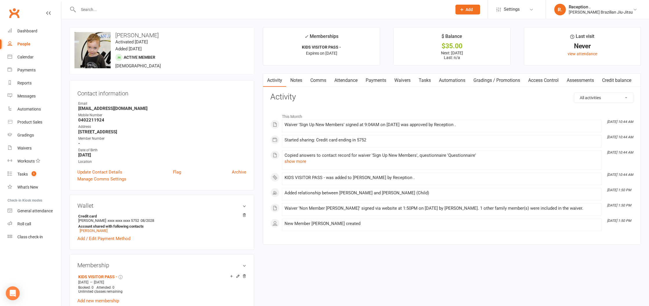
click at [382, 82] on link "Payments" at bounding box center [375, 80] width 29 height 13
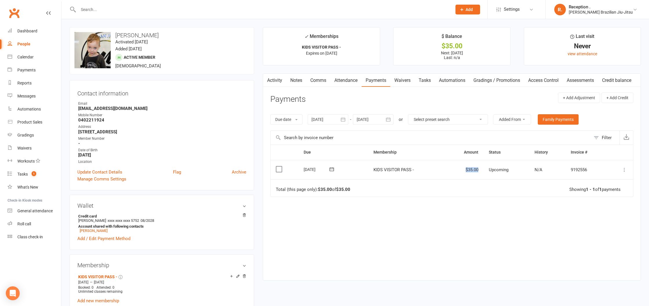
drag, startPoint x: 478, startPoint y: 171, endPoint x: 452, endPoint y: 168, distance: 26.2
click at [452, 168] on td "$35.00" at bounding box center [464, 170] width 38 height 20
click at [398, 178] on td "KIDS VISITOR PASS -" at bounding box center [406, 170] width 77 height 20
drag, startPoint x: 420, startPoint y: 169, endPoint x: 389, endPoint y: 190, distance: 37.2
click at [355, 169] on tr "Select this 16 Aug 2025 Jeremiah Martin KIDS VISITOR PASS - $35.00 Upcoming N/A…" at bounding box center [451, 170] width 362 height 20
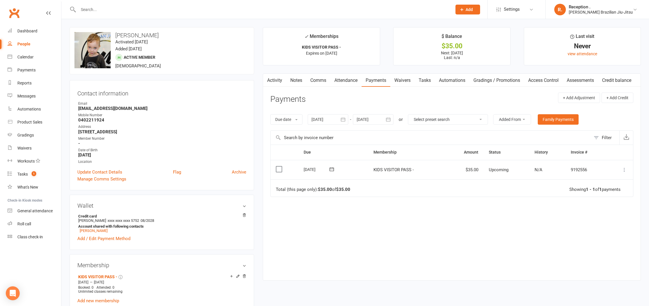
click at [411, 195] on td "Total (this page only): $35.00 of $35.00 Showing 1 - 1 of 1 payments" at bounding box center [451, 188] width 362 height 17
drag, startPoint x: 381, startPoint y: 121, endPoint x: 396, endPoint y: 123, distance: 14.6
click at [381, 121] on div at bounding box center [373, 119] width 41 height 10
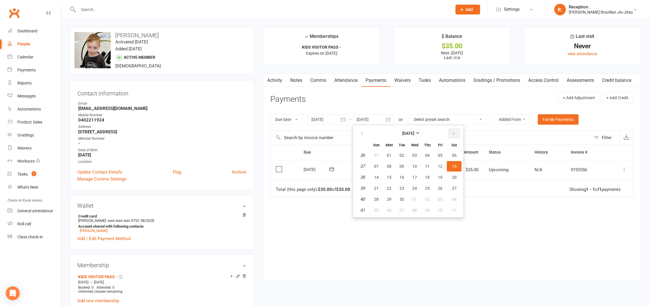
click at [456, 133] on icon "button" at bounding box center [453, 133] width 4 height 5
click at [441, 173] on button "17" at bounding box center [440, 177] width 12 height 10
type input "17 Oct 2025"
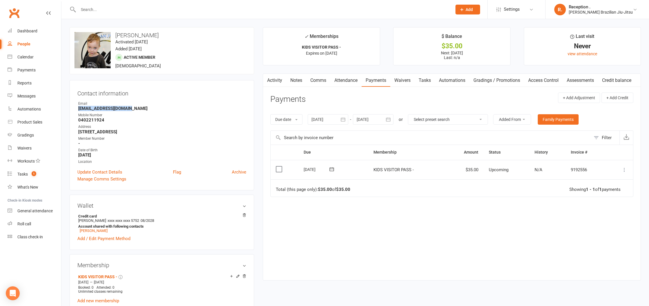
drag, startPoint x: 123, startPoint y: 109, endPoint x: 74, endPoint y: 108, distance: 48.4
click at [74, 108] on div "Contact information Owner Email Erbhiemartin@gmail.com Mobile Number 0402211924…" at bounding box center [161, 135] width 184 height 110
click at [126, 6] on input "text" at bounding box center [261, 10] width 371 height 8
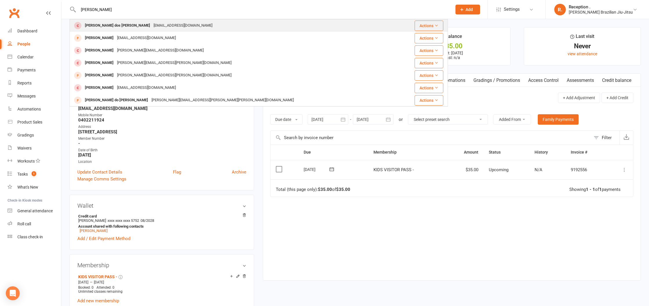
type input "rafael santos"
click at [121, 28] on div "Rafael Goncalves dos Santos" at bounding box center [117, 25] width 69 height 8
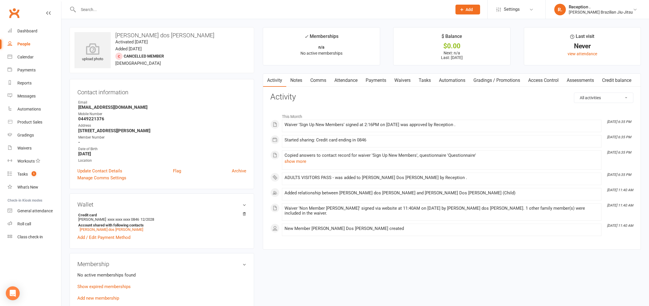
click at [418, 81] on link "Tasks" at bounding box center [424, 80] width 20 height 13
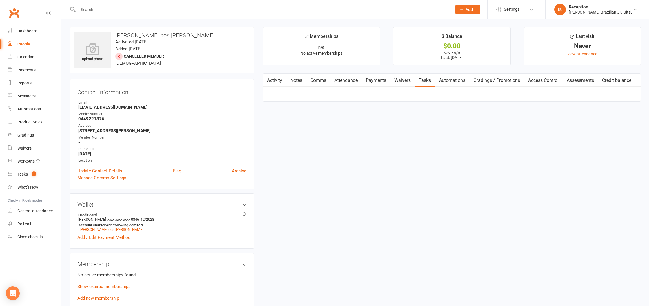
click at [356, 82] on link "Attendance" at bounding box center [345, 80] width 31 height 13
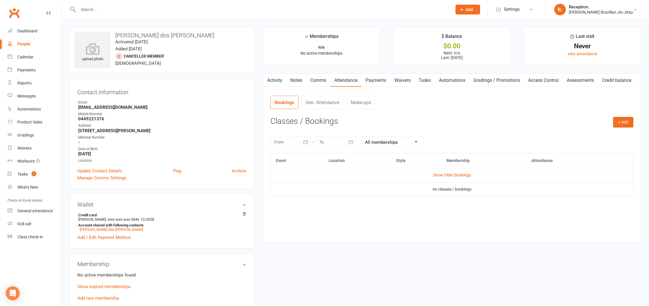
click at [378, 81] on link "Payments" at bounding box center [375, 80] width 29 height 13
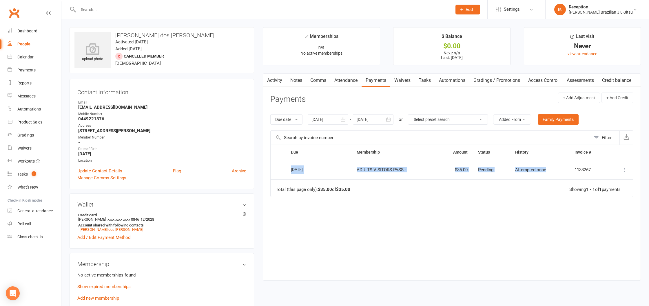
drag, startPoint x: 537, startPoint y: 170, endPoint x: 317, endPoint y: 164, distance: 221.0
click at [317, 164] on tr "Select this 15 Aug 2025 Rafael Goncalves dos Santos ADULTS VISITORS PASS - $35.…" at bounding box center [451, 170] width 362 height 20
click at [444, 193] on td "Total (this page only): $35.00 of $35.00 Showing 1 - 1 of 1 payments" at bounding box center [451, 188] width 362 height 17
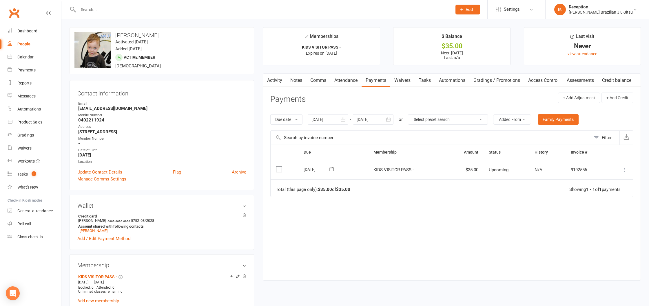
click at [94, 14] on div at bounding box center [258, 9] width 378 height 19
click at [94, 10] on input "text" at bounding box center [261, 10] width 371 height 8
click at [27, 152] on link "Waivers" at bounding box center [35, 148] width 54 height 13
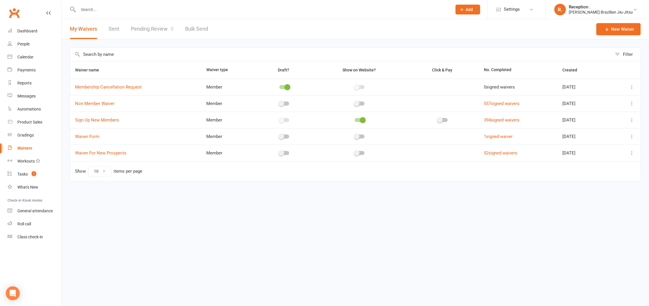
click at [111, 23] on link "Sent" at bounding box center [114, 29] width 11 height 20
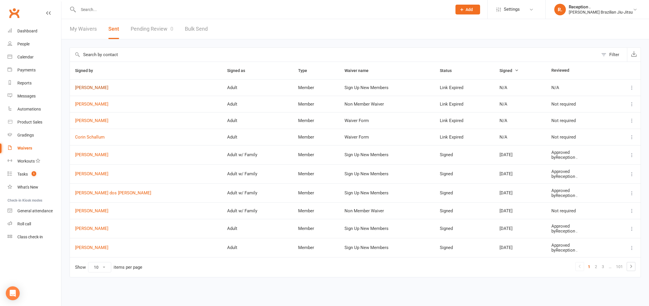
click at [92, 88] on link "[PERSON_NAME]" at bounding box center [146, 87] width 142 height 5
click at [145, 33] on link "Pending Review 0" at bounding box center [152, 29] width 43 height 20
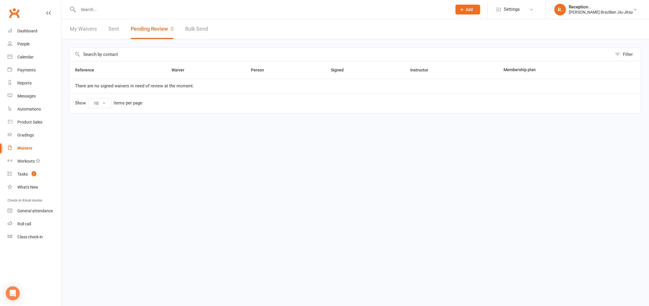
click at [195, 33] on link "Bulk Send" at bounding box center [196, 29] width 23 height 20
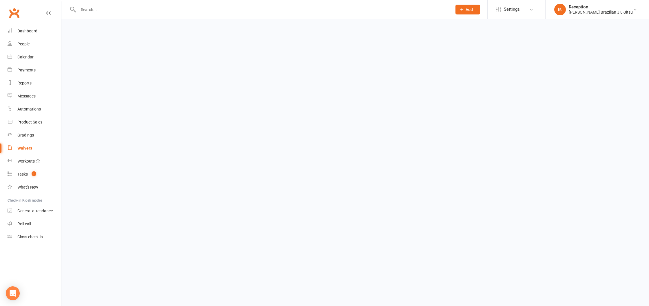
select select "active_members"
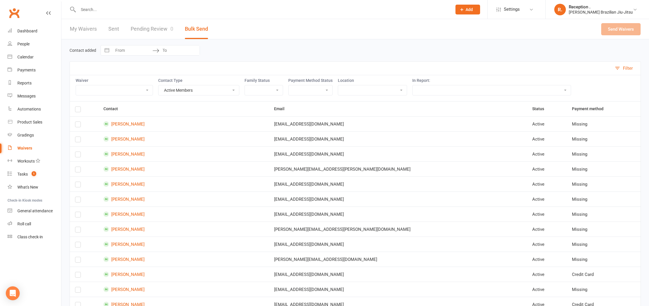
click at [73, 28] on link "My Waivers" at bounding box center [83, 29] width 27 height 20
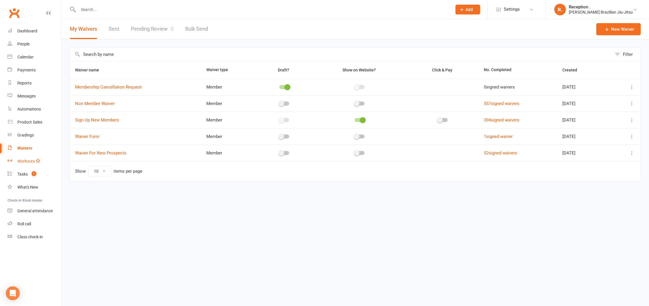
click at [21, 161] on div "Workouts" at bounding box center [25, 161] width 17 height 5
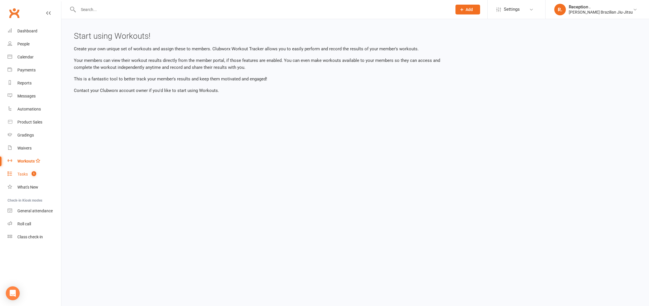
click at [21, 176] on div "Tasks" at bounding box center [22, 174] width 10 height 5
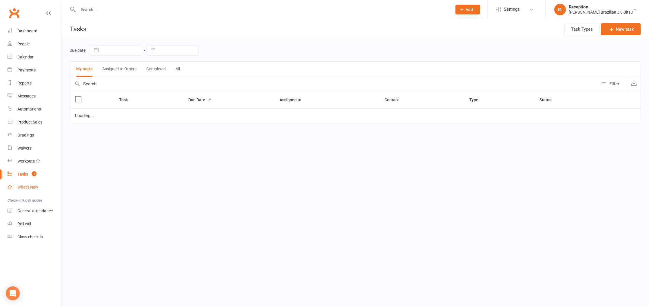
click at [21, 193] on link "What's New" at bounding box center [35, 187] width 54 height 13
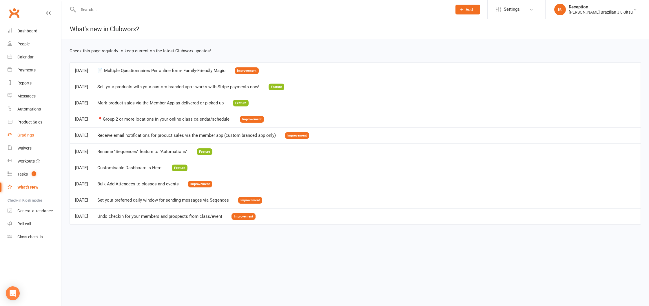
click at [22, 129] on link "Gradings" at bounding box center [35, 135] width 54 height 13
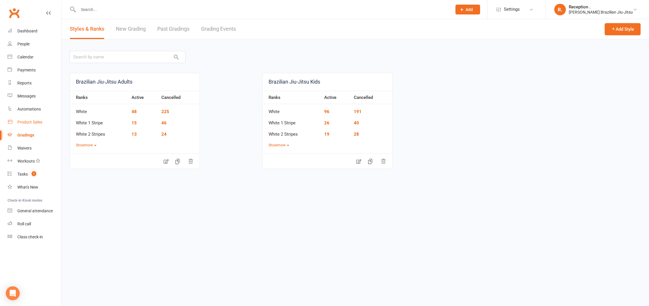
click at [25, 122] on div "Product Sales" at bounding box center [29, 122] width 25 height 5
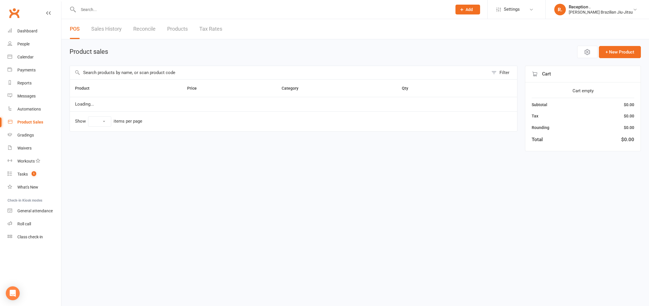
select select "10"
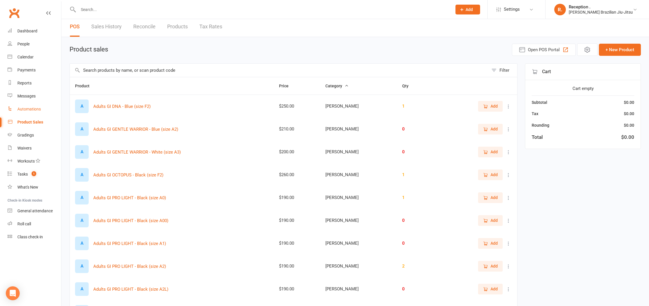
scroll to position [3, 0]
click at [27, 108] on div "Automations" at bounding box center [28, 109] width 23 height 5
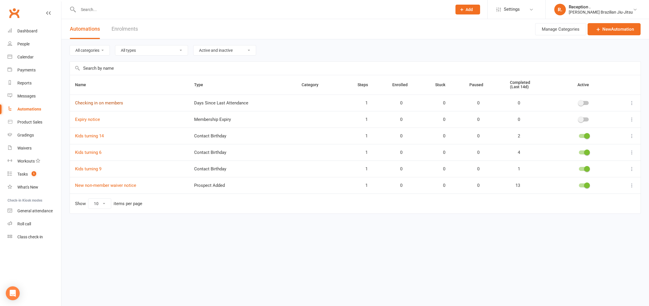
click at [95, 104] on link "Checking in on members" at bounding box center [99, 102] width 48 height 5
click at [19, 94] on div "Messages" at bounding box center [26, 96] width 18 height 5
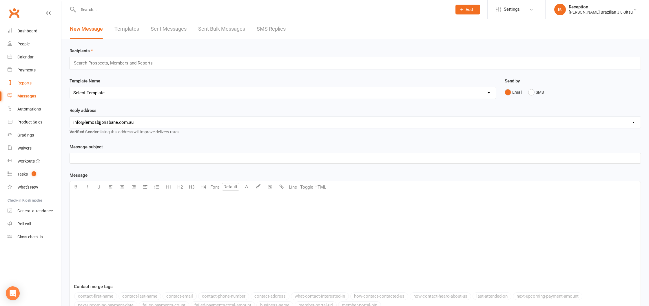
click at [19, 83] on div "Reports" at bounding box center [24, 83] width 14 height 5
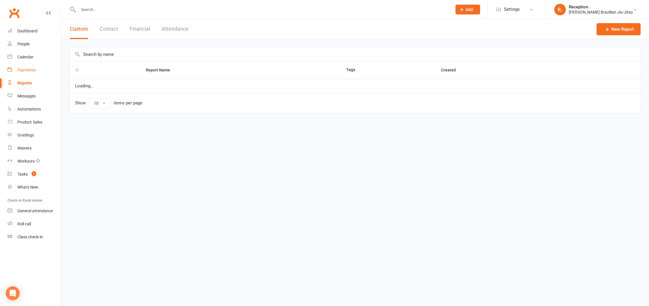
select select "100"
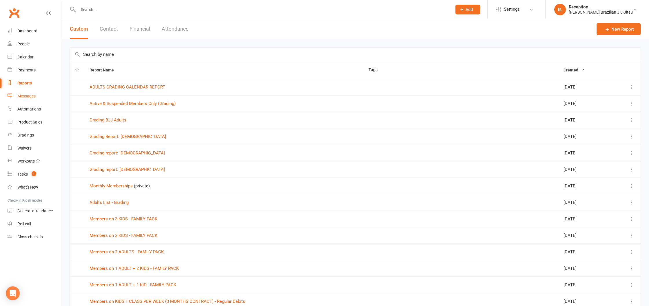
click at [21, 99] on link "Messages" at bounding box center [35, 96] width 54 height 13
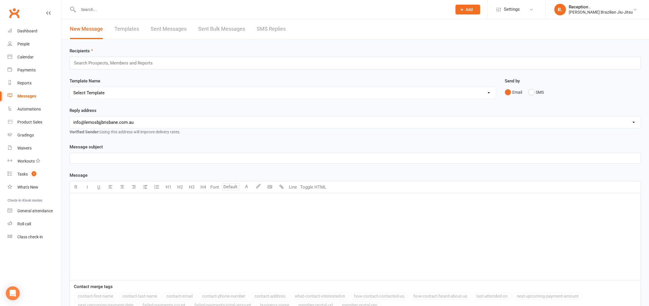
click at [175, 31] on link "Sent Messages" at bounding box center [169, 29] width 36 height 20
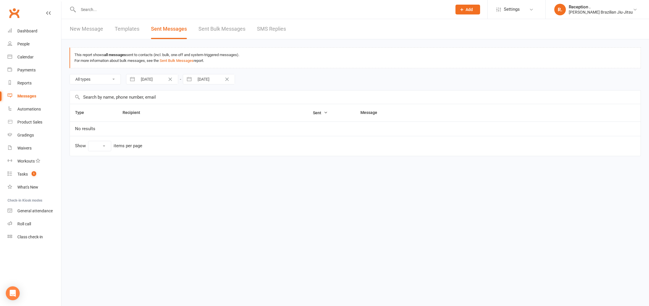
select select "10"
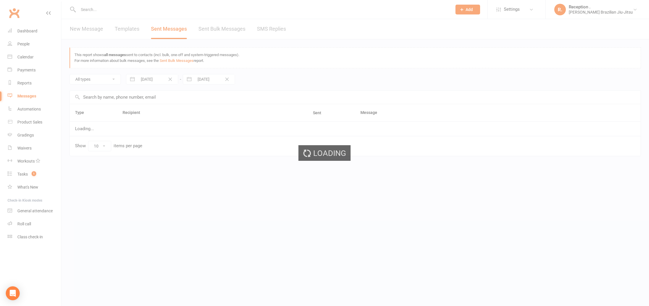
click at [223, 33] on ui-view "Prospect Member Non-attending contact Class / event Appointment Grading event T…" at bounding box center [324, 86] width 649 height 171
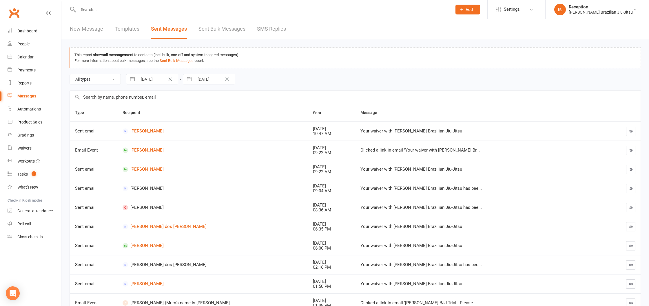
click at [223, 31] on link "Sent Bulk Messages" at bounding box center [221, 29] width 47 height 20
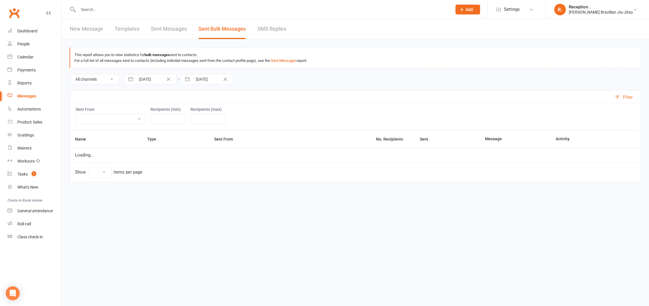
select select "10"
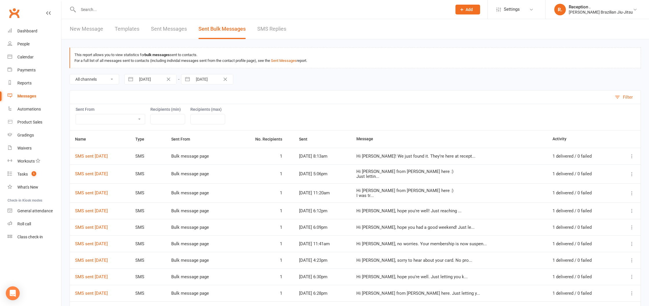
click at [174, 32] on link "Sent Messages" at bounding box center [169, 29] width 36 height 20
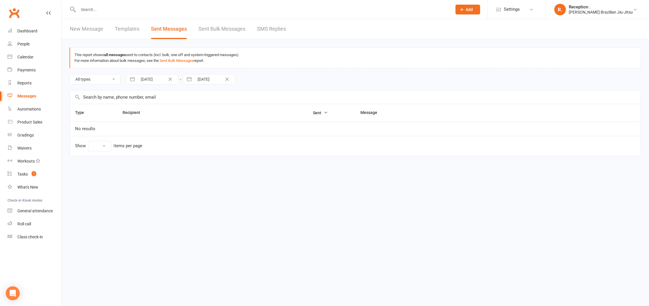
select select "10"
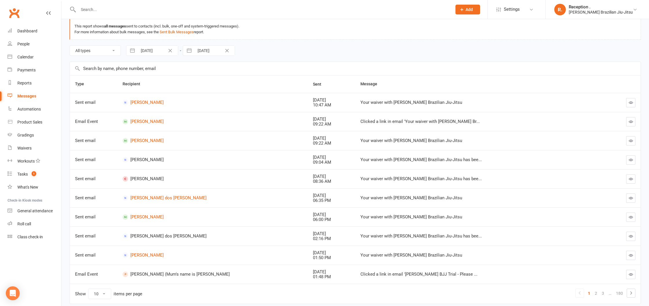
scroll to position [39, 0]
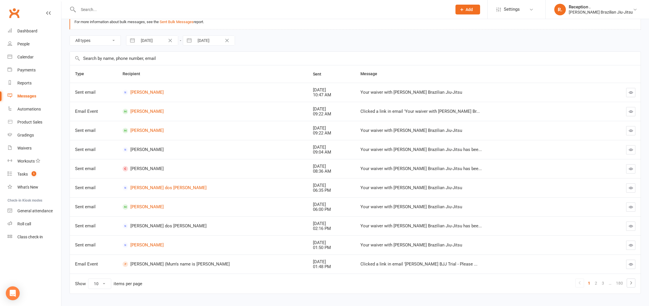
click at [633, 173] on button "button" at bounding box center [630, 168] width 9 height 9
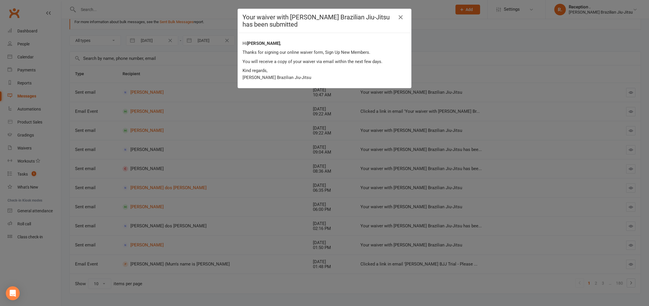
click at [599, 170] on div "Your waiver with Lemos Brazilian Jiu-Jitsu has been submitted Hi Dan Law , Than…" at bounding box center [324, 153] width 649 height 306
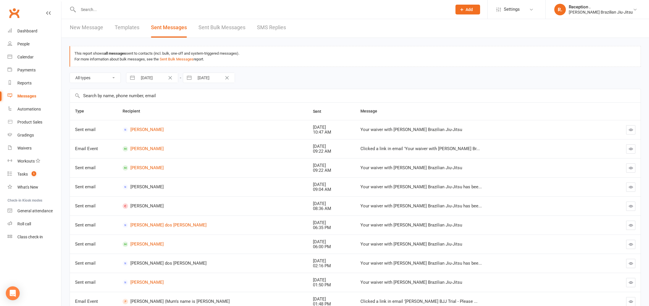
scroll to position [0, 0]
click at [223, 29] on link "Sent Bulk Messages" at bounding box center [221, 29] width 47 height 20
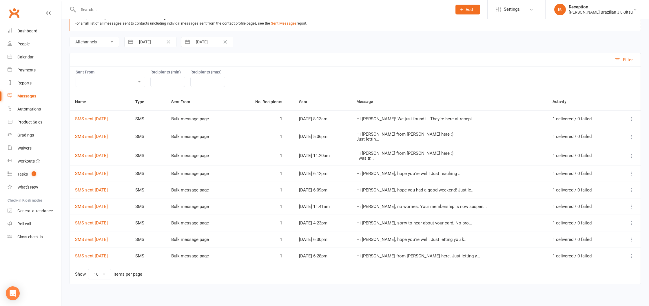
scroll to position [40, 0]
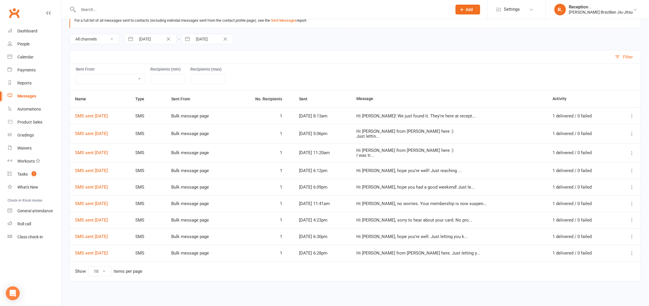
click at [96, 271] on select "10 25 50 100" at bounding box center [99, 272] width 23 height 10
select select "100"
click at [88, 267] on select "10 25 50 100" at bounding box center [99, 272] width 23 height 10
click at [89, 116] on link "SMS sent 11 Aug 2025" at bounding box center [91, 116] width 33 height 5
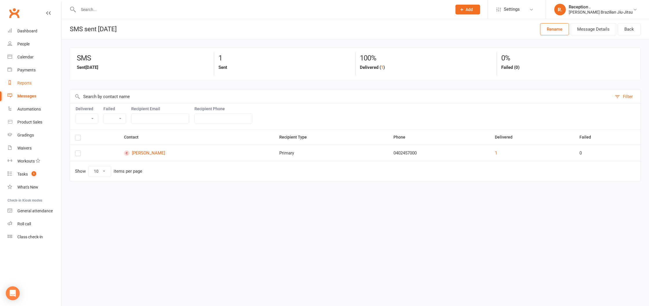
click at [24, 82] on div "Reports" at bounding box center [24, 83] width 14 height 5
select select "100"
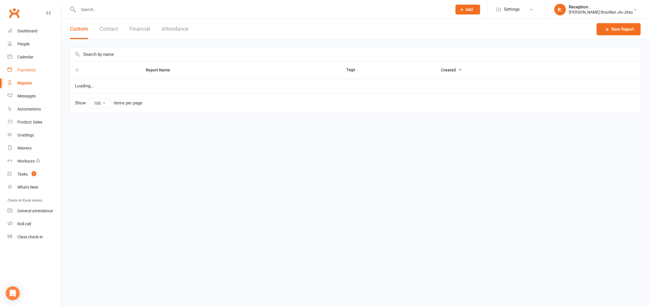
click at [25, 72] on div "Payments" at bounding box center [26, 70] width 18 height 5
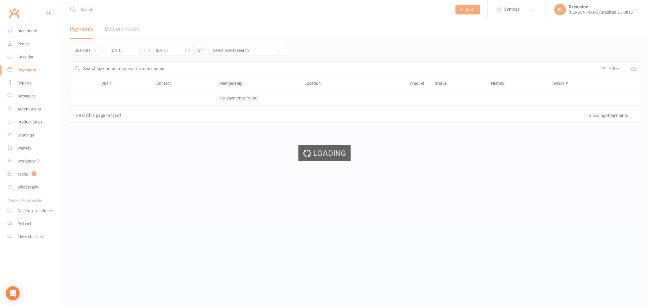
click at [27, 80] on div "Loading" at bounding box center [324, 153] width 649 height 306
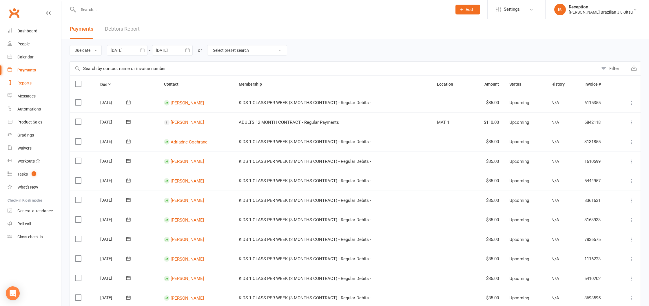
click at [25, 83] on div "Reports" at bounding box center [24, 83] width 14 height 5
select select "100"
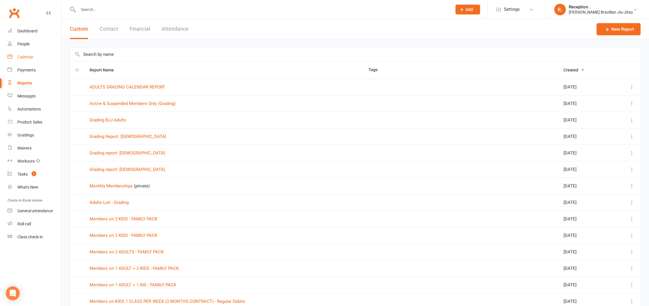
click at [28, 58] on div "Calendar" at bounding box center [25, 57] width 16 height 5
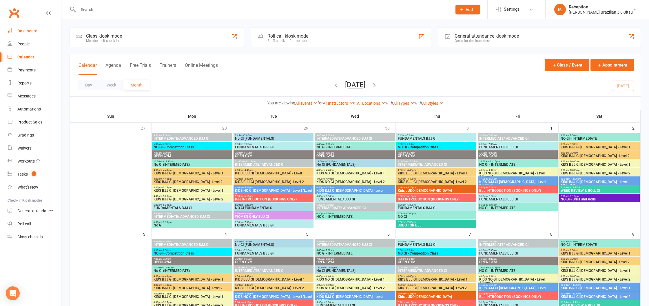
drag, startPoint x: 17, startPoint y: 28, endPoint x: 24, endPoint y: 22, distance: 9.6
click at [17, 28] on link "Dashboard" at bounding box center [35, 31] width 54 height 13
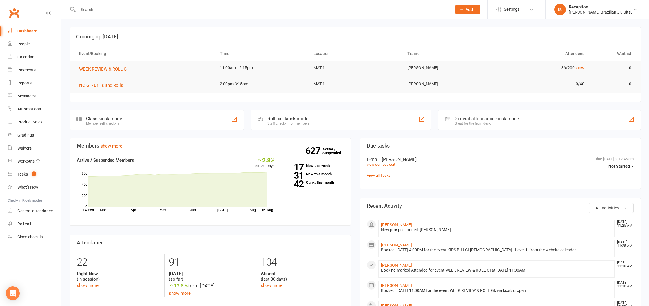
click at [131, 9] on input "text" at bounding box center [261, 10] width 371 height 8
paste input "Monty Yuille"
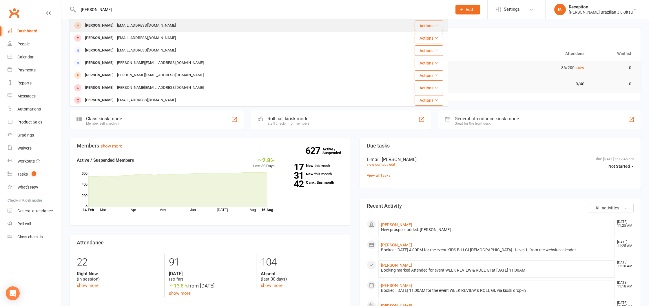
type input "Monty Yuille"
click at [131, 24] on div "Beccayuille@gmail.com" at bounding box center [146, 25] width 62 height 8
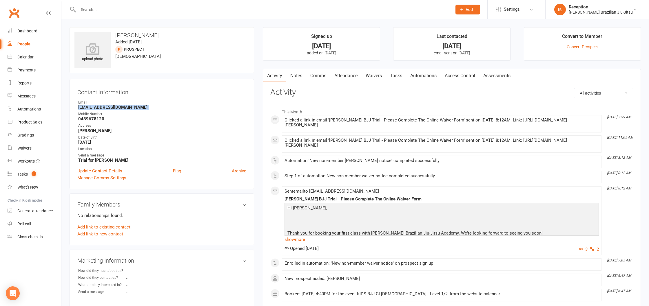
drag, startPoint x: 144, startPoint y: 110, endPoint x: 64, endPoint y: 108, distance: 80.0
click at [64, 108] on div "upload photo Monty Yuille Added 10 August, 2025 prospect 13 years old Contact i…" at bounding box center [354, 257] width 587 height 476
copy render-form-field "Beccayuille@gmail.com"
click at [37, 32] on div "Dashboard" at bounding box center [27, 31] width 20 height 5
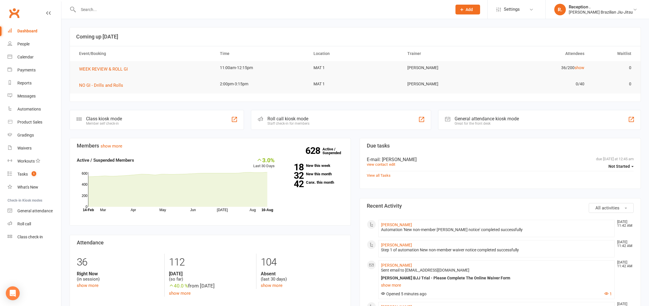
scroll to position [0, 0]
click at [119, 11] on input "text" at bounding box center [261, 10] width 371 height 8
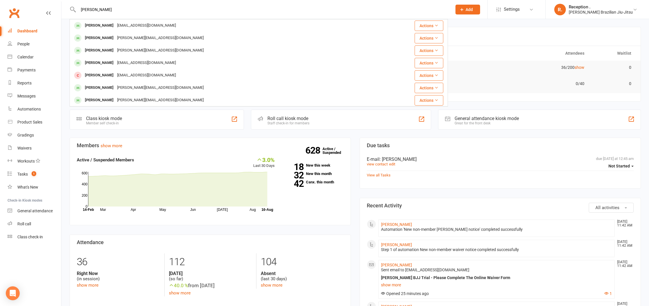
drag, startPoint x: 106, startPoint y: 10, endPoint x: 36, endPoint y: 2, distance: 70.8
click at [34, 1] on header "jeremiah Jeremiah Martin Erbhiemartin@gmail.com Actions Jeremy Radovcic jeremy.…" at bounding box center [324, 1] width 649 height 0
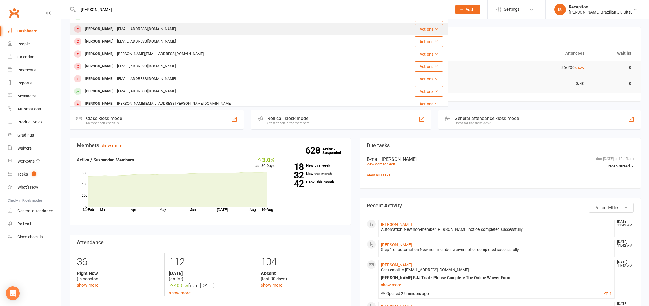
scroll to position [72, 0]
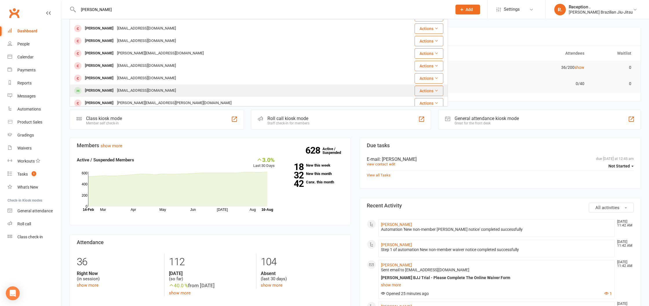
type input "patrick"
click at [111, 89] on div "Patrick Gleeson" at bounding box center [99, 91] width 32 height 8
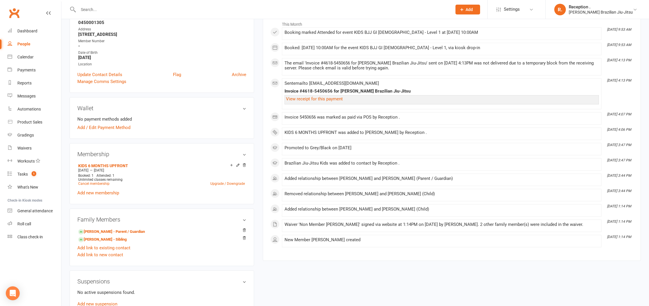
scroll to position [94, 0]
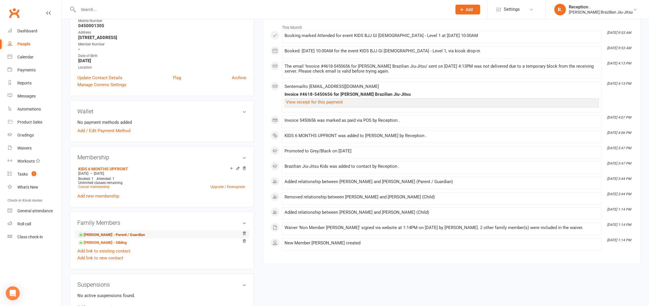
click at [109, 235] on link "Andressa Gleeson - Parent / Guardian" at bounding box center [111, 235] width 67 height 6
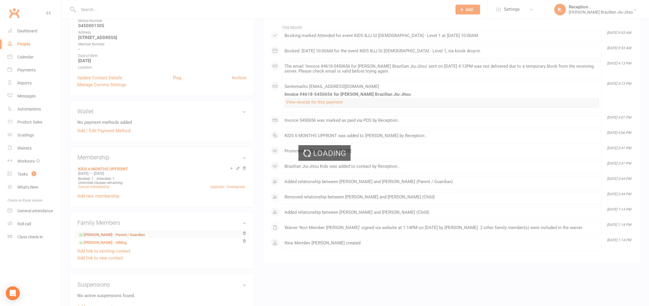
scroll to position [94, 0]
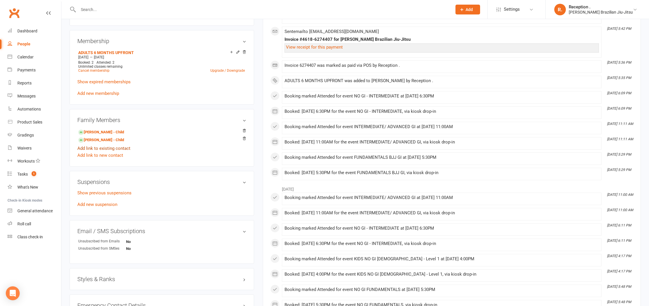
scroll to position [213, 0]
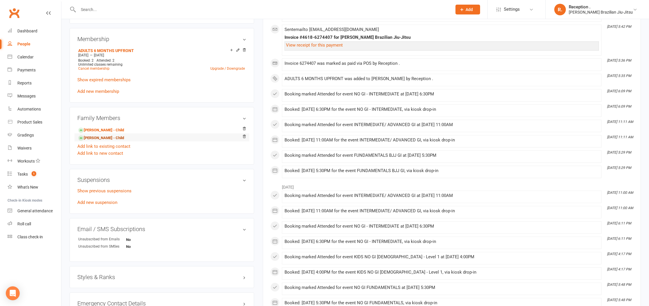
click at [105, 137] on link "Danny Gleeson - Child" at bounding box center [101, 138] width 46 height 6
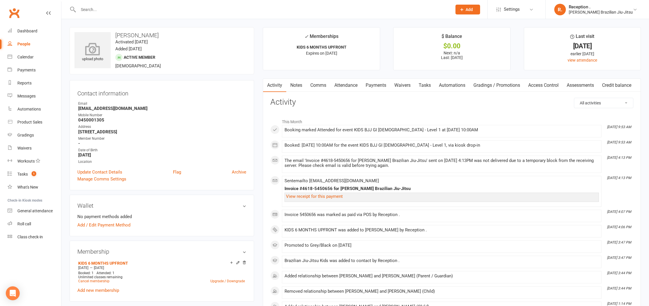
click at [99, 54] on icon at bounding box center [93, 49] width 40 height 13
drag, startPoint x: 159, startPoint y: 38, endPoint x: 115, endPoint y: 37, distance: 43.4
click at [115, 37] on h3 "Patrick Gleeson" at bounding box center [161, 35] width 175 height 6
copy h3 "Patrick Gleeson"
click at [208, 116] on div "Mobile Number" at bounding box center [162, 116] width 168 height 6
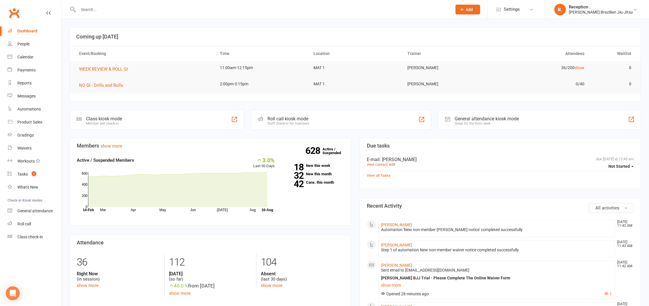
click at [122, 9] on input "text" at bounding box center [261, 10] width 371 height 8
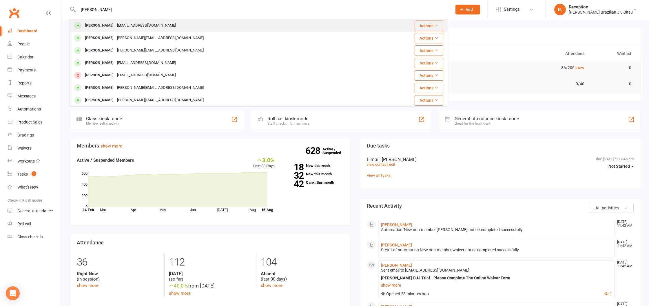
type input "jeremiah"
click at [125, 28] on div "Erbhiemartin@gmail.com" at bounding box center [146, 25] width 62 height 8
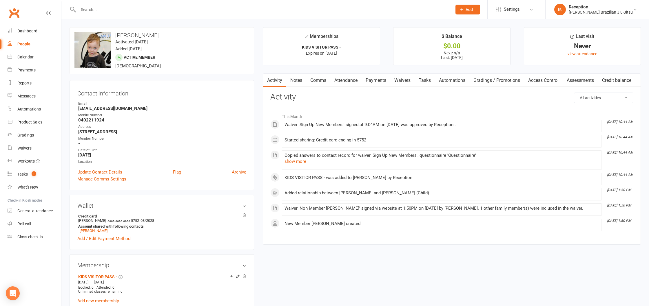
click at [92, 10] on input "text" at bounding box center [261, 10] width 371 height 8
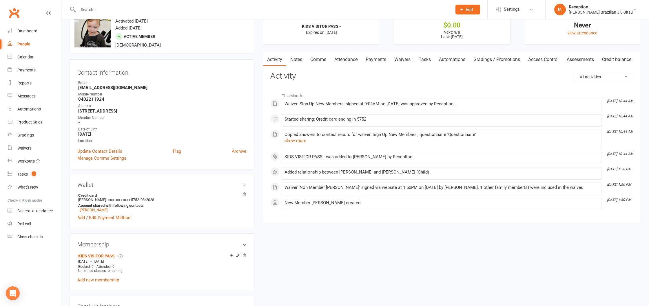
scroll to position [23, 0]
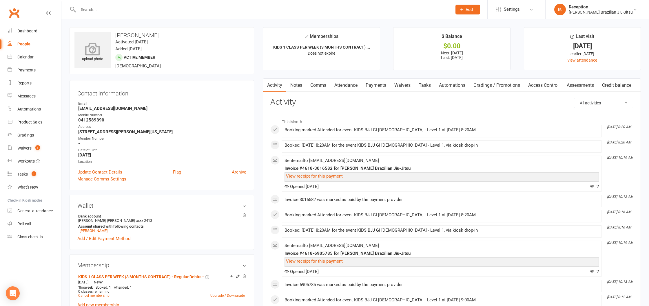
click at [89, 57] on div "upload photo" at bounding box center [92, 52] width 36 height 19
drag, startPoint x: 146, startPoint y: 34, endPoint x: 101, endPoint y: 34, distance: 45.5
click at [87, 33] on div "upload photo change photo Lynton Luan Activated 23 July, 2025 Added 18 July, 20…" at bounding box center [161, 50] width 184 height 47
copy div "change photo Lynton Luan"
click at [194, 1] on div at bounding box center [258, 9] width 378 height 19
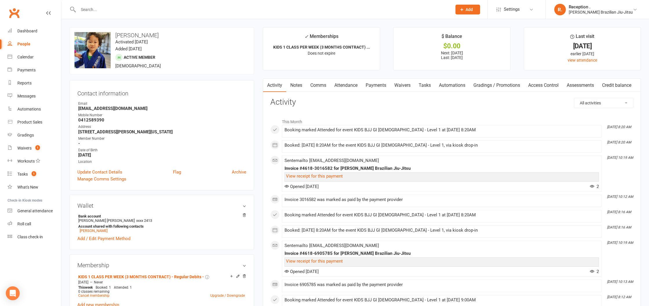
click at [184, 7] on input "text" at bounding box center [261, 10] width 371 height 8
type input "charlie law"
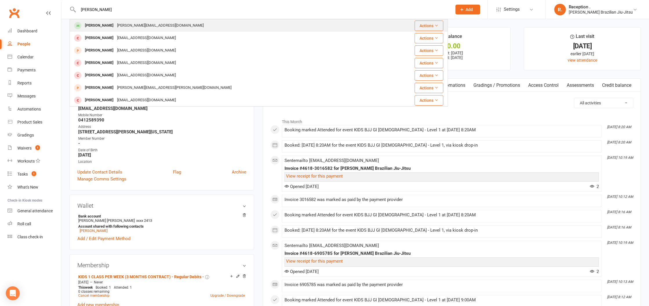
scroll to position [1, 0]
click at [159, 28] on div "Charlie Law Dan@lawtools.com.au" at bounding box center [229, 25] width 319 height 12
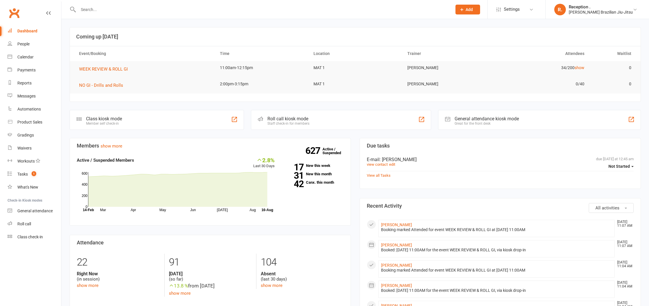
click at [104, 6] on input "text" at bounding box center [261, 10] width 371 height 8
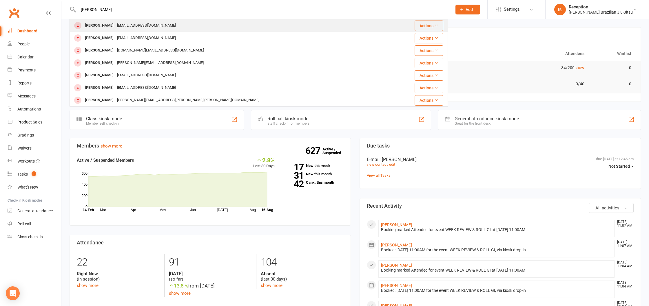
type input "[PERSON_NAME]"
click at [109, 25] on div "[PERSON_NAME]" at bounding box center [99, 25] width 32 height 8
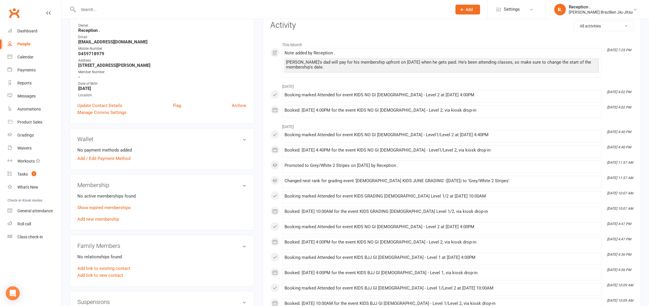
scroll to position [82, 0]
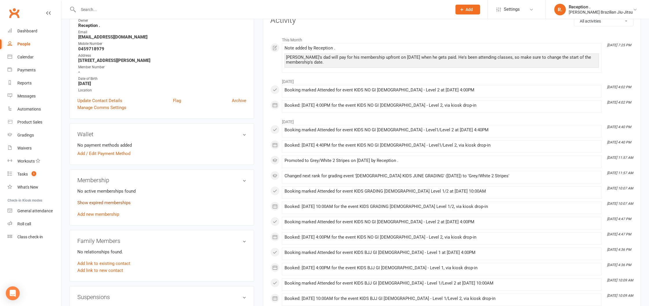
click at [115, 202] on link "Show expired memberships" at bounding box center [103, 202] width 53 height 5
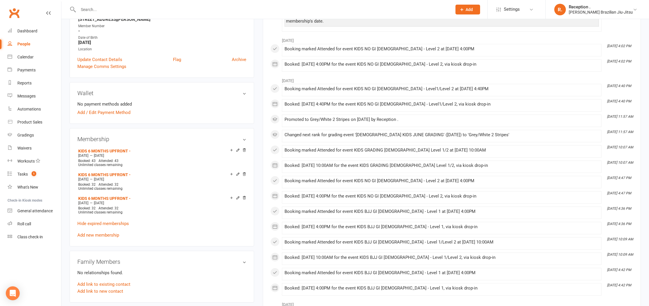
scroll to position [82, 0]
